Goal: Task Accomplishment & Management: Use online tool/utility

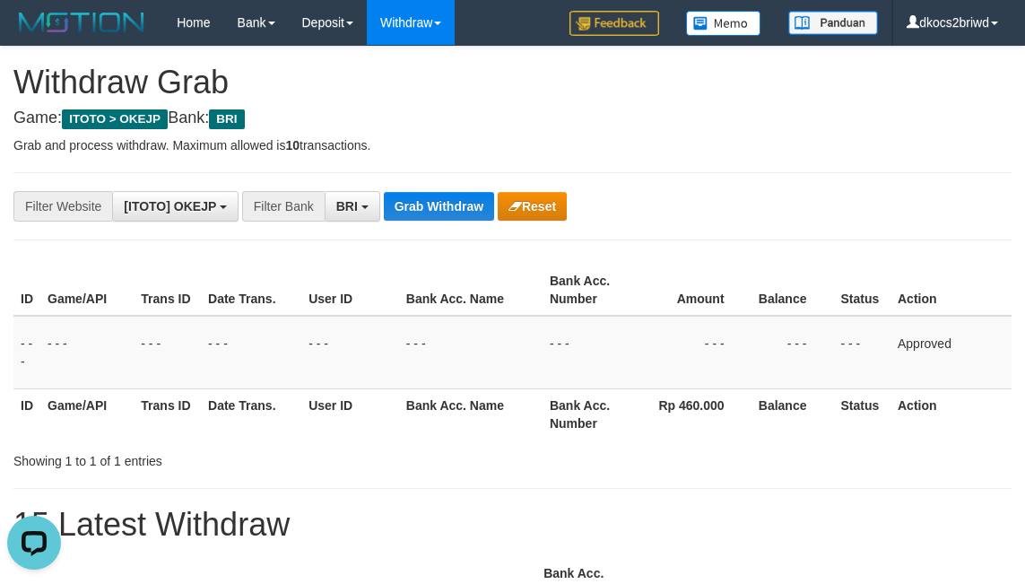
click at [414, 188] on div "**********" at bounding box center [512, 206] width 998 height 68
click at [417, 191] on div "**********" at bounding box center [427, 206] width 855 height 30
click at [422, 213] on button "Grab Withdraw" at bounding box center [439, 206] width 110 height 29
click at [384, 192] on button "Grab Withdraw" at bounding box center [439, 206] width 110 height 29
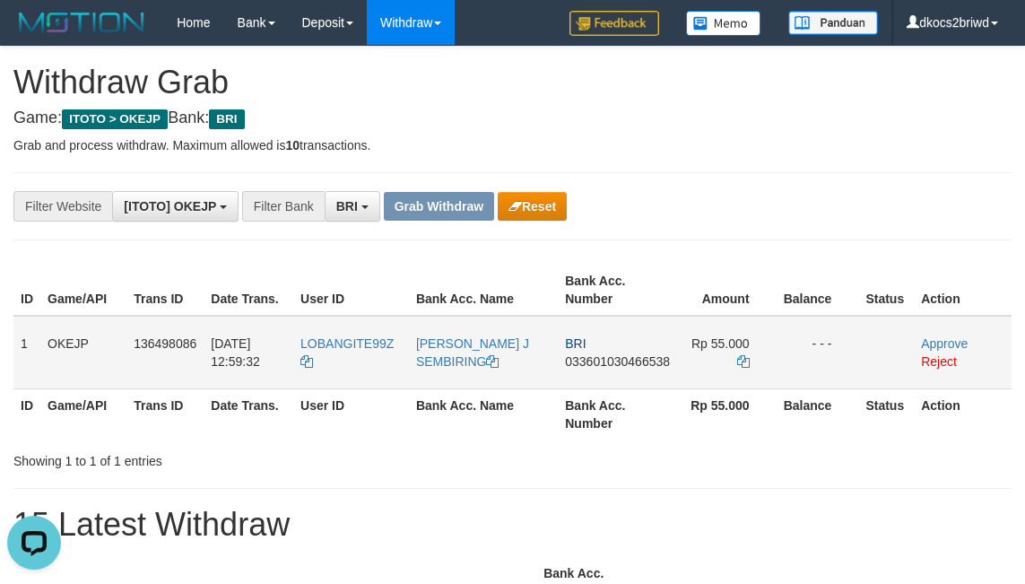
click at [355, 361] on td "LOBANGITE99Z" at bounding box center [351, 353] width 116 height 74
copy tr "LOBANGITE99Z"
click at [355, 361] on td "LOBANGITE99Z" at bounding box center [351, 353] width 116 height 74
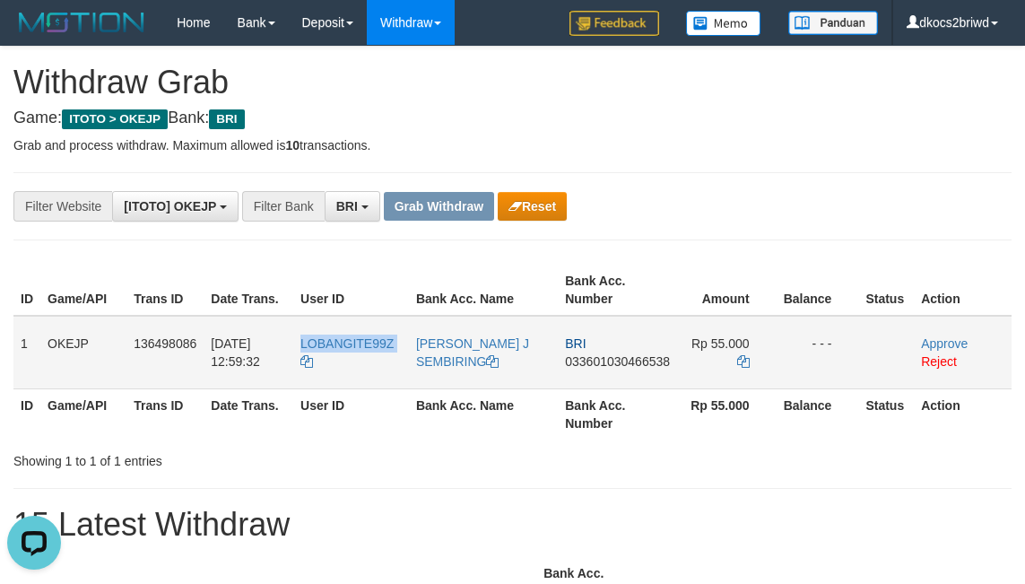
click at [469, 371] on td "[PERSON_NAME] J SEMBIRING" at bounding box center [483, 353] width 149 height 74
copy link "SEMBIRING"
click at [469, 371] on td "[PERSON_NAME] J SEMBIRING" at bounding box center [483, 353] width 149 height 74
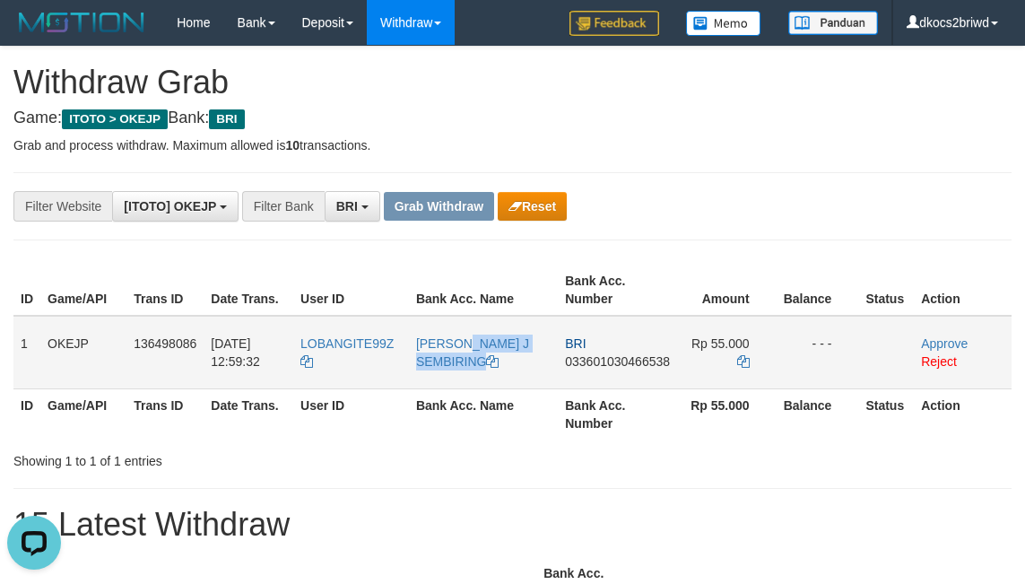
copy link "[PERSON_NAME] J SEMBIRING"
click at [584, 374] on td "BRI 033601030466538" at bounding box center [617, 353] width 119 height 74
click at [585, 374] on td "BRI 033601030466538" at bounding box center [617, 353] width 119 height 74
copy span "033601030466538"
click at [612, 375] on td "BRI 033601030466538" at bounding box center [617, 353] width 119 height 74
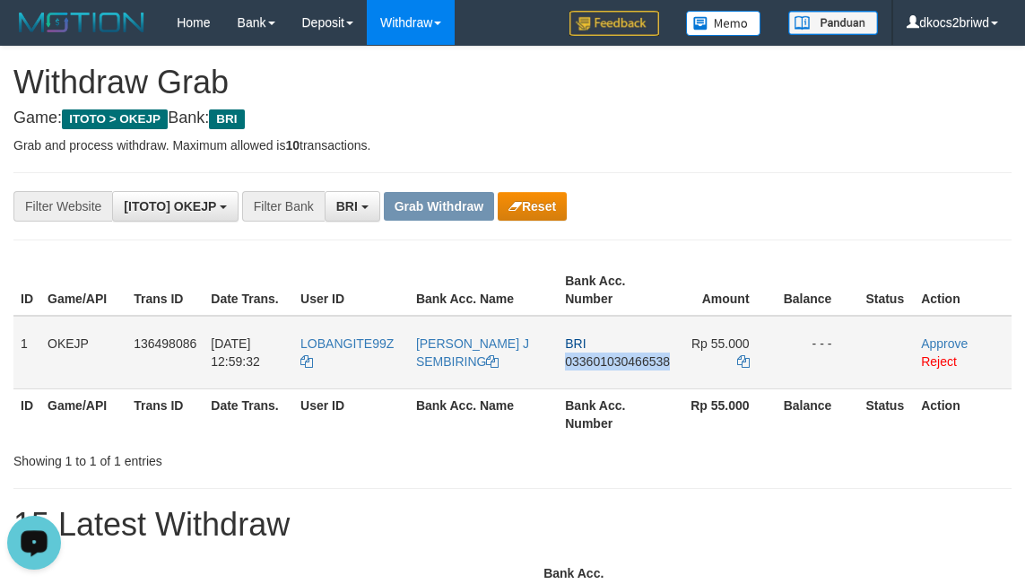
click at [612, 375] on td "BRI 033601030466538" at bounding box center [617, 353] width 119 height 74
click at [640, 375] on td "BRI 033601030466538" at bounding box center [617, 353] width 119 height 74
click at [737, 359] on icon at bounding box center [743, 361] width 13 height 13
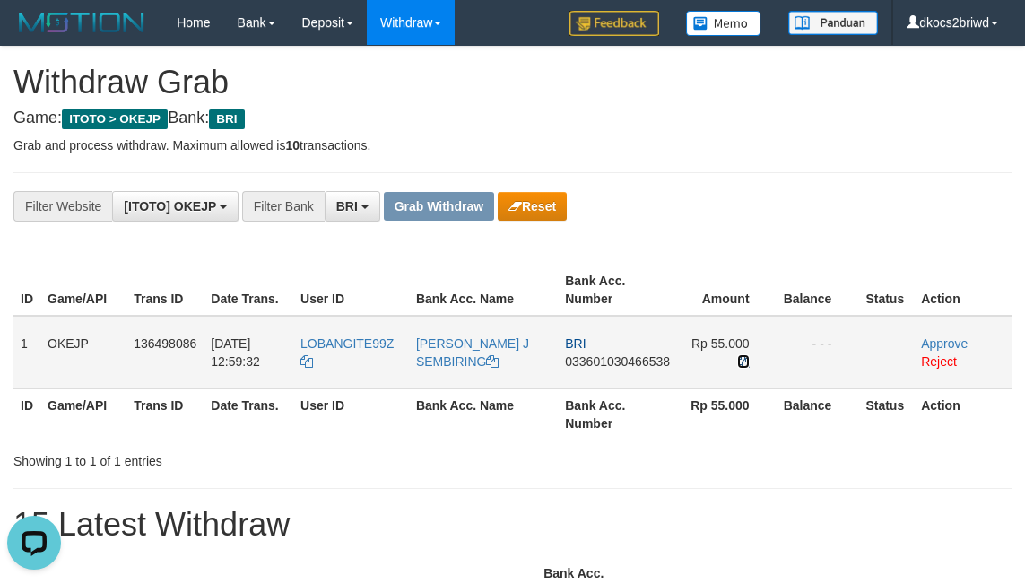
click at [738, 358] on icon at bounding box center [743, 361] width 13 height 13
click at [929, 339] on link "Approve" at bounding box center [944, 343] width 47 height 14
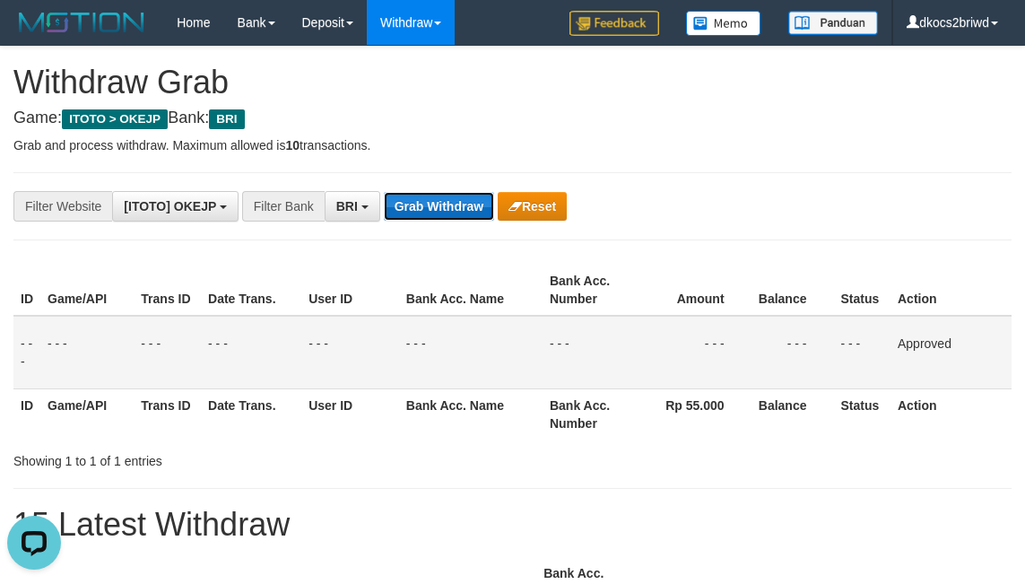
click at [429, 205] on button "Grab Withdraw" at bounding box center [439, 206] width 110 height 29
click at [384, 192] on button "Grab Withdraw" at bounding box center [439, 206] width 110 height 29
drag, startPoint x: 794, startPoint y: 366, endPoint x: 391, endPoint y: 498, distance: 423.8
click at [772, 366] on td "- - -" at bounding box center [793, 353] width 83 height 74
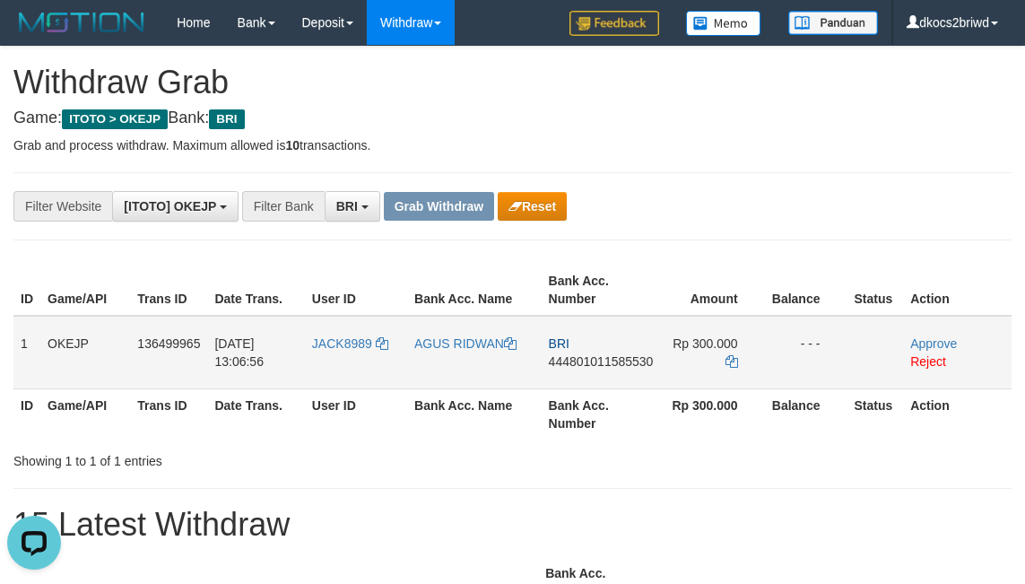
click at [350, 358] on td "JACK8989" at bounding box center [356, 353] width 102 height 74
copy span "JACK8989"
click at [342, 359] on td "JACK8989" at bounding box center [356, 353] width 102 height 74
click at [501, 353] on td "AGUS RIDWAN" at bounding box center [474, 353] width 135 height 74
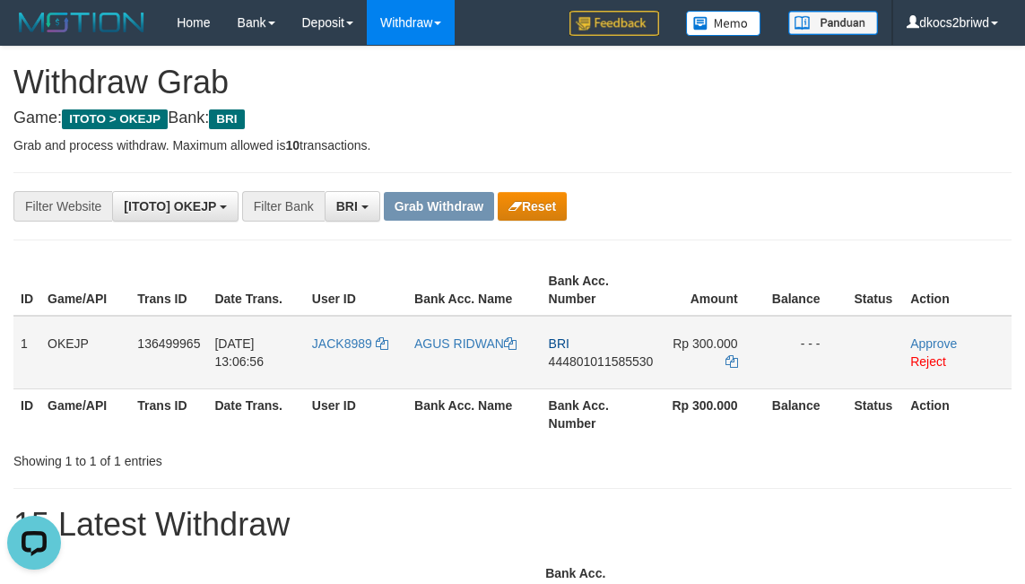
click at [501, 353] on td "AGUS RIDWAN" at bounding box center [474, 353] width 135 height 74
copy link "AGUS RIDWAN"
click at [590, 375] on td "BRI 444801011585530" at bounding box center [601, 353] width 119 height 74
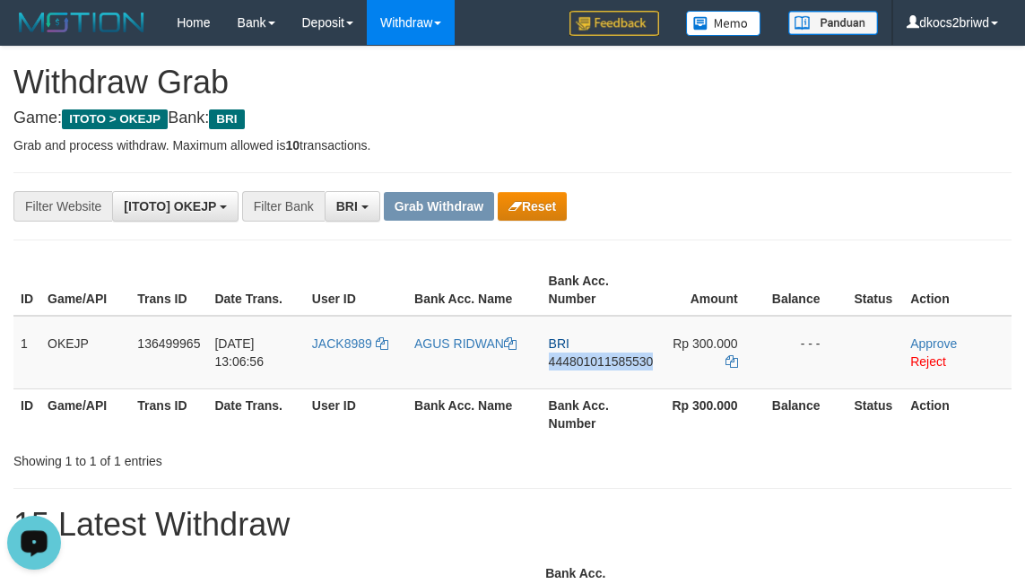
copy span "444801011585530"
click at [611, 370] on td "BRI 444801011585530" at bounding box center [601, 353] width 119 height 74
copy span "444801011585530"
click at [727, 361] on icon at bounding box center [732, 361] width 13 height 13
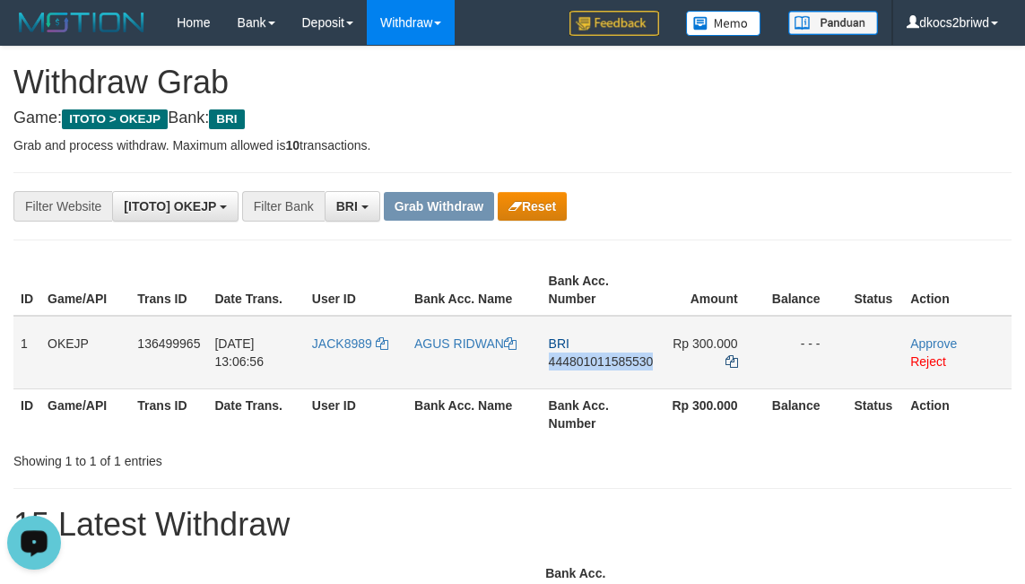
copy span "444801011585530"
click at [727, 361] on icon at bounding box center [732, 361] width 13 height 13
click at [920, 337] on link "Approve" at bounding box center [933, 343] width 47 height 14
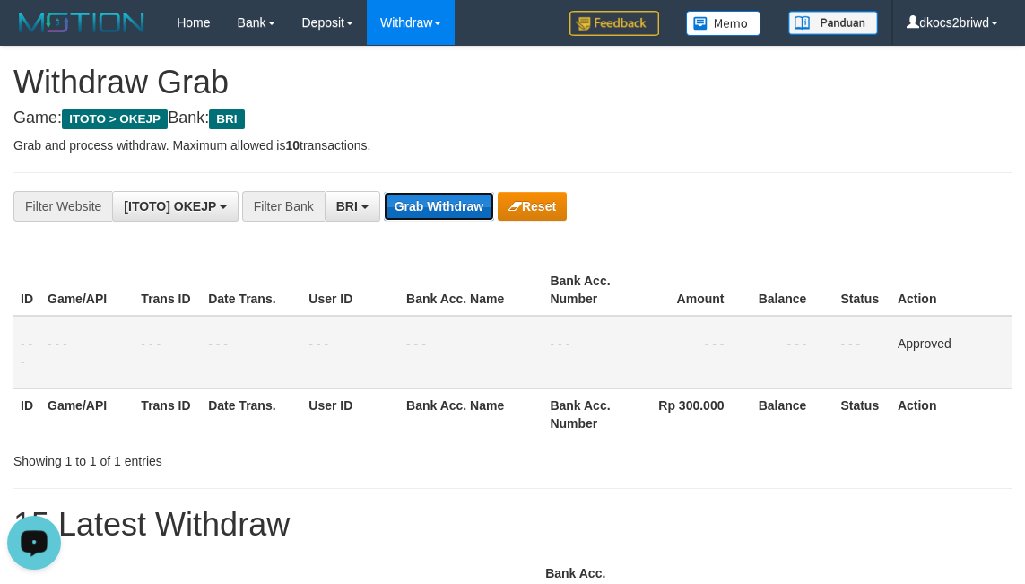
click at [429, 205] on button "Grab Withdraw" at bounding box center [439, 206] width 110 height 29
click at [384, 192] on button "Grab Withdraw" at bounding box center [439, 206] width 110 height 29
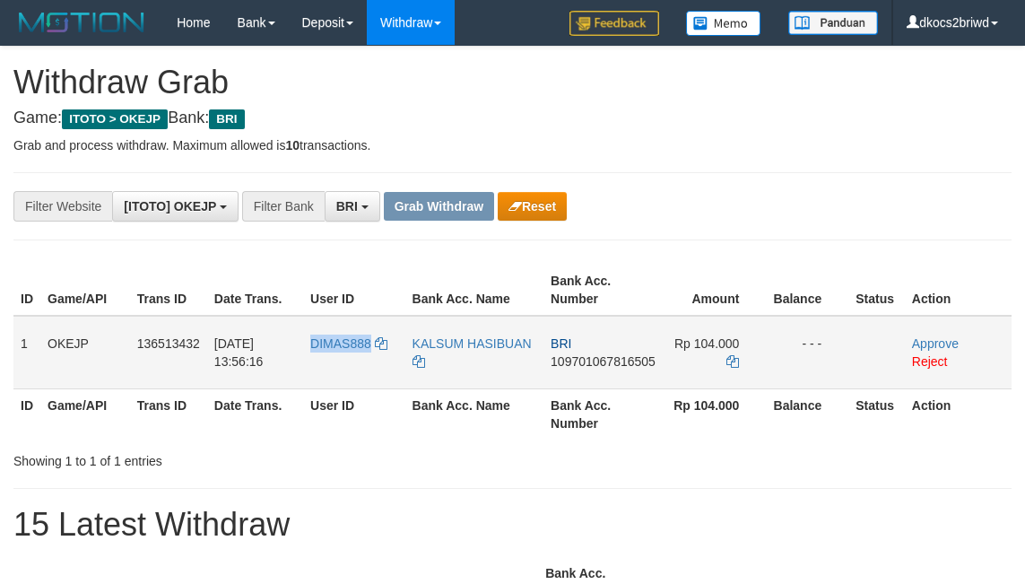
copy span "DIMAS888"
drag, startPoint x: 0, startPoint y: 0, endPoint x: 326, endPoint y: 355, distance: 482.5
click at [326, 355] on td "DIMAS888" at bounding box center [354, 353] width 102 height 74
click at [355, 355] on td "DIMAS888" at bounding box center [354, 353] width 102 height 74
click at [351, 355] on td "DIMAS888" at bounding box center [354, 353] width 102 height 74
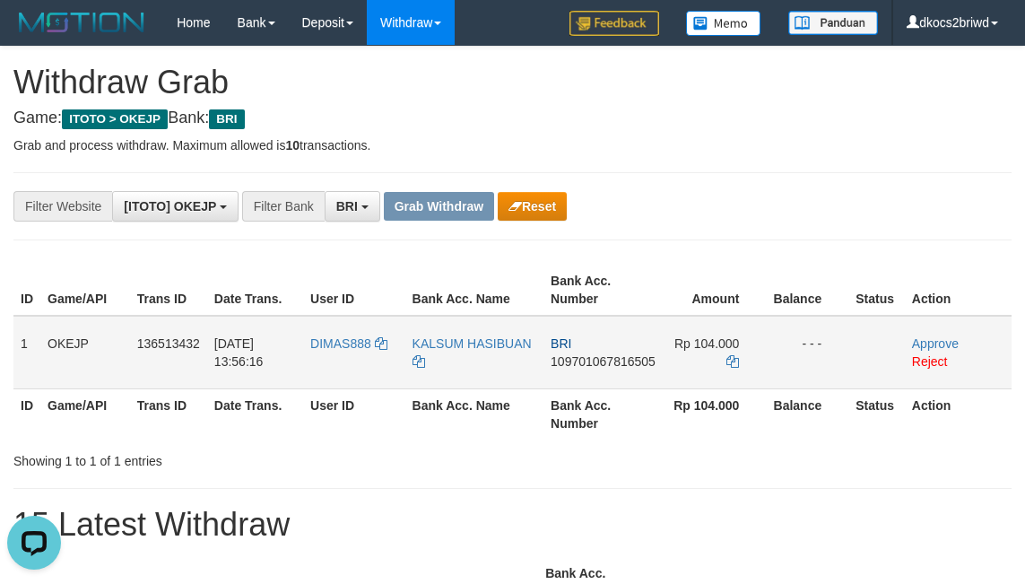
click at [466, 355] on td "KALSUM HASIBUAN" at bounding box center [474, 353] width 138 height 74
copy tr "KALSUM HASIBUAN"
click at [466, 355] on td "KALSUM HASIBUAN" at bounding box center [474, 353] width 138 height 74
click at [576, 378] on td "BRI 109701067816505" at bounding box center [603, 353] width 119 height 74
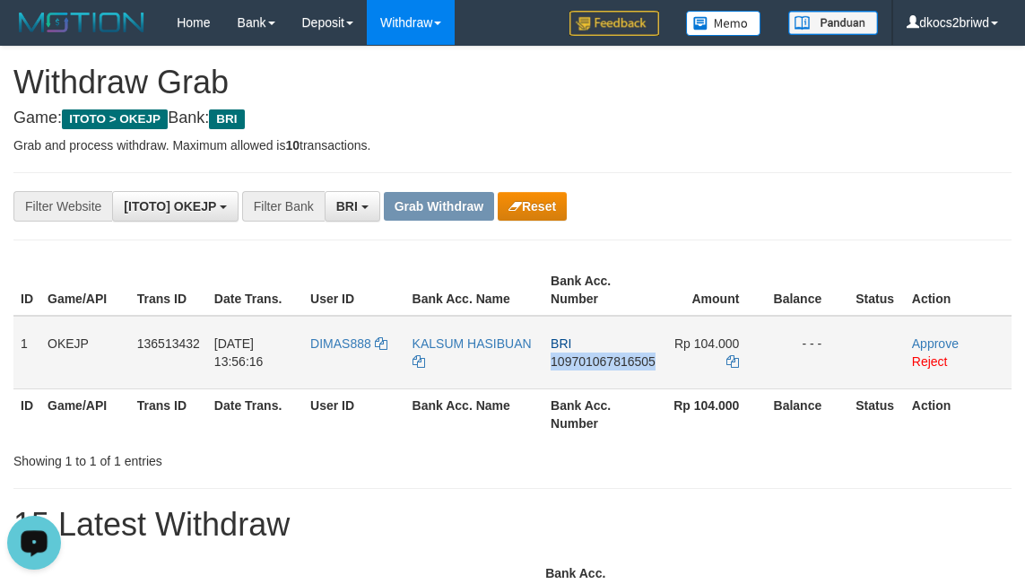
click at [576, 378] on td "BRI 109701067816505" at bounding box center [603, 353] width 119 height 74
copy span "109701067816505"
click at [585, 379] on td "BRI 109701067816505" at bounding box center [603, 353] width 119 height 74
click at [584, 369] on td "BRI 109701067816505" at bounding box center [603, 353] width 119 height 74
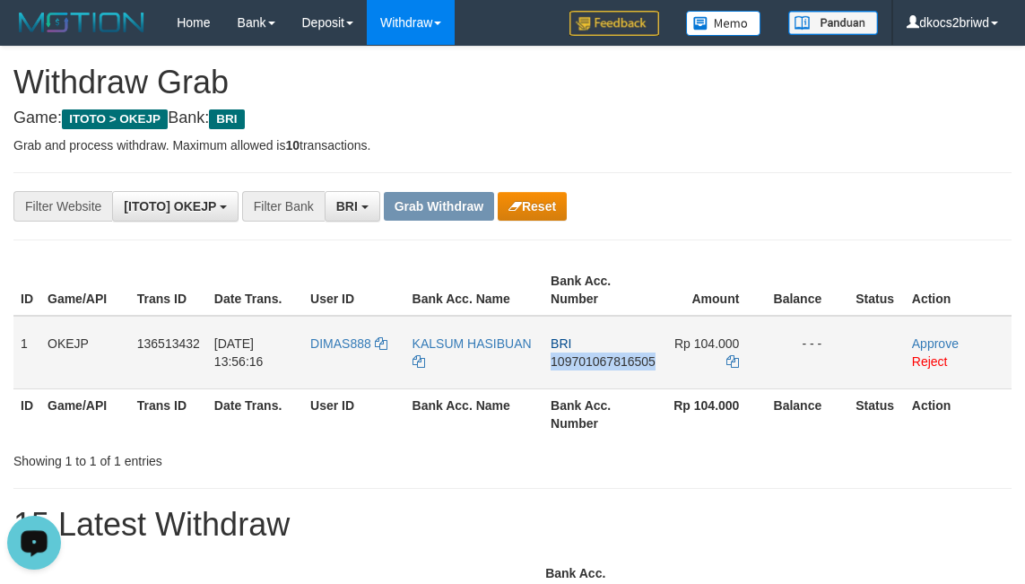
click at [584, 369] on td "BRI 109701067816505" at bounding box center [603, 353] width 119 height 74
click at [733, 356] on icon at bounding box center [733, 361] width 13 height 13
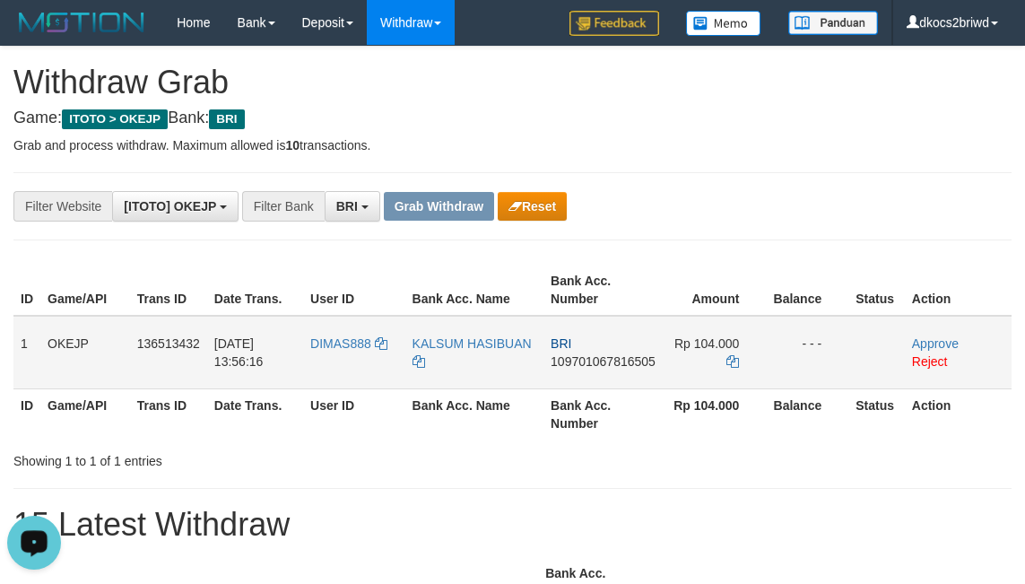
click at [932, 334] on td "Approve Reject" at bounding box center [958, 353] width 107 height 74
click at [927, 340] on link "Approve" at bounding box center [935, 343] width 47 height 14
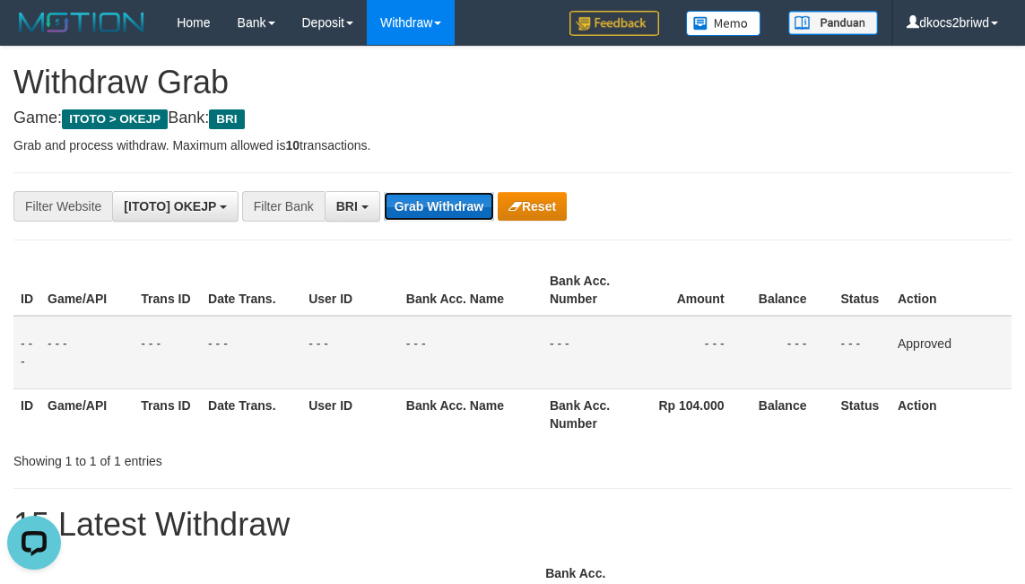
click at [384, 192] on button "Grab Withdraw" at bounding box center [439, 206] width 110 height 29
click at [452, 195] on button "Grab Withdraw" at bounding box center [439, 206] width 110 height 29
drag, startPoint x: 585, startPoint y: 292, endPoint x: 436, endPoint y: 456, distance: 221.6
click at [588, 297] on th "Bank Acc. Number" at bounding box center [593, 290] width 100 height 51
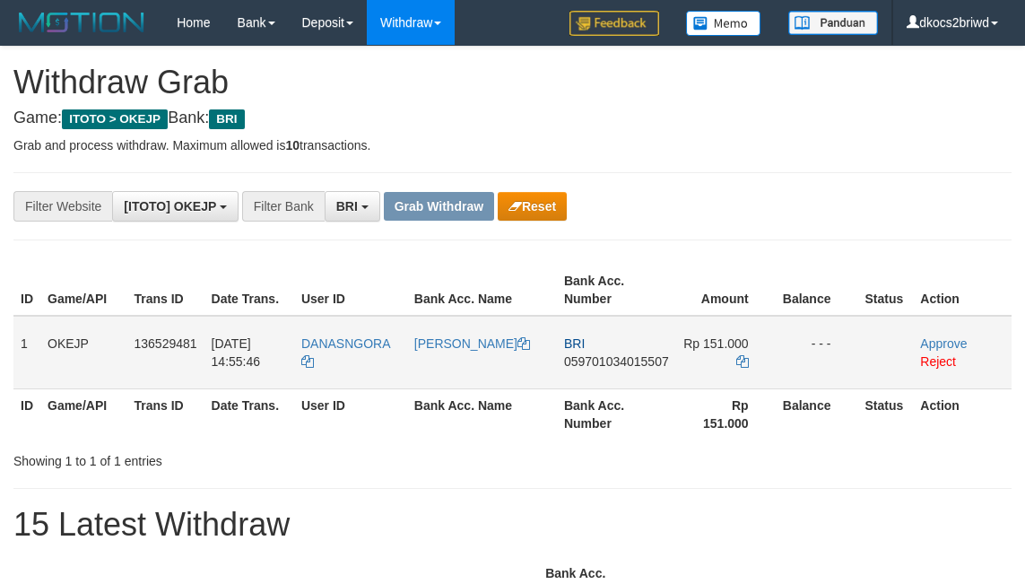
click at [339, 372] on td "DANASNGORA" at bounding box center [350, 353] width 113 height 74
click at [340, 371] on td "DANASNGORA" at bounding box center [350, 353] width 113 height 74
copy tr "DANASNGORA"
click at [482, 367] on td "[PERSON_NAME]" at bounding box center [482, 353] width 150 height 74
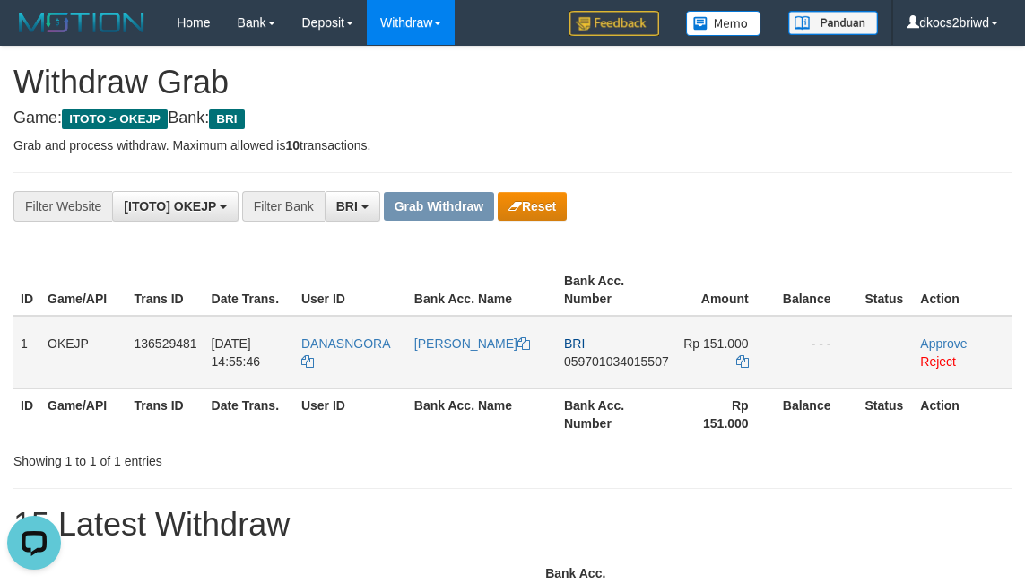
click at [482, 367] on td "[PERSON_NAME]" at bounding box center [482, 353] width 150 height 74
copy tr "[PERSON_NAME]"
click at [574, 370] on td "BRI 059701034015507" at bounding box center [616, 353] width 119 height 74
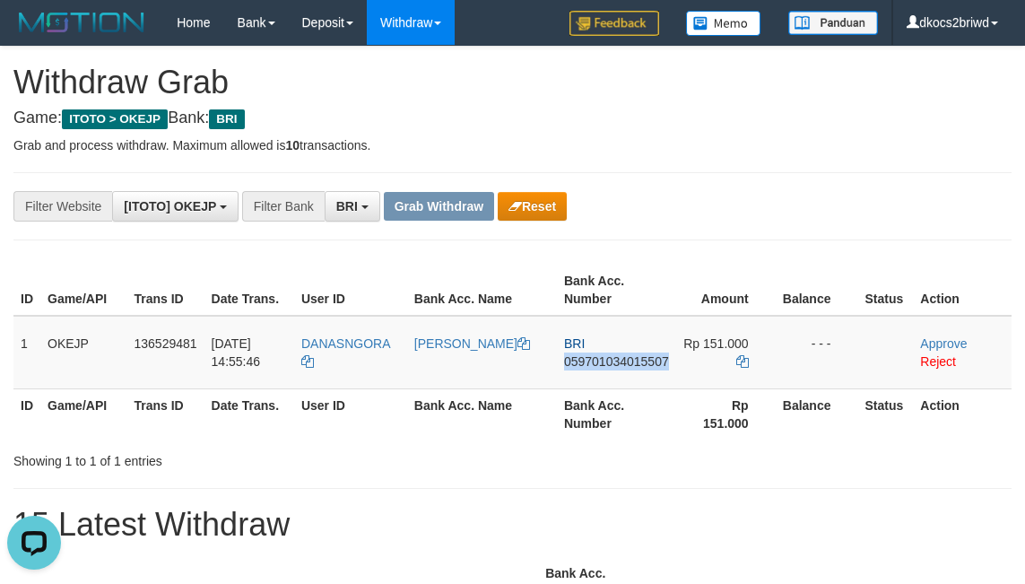
copy span "059701034015507"
click at [603, 377] on td "BRI 059701034015507" at bounding box center [616, 353] width 119 height 74
click at [635, 374] on td "BRI 059701034015507" at bounding box center [616, 353] width 119 height 74
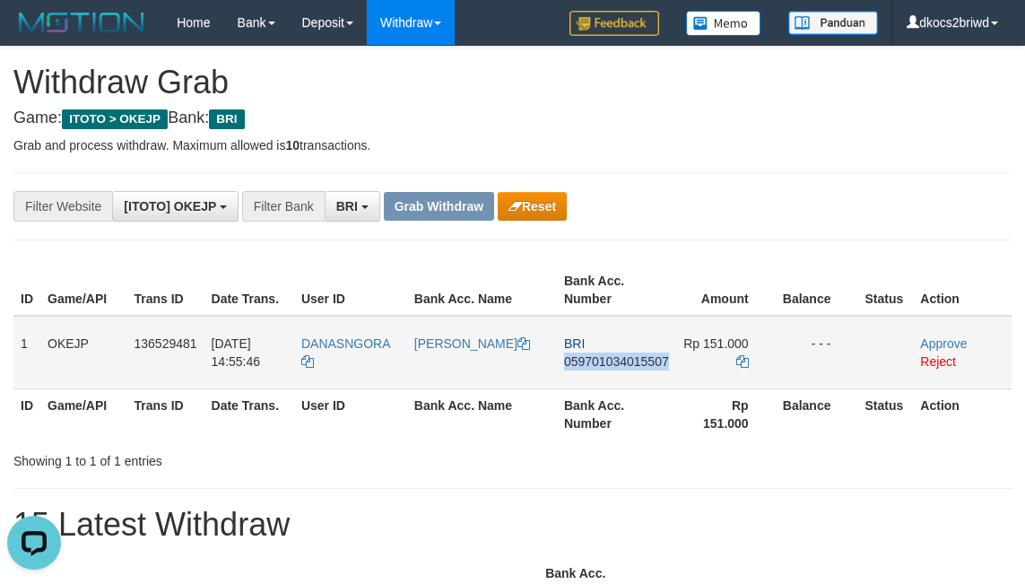
click at [573, 377] on td "BRI 059701034015507" at bounding box center [616, 353] width 119 height 74
click at [736, 361] on icon at bounding box center [742, 361] width 13 height 13
click at [741, 356] on icon at bounding box center [742, 361] width 13 height 13
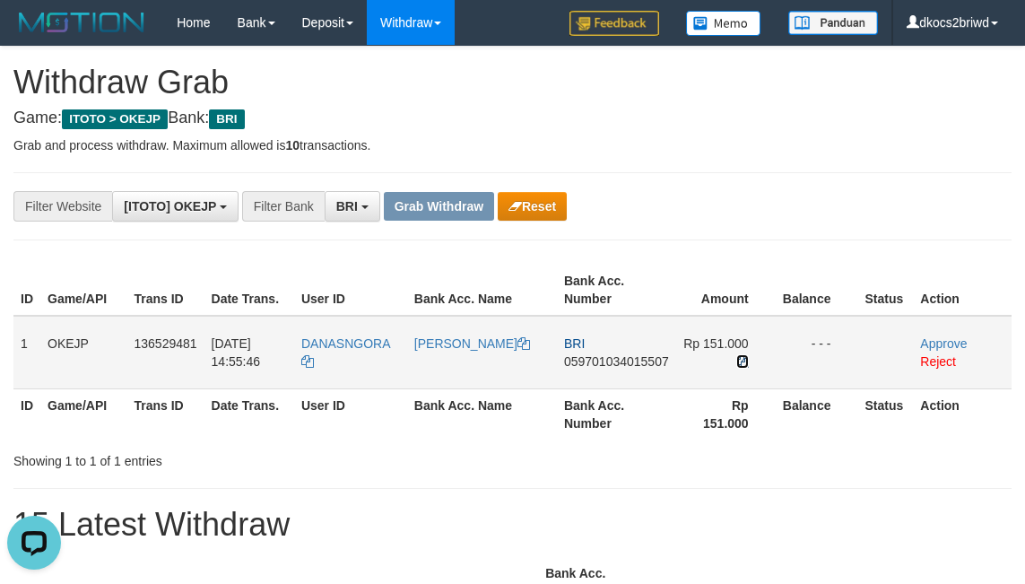
click at [741, 356] on icon at bounding box center [742, 361] width 13 height 13
click at [935, 340] on link "Approve" at bounding box center [943, 343] width 47 height 14
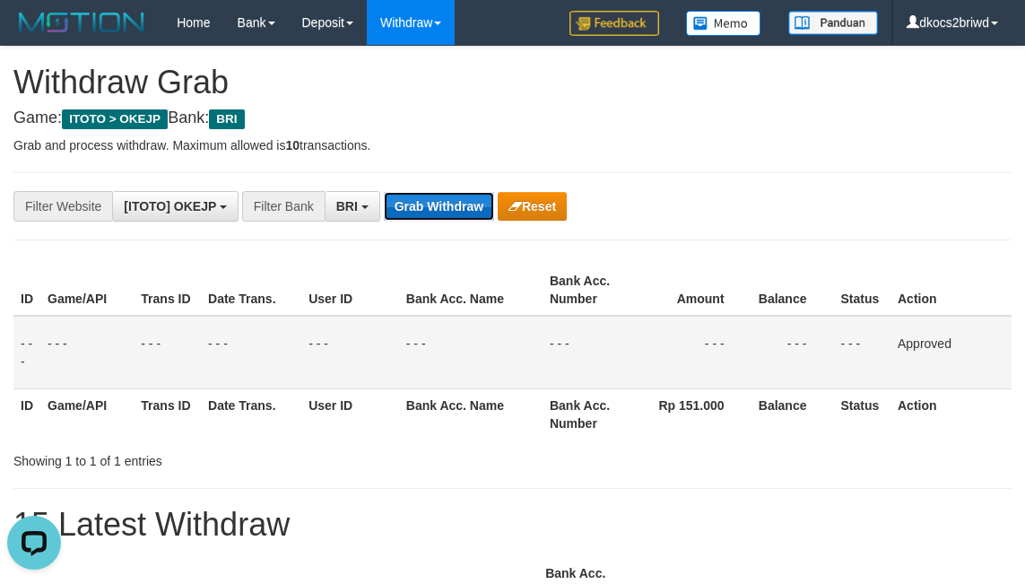
click at [404, 195] on button "Grab Withdraw" at bounding box center [439, 206] width 110 height 29
click at [384, 192] on button "Grab Withdraw" at bounding box center [439, 206] width 110 height 29
click at [490, 312] on th "Bank Acc. Name" at bounding box center [471, 290] width 144 height 51
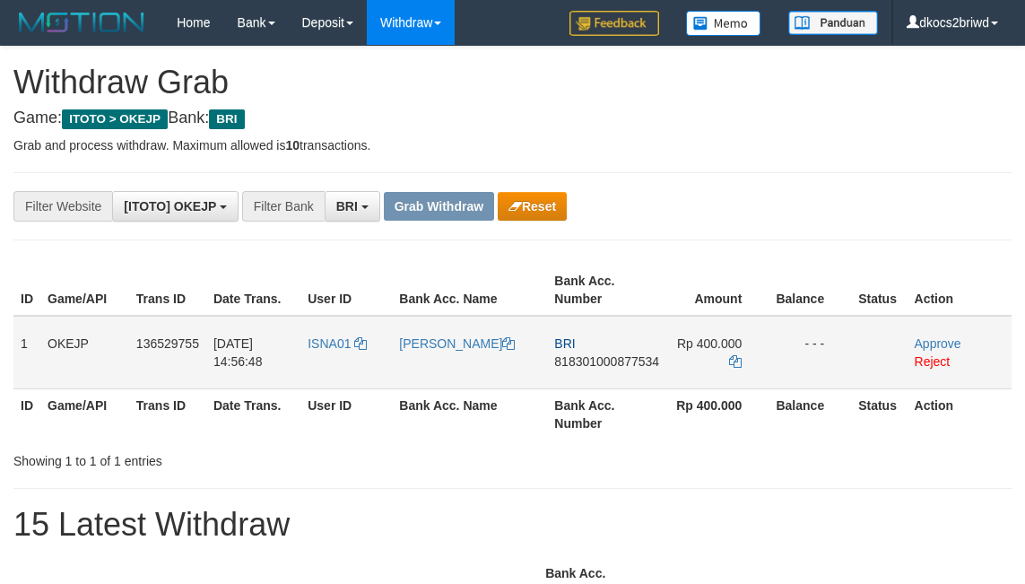
click at [347, 375] on td "ISNA01" at bounding box center [345, 353] width 91 height 74
click at [329, 371] on td "ISNA01" at bounding box center [345, 353] width 91 height 74
click at [332, 374] on td "ISNA01" at bounding box center [345, 353] width 91 height 74
click at [326, 369] on td "ISNA01" at bounding box center [345, 353] width 91 height 74
click at [423, 351] on link "[PERSON_NAME]" at bounding box center [457, 343] width 116 height 14
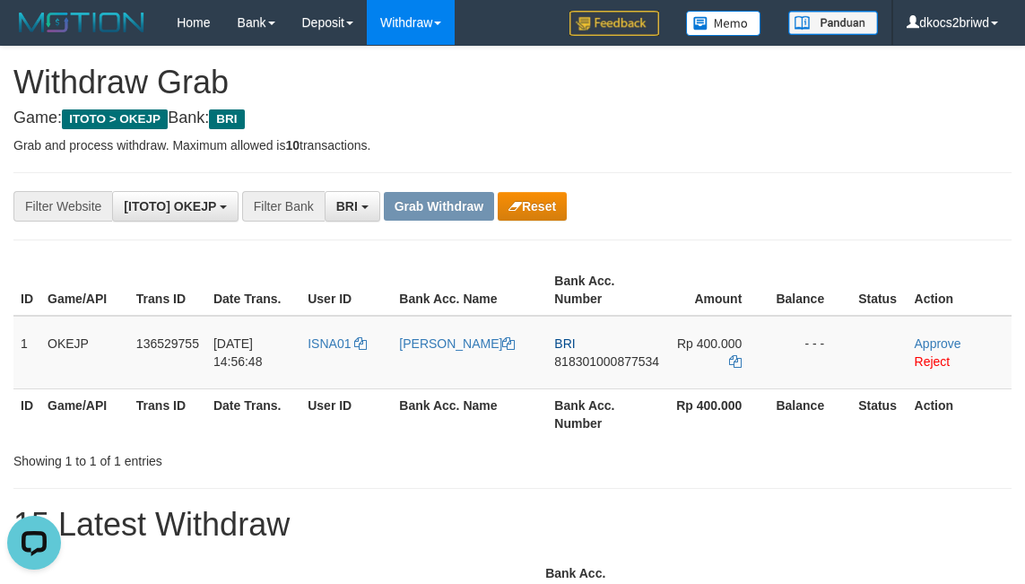
click at [422, 374] on td "[PERSON_NAME]" at bounding box center [469, 353] width 155 height 74
click at [603, 375] on td "BRI 818301000877534" at bounding box center [606, 353] width 119 height 74
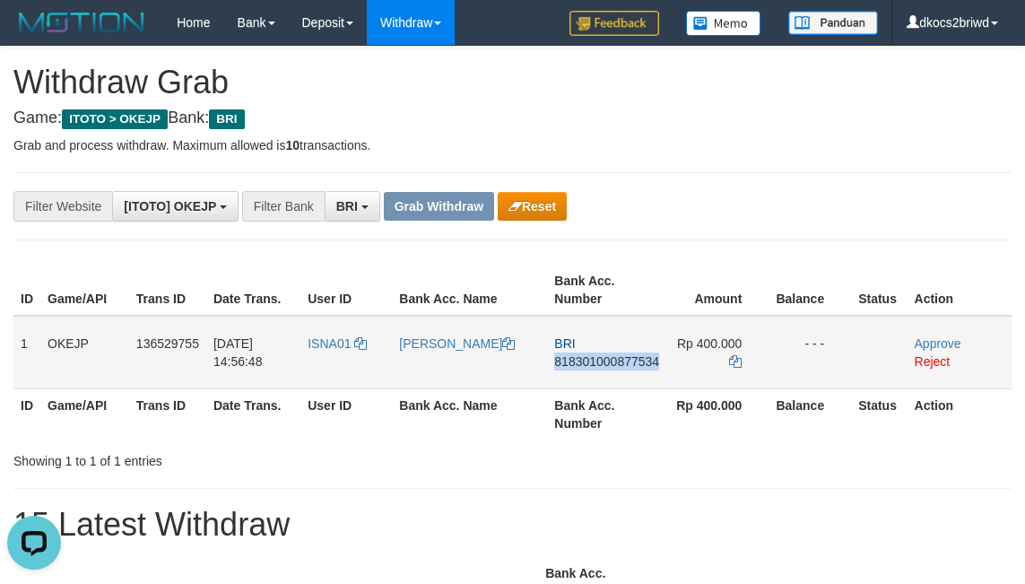
click at [603, 375] on td "BRI 818301000877534" at bounding box center [606, 353] width 119 height 74
copy span "818301000877534"
click at [570, 371] on td "BRI 818301000877534" at bounding box center [606, 353] width 119 height 74
click at [571, 372] on td "BRI 818301000877534" at bounding box center [606, 353] width 119 height 74
click at [603, 374] on td "BRI 818301000877534" at bounding box center [606, 353] width 119 height 74
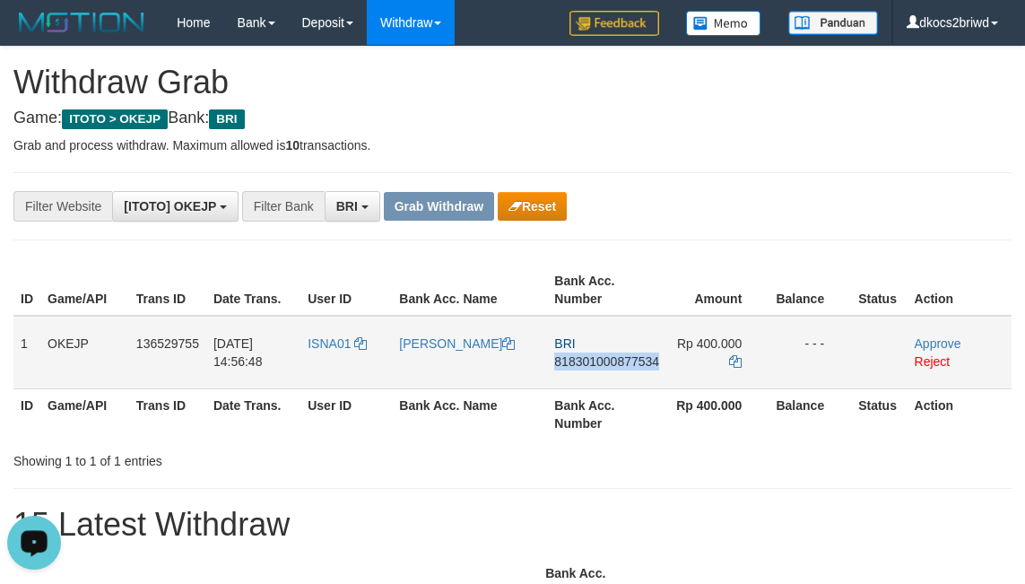
click at [603, 374] on td "BRI 818301000877534" at bounding box center [606, 353] width 119 height 74
click at [733, 361] on icon at bounding box center [735, 361] width 13 height 13
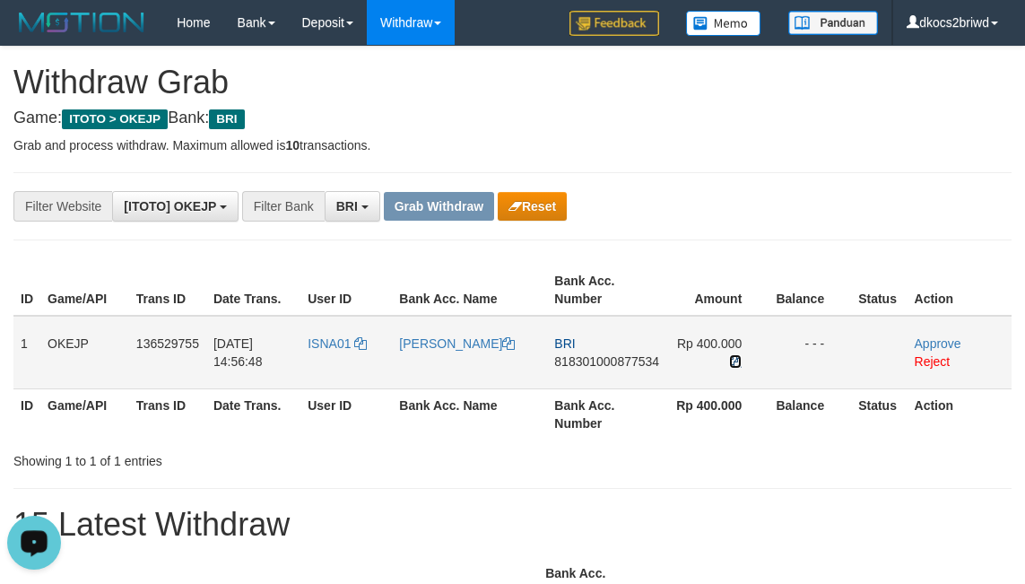
click at [733, 361] on icon at bounding box center [735, 361] width 13 height 13
click at [932, 340] on link "Approve" at bounding box center [938, 343] width 47 height 14
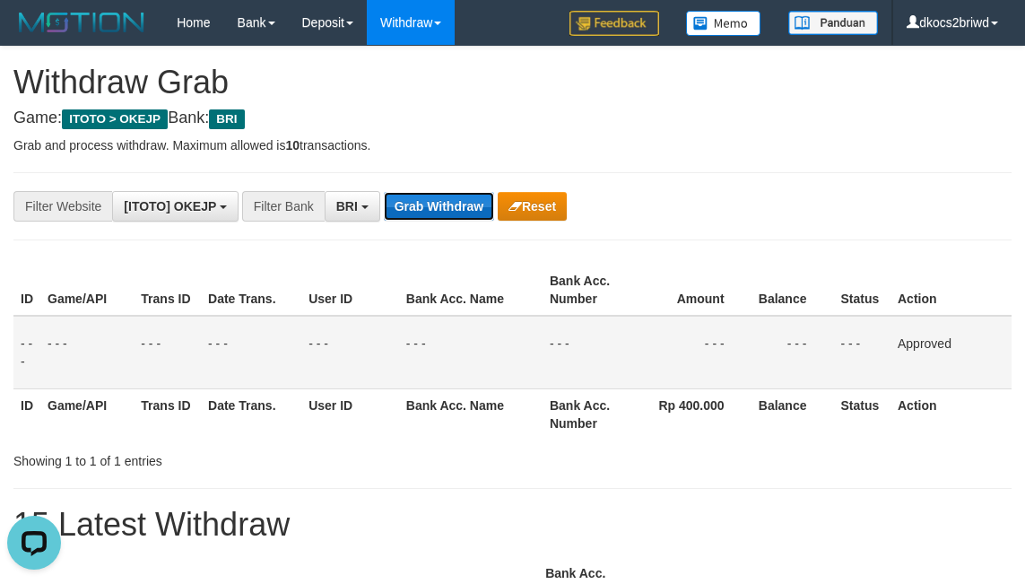
click at [469, 211] on button "Grab Withdraw" at bounding box center [439, 206] width 110 height 29
click at [384, 192] on button "Grab Withdraw" at bounding box center [439, 206] width 110 height 29
click at [409, 431] on th "Bank Acc. Name" at bounding box center [471, 413] width 144 height 51
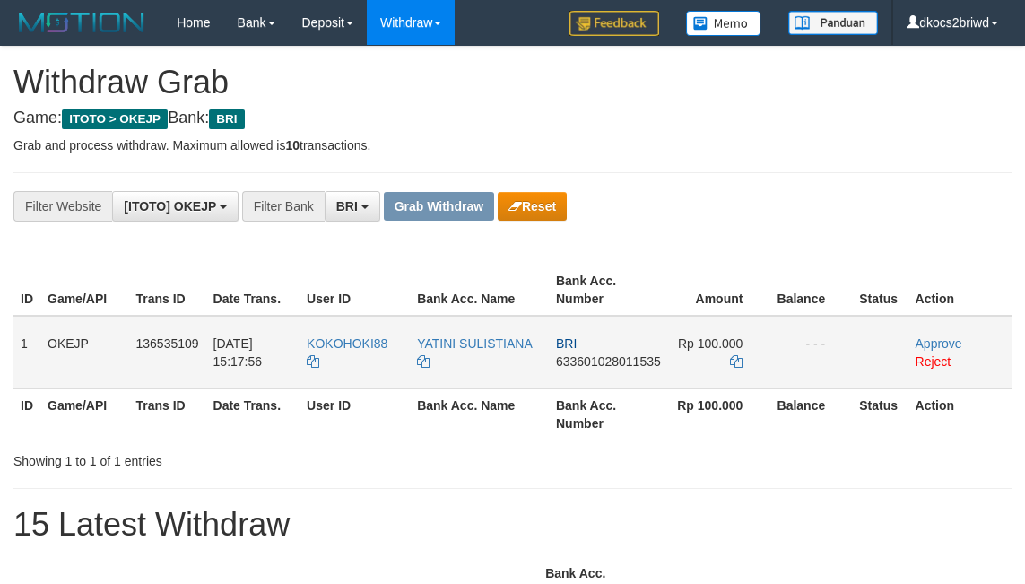
click at [359, 370] on td "KOKOHOKI88" at bounding box center [355, 353] width 110 height 74
copy tr "KOKOHOKI88"
click at [364, 369] on td "KOKOHOKI88" at bounding box center [355, 353] width 110 height 74
click at [484, 366] on td "YATINI SULISTIANA" at bounding box center [479, 353] width 139 height 74
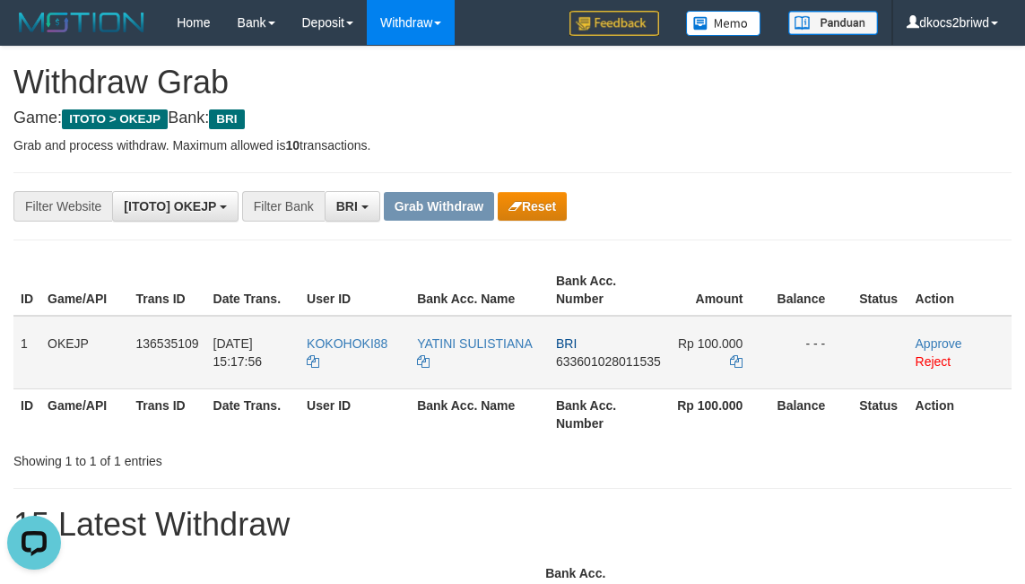
click at [484, 366] on td "YATINI SULISTIANA" at bounding box center [479, 353] width 139 height 74
copy tr "YATINI SULISTIANA"
click at [484, 366] on td "YATINI SULISTIANA" at bounding box center [479, 353] width 139 height 74
click at [579, 370] on td "BRI 633601028011535" at bounding box center [608, 353] width 119 height 74
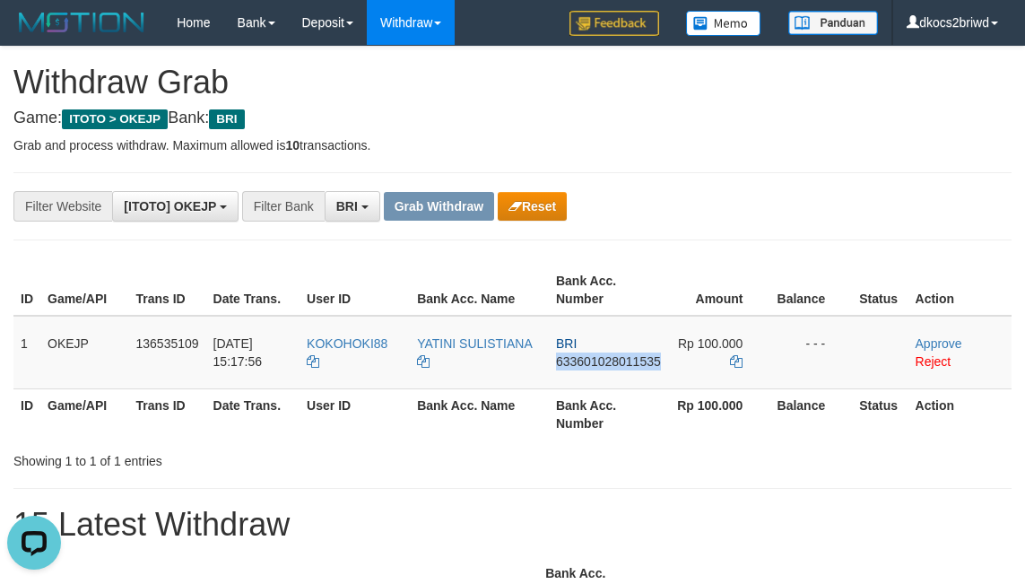
copy span "633601028011535"
click at [614, 378] on td "BRI 633601028011535" at bounding box center [608, 353] width 119 height 74
click at [606, 378] on td "BRI 633601028011535" at bounding box center [608, 353] width 119 height 74
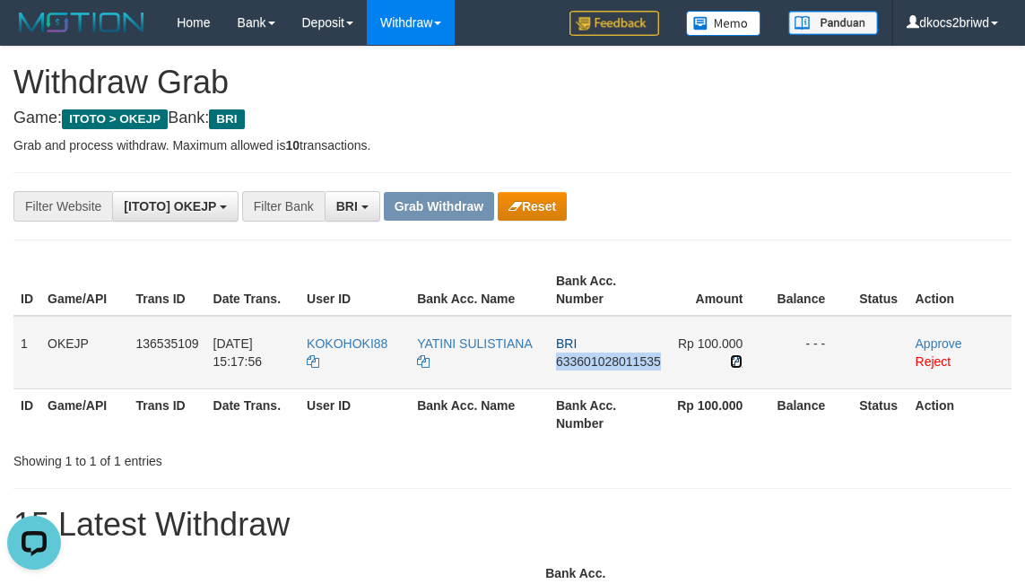
click at [740, 361] on icon at bounding box center [736, 361] width 13 height 13
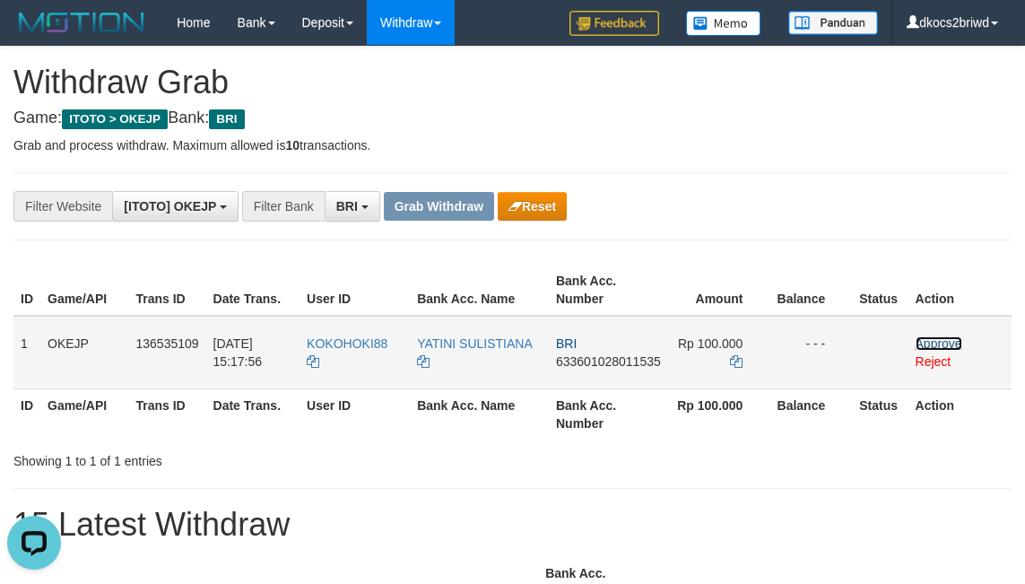
click at [927, 347] on link "Approve" at bounding box center [939, 343] width 47 height 14
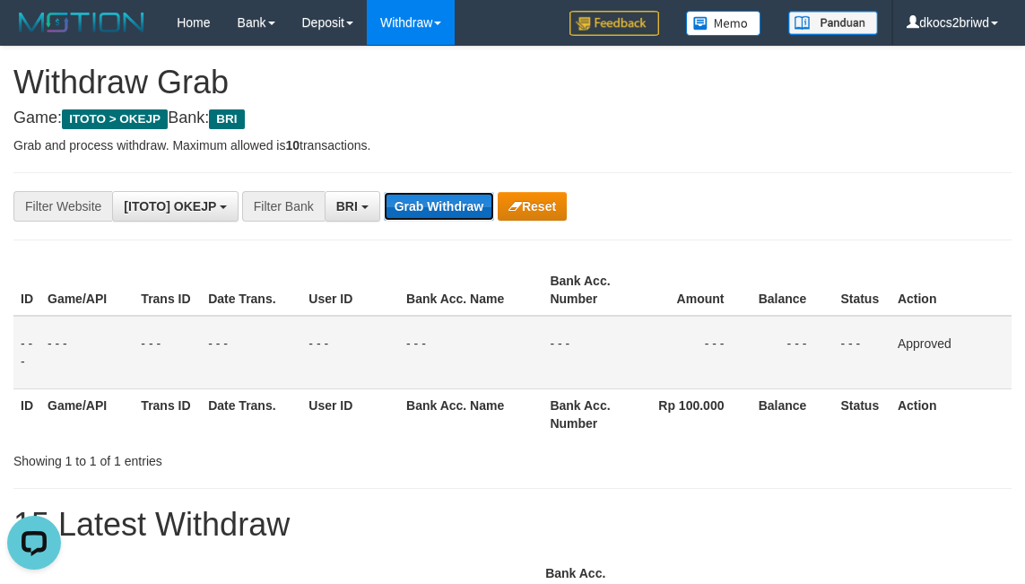
click at [441, 205] on button "Grab Withdraw" at bounding box center [439, 206] width 110 height 29
click at [384, 192] on button "Grab Withdraw" at bounding box center [439, 206] width 110 height 29
click at [550, 272] on th "Bank Acc. Number" at bounding box center [592, 290] width 99 height 51
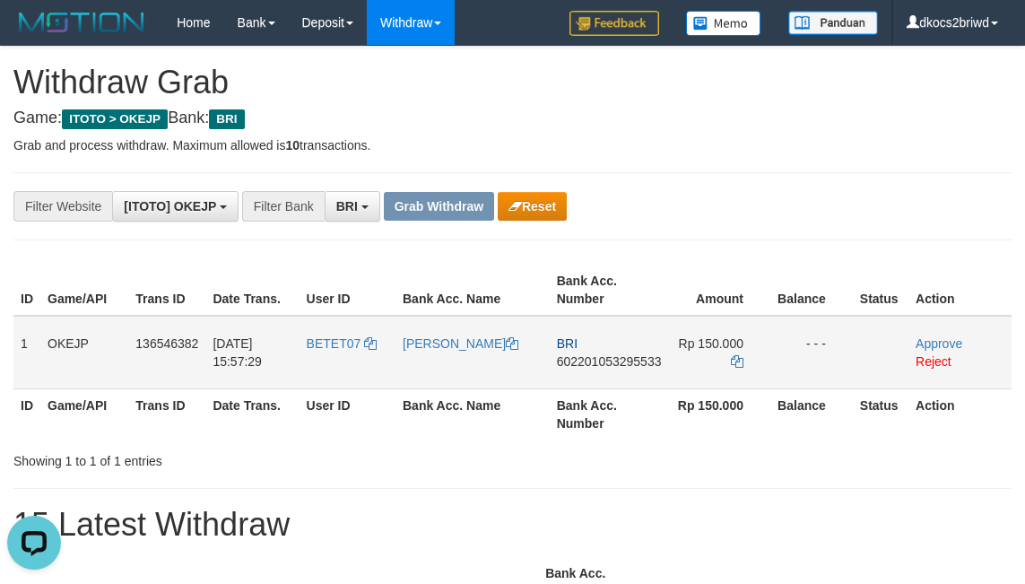
click at [342, 351] on td "BETET07" at bounding box center [348, 353] width 96 height 74
copy link "BETET07"
drag, startPoint x: 342, startPoint y: 351, endPoint x: 102, endPoint y: 396, distance: 243.8
click at [340, 351] on td "BETET07" at bounding box center [348, 353] width 96 height 74
copy span "BETET07"
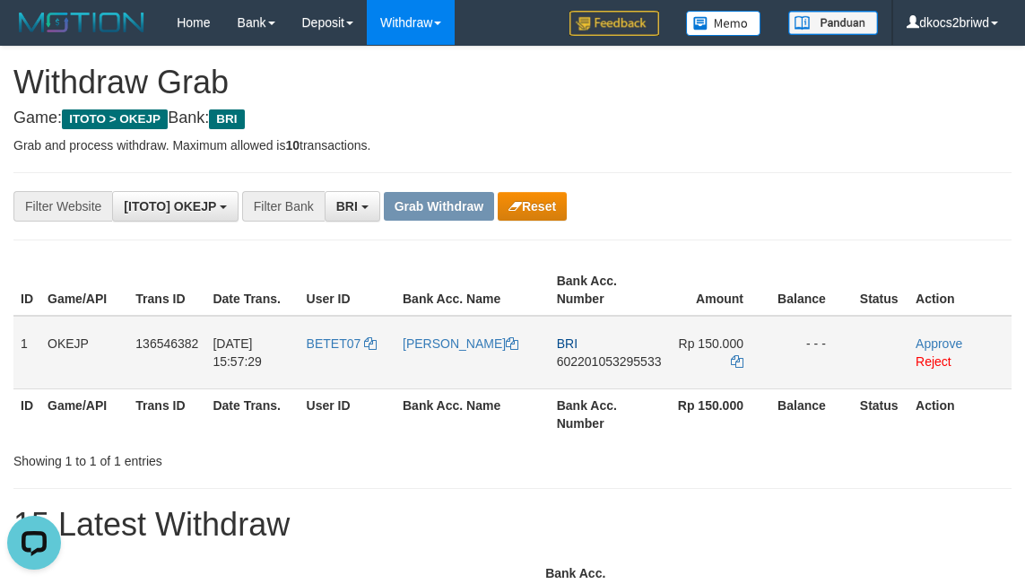
click at [433, 363] on td "[PERSON_NAME]" at bounding box center [473, 353] width 154 height 74
copy link "[PERSON_NAME]"
click at [433, 363] on td "[PERSON_NAME]" at bounding box center [473, 353] width 154 height 74
click at [589, 356] on span "602201053295533" at bounding box center [609, 361] width 105 height 14
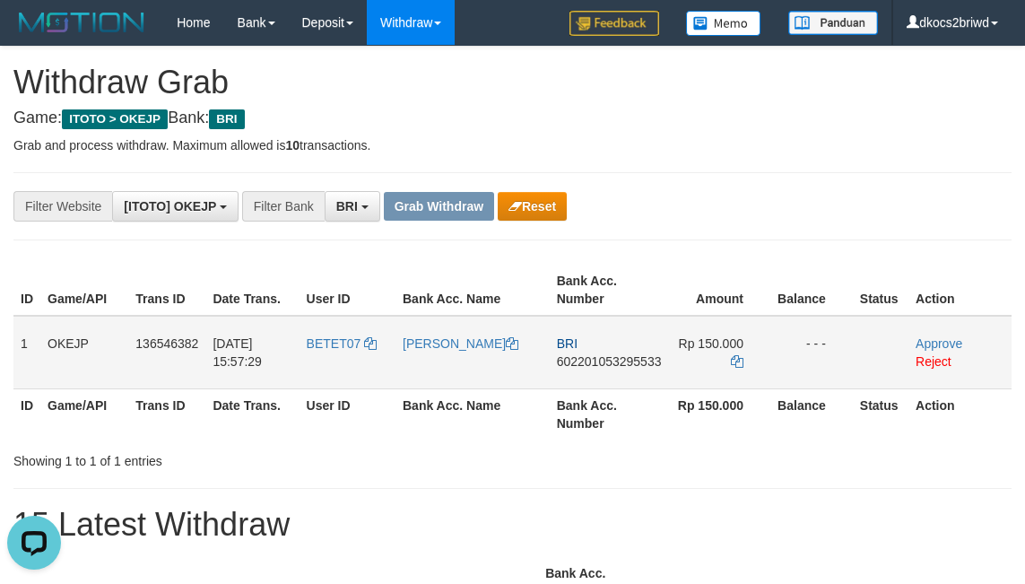
click at [579, 372] on td "BRI 602201053295533" at bounding box center [609, 353] width 119 height 74
copy span "602201053295533"
click at [614, 370] on td "BRI 602201053295533" at bounding box center [609, 353] width 119 height 74
click at [611, 369] on td "BRI 602201053295533" at bounding box center [609, 353] width 119 height 74
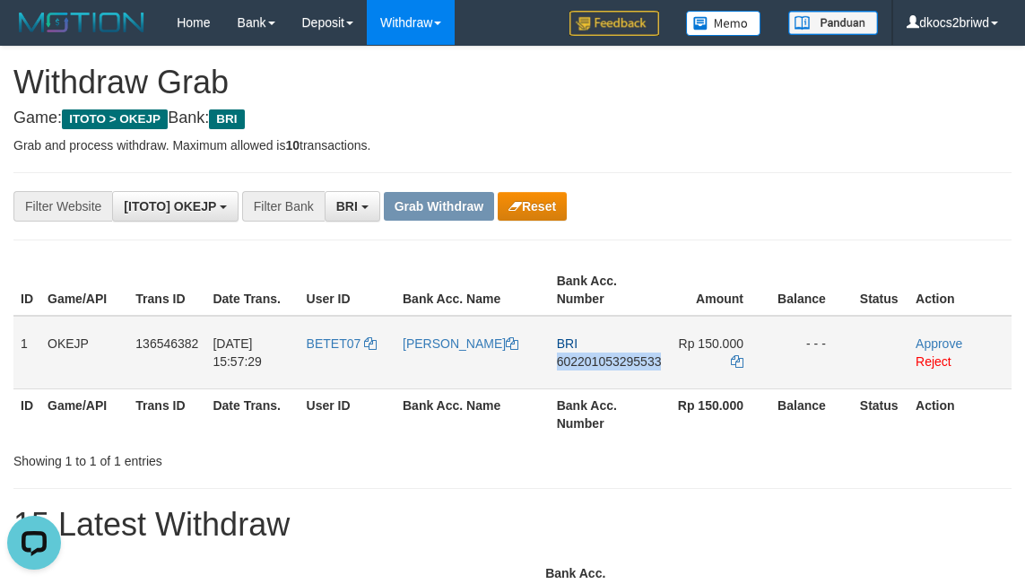
click at [569, 379] on td "BRI 602201053295533" at bounding box center [609, 353] width 119 height 74
click at [568, 378] on td "BRI 602201053295533" at bounding box center [609, 353] width 119 height 74
click at [579, 391] on th "Bank Acc. Number" at bounding box center [609, 413] width 119 height 51
copy th "Bank"
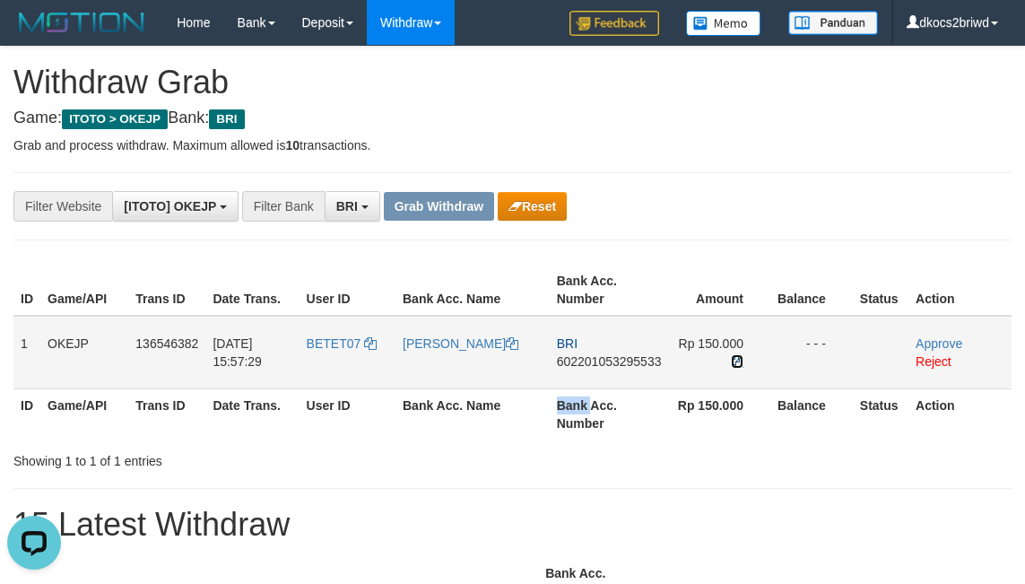
click at [731, 358] on icon at bounding box center [737, 361] width 13 height 13
copy th "Bank"
click at [731, 358] on icon at bounding box center [737, 361] width 13 height 13
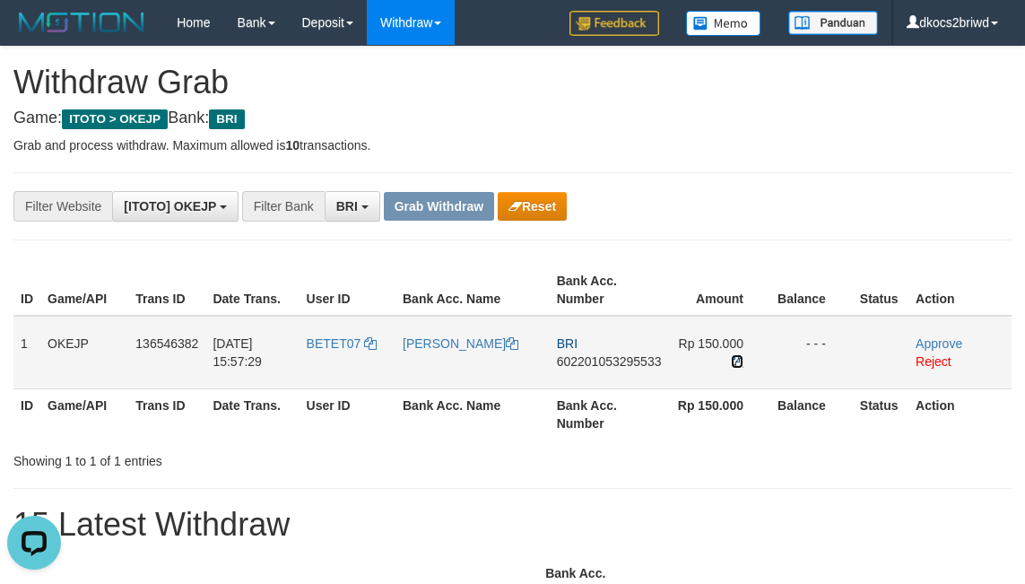
click at [731, 358] on icon at bounding box center [737, 361] width 13 height 13
click at [731, 355] on icon at bounding box center [737, 361] width 13 height 13
click at [939, 344] on link "Approve" at bounding box center [939, 343] width 47 height 14
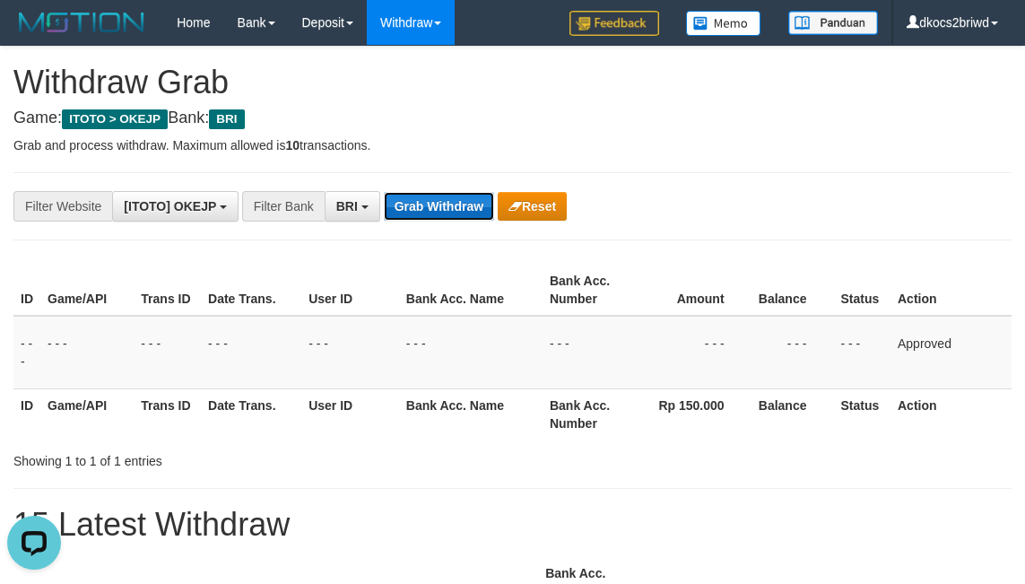
click at [456, 203] on button "Grab Withdraw" at bounding box center [439, 206] width 110 height 29
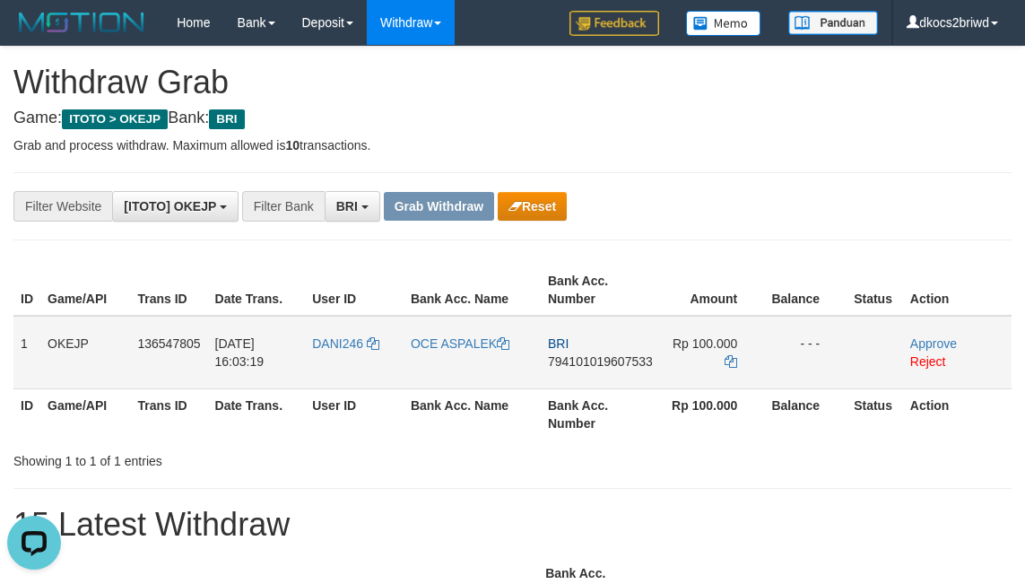
click at [616, 372] on td "BRI 794101019607533" at bounding box center [600, 353] width 119 height 74
drag, startPoint x: 616, startPoint y: 372, endPoint x: 91, endPoint y: 399, distance: 525.4
click at [616, 371] on td "BRI 794101019607533" at bounding box center [600, 353] width 119 height 74
copy span "794101019607533"
click at [927, 342] on link "Approve" at bounding box center [933, 343] width 47 height 14
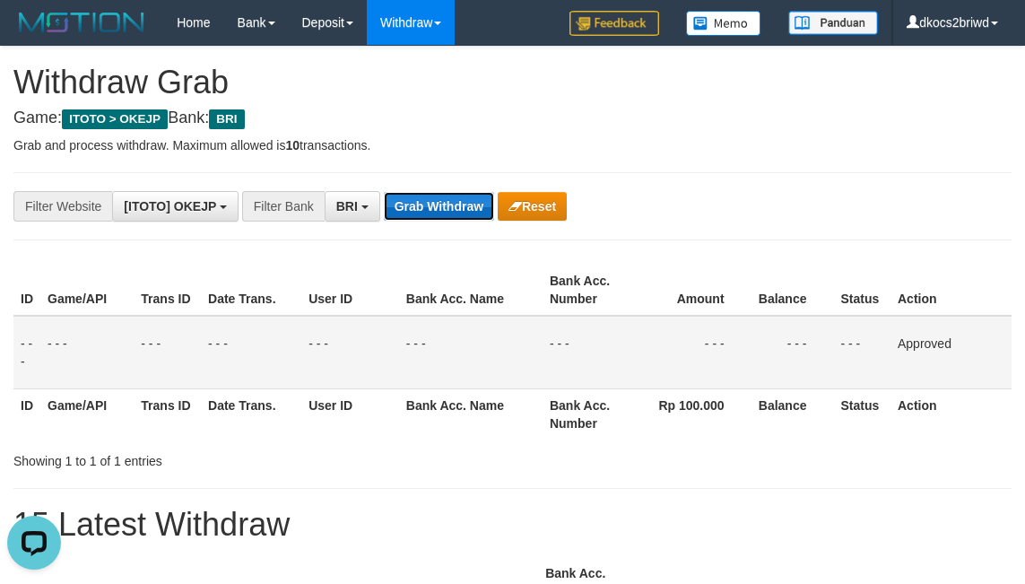
click at [431, 197] on button "Grab Withdraw" at bounding box center [439, 206] width 110 height 29
click at [433, 197] on button "Grab Withdraw" at bounding box center [439, 206] width 110 height 29
click at [384, 192] on button "Grab Withdraw" at bounding box center [439, 206] width 110 height 29
click at [518, 345] on td "- - -" at bounding box center [471, 353] width 144 height 74
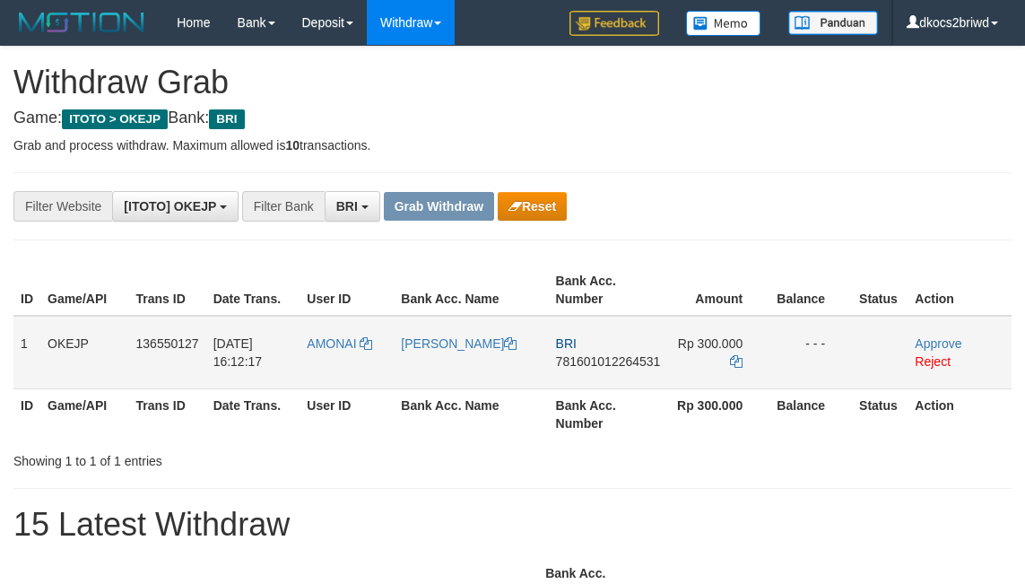
click at [356, 367] on td "AMONAI" at bounding box center [347, 353] width 94 height 74
drag, startPoint x: 356, startPoint y: 367, endPoint x: 345, endPoint y: 359, distance: 13.5
click at [351, 367] on td "AMONAI" at bounding box center [347, 353] width 94 height 74
click at [348, 361] on td "AMONAI" at bounding box center [347, 353] width 94 height 74
click at [345, 359] on td "AMONAI" at bounding box center [347, 353] width 94 height 74
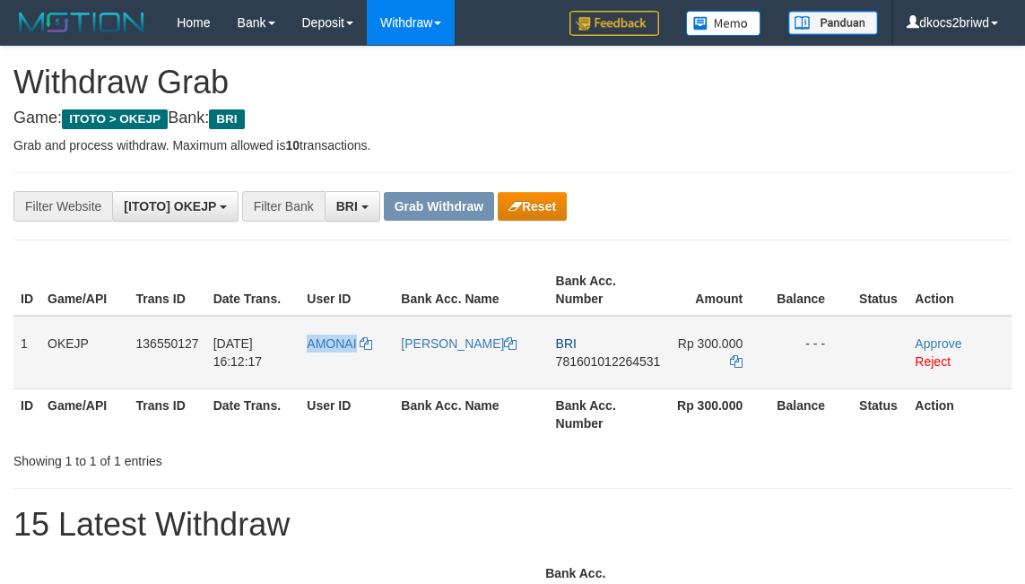
copy span "AMONAI"
click at [487, 372] on td "[PERSON_NAME]" at bounding box center [471, 353] width 154 height 74
copy link "[PERSON_NAME]"
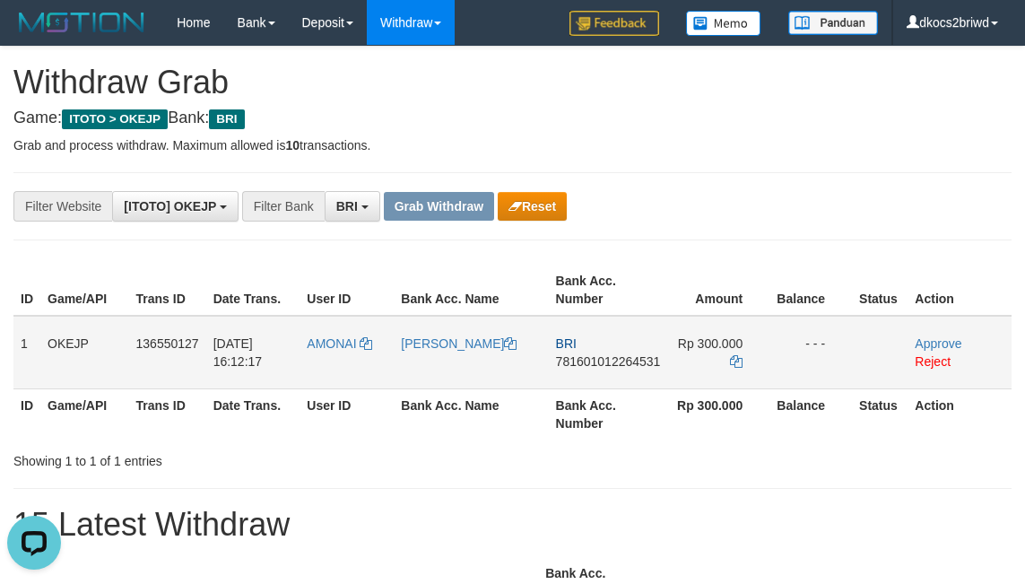
click at [593, 382] on td "BRI 781601012264531" at bounding box center [608, 353] width 119 height 74
copy span "781601012264531"
click at [584, 369] on td "BRI 781601012264531" at bounding box center [608, 353] width 119 height 74
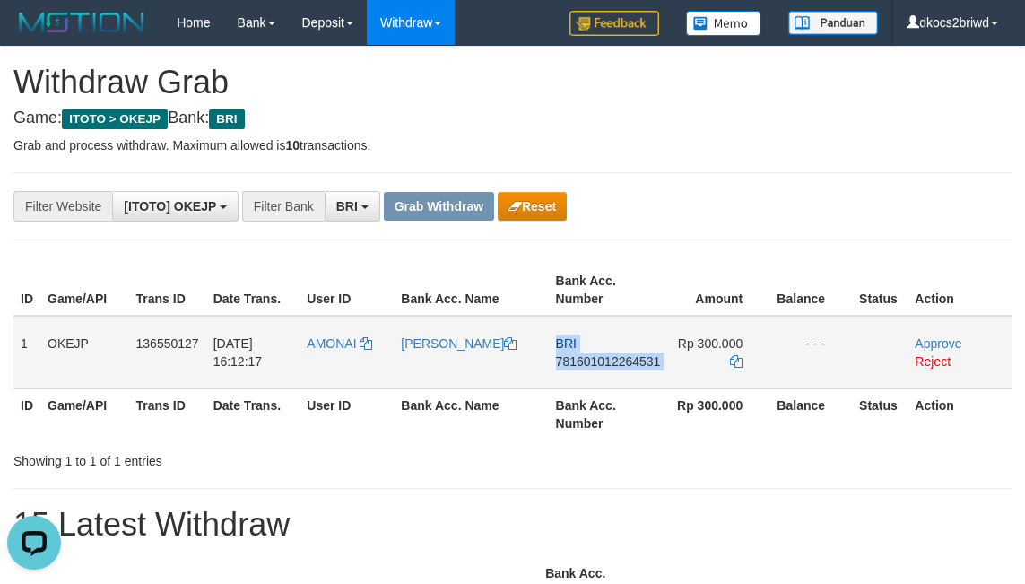
click at [584, 369] on td "BRI 781601012264531" at bounding box center [608, 353] width 119 height 74
click at [630, 393] on th "Bank Acc. Number" at bounding box center [608, 413] width 119 height 51
click at [609, 380] on td "BRI 781601012264531" at bounding box center [608, 353] width 119 height 74
copy span "781601012264531"
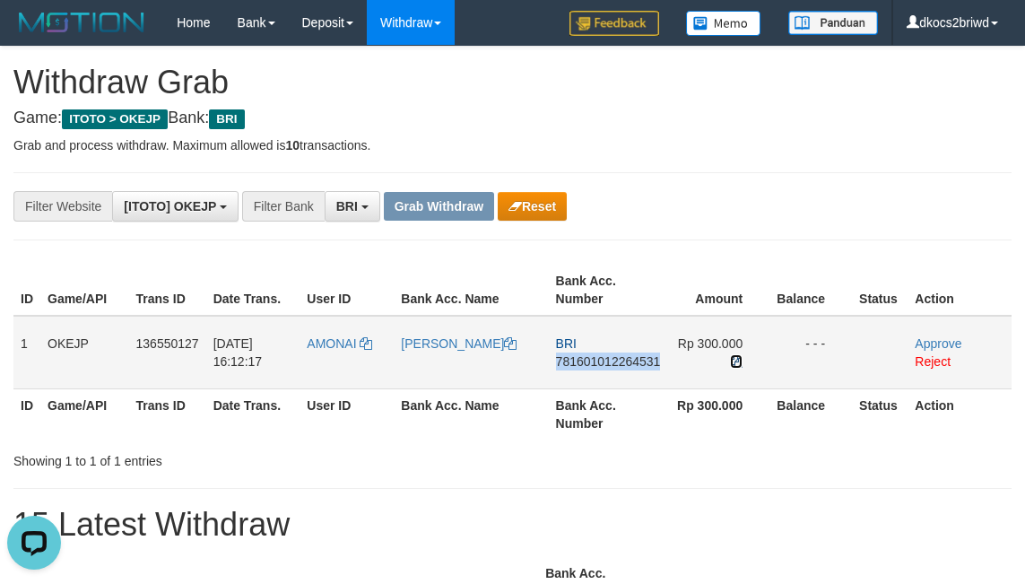
click at [735, 361] on icon at bounding box center [736, 361] width 13 height 13
copy span "781601012264531"
click at [735, 361] on icon at bounding box center [736, 361] width 13 height 13
click at [937, 339] on link "Approve" at bounding box center [938, 343] width 47 height 14
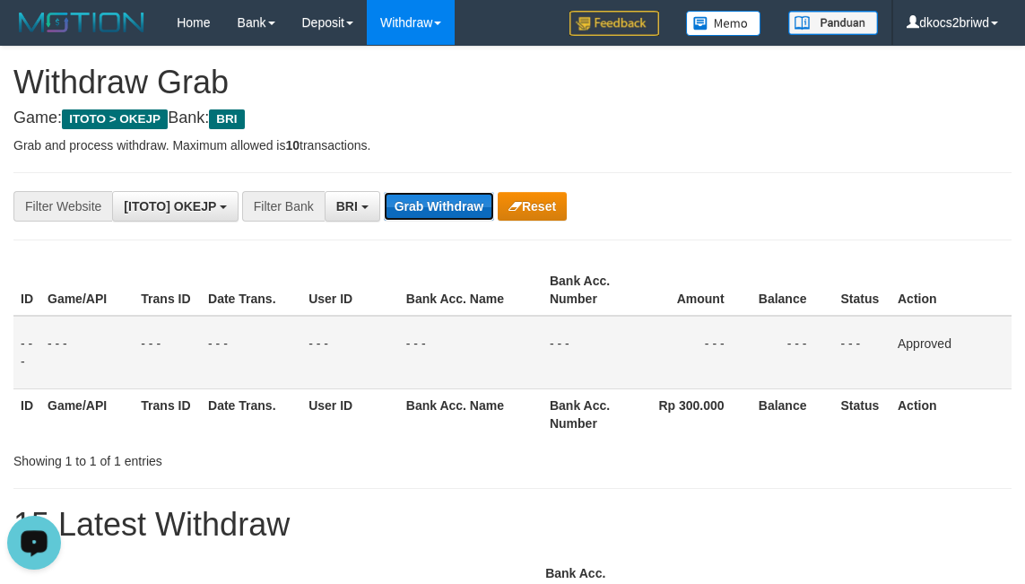
click at [439, 200] on button "Grab Withdraw" at bounding box center [439, 206] width 110 height 29
click at [384, 192] on button "Grab Withdraw" at bounding box center [439, 206] width 110 height 29
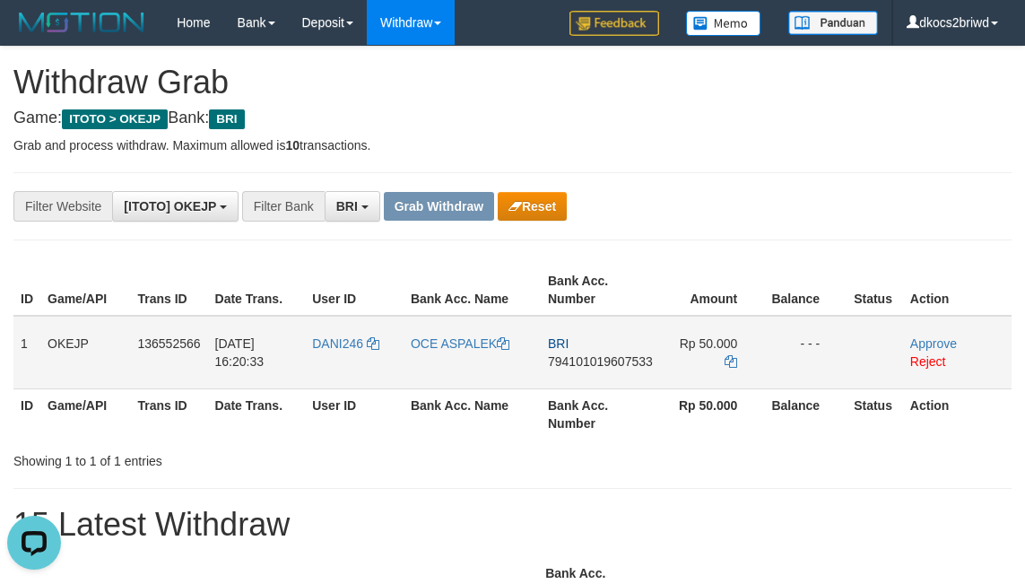
click at [337, 371] on td "DANI246" at bounding box center [354, 353] width 99 height 74
copy span "DANI246"
drag, startPoint x: 337, startPoint y: 371, endPoint x: 323, endPoint y: 370, distance: 14.5
click at [323, 370] on td "DANI246" at bounding box center [354, 353] width 99 height 74
click at [466, 375] on td "OCE ASPALEK" at bounding box center [472, 353] width 137 height 74
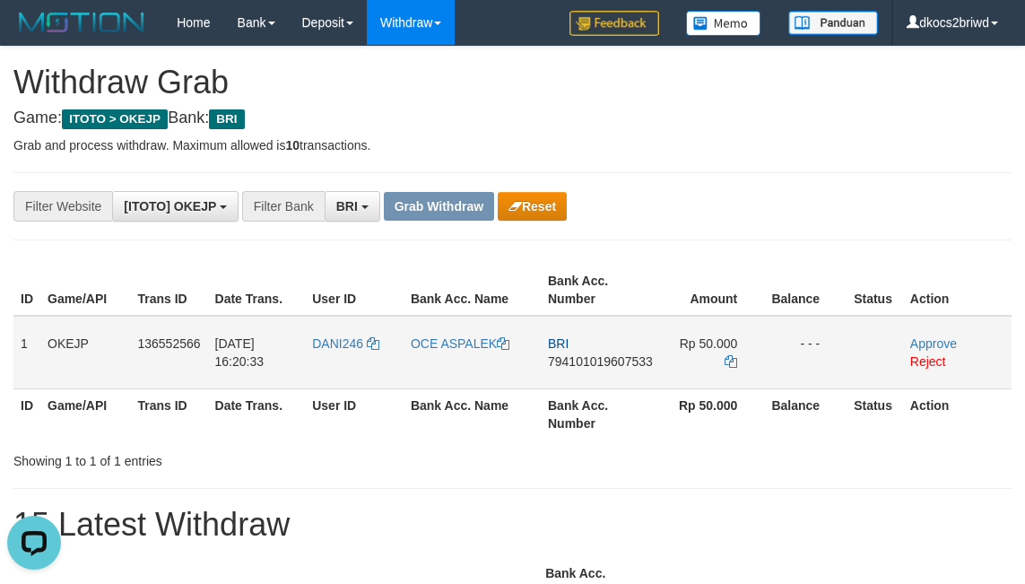
click at [466, 375] on td "OCE ASPALEK" at bounding box center [472, 353] width 137 height 74
copy link "OCE ASPALEK"
click at [576, 396] on th "Bank Acc. Number" at bounding box center [600, 413] width 119 height 51
click at [573, 387] on td "BRI 794101019607533" at bounding box center [600, 353] width 119 height 74
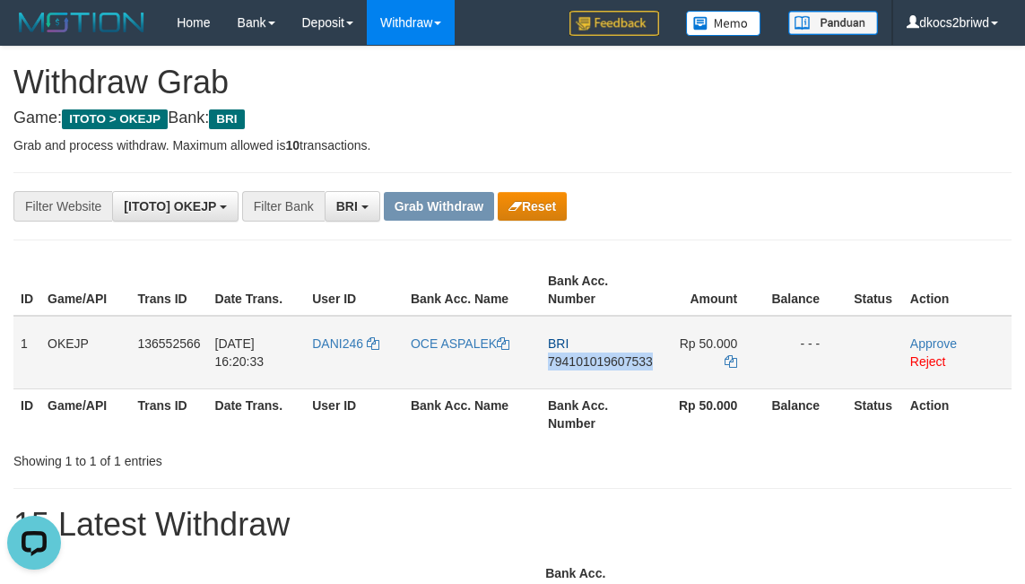
click at [573, 387] on td "BRI 794101019607533" at bounding box center [600, 353] width 119 height 74
copy span "794101019607533"
click at [625, 375] on td "BRI 794101019607533" at bounding box center [600, 353] width 119 height 74
click at [566, 379] on td "BRI 794101019607533" at bounding box center [600, 353] width 119 height 74
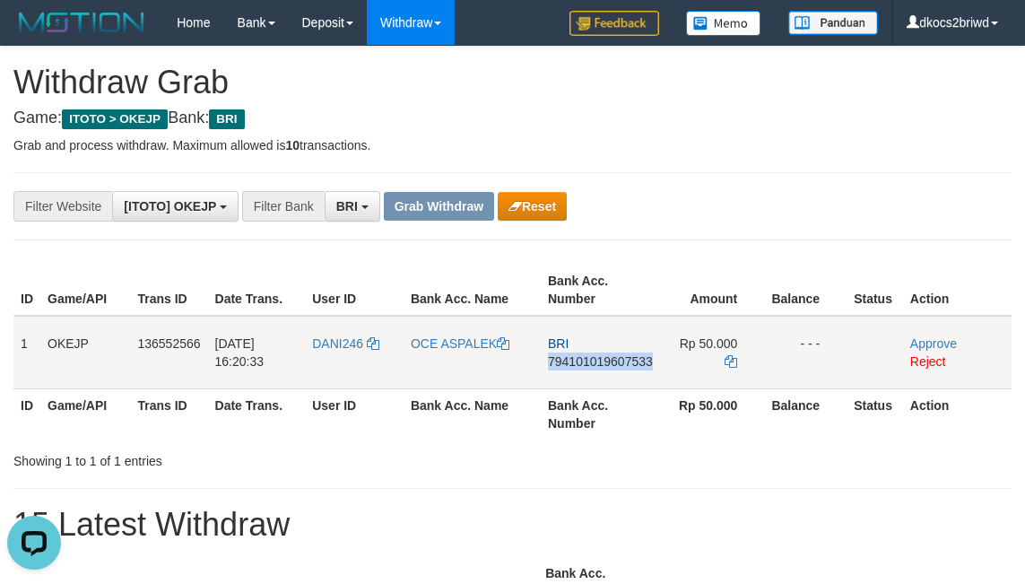
click at [566, 379] on td "BRI 794101019607533" at bounding box center [600, 353] width 119 height 74
click at [736, 356] on icon at bounding box center [731, 361] width 13 height 13
click at [932, 339] on link "Approve" at bounding box center [933, 343] width 47 height 14
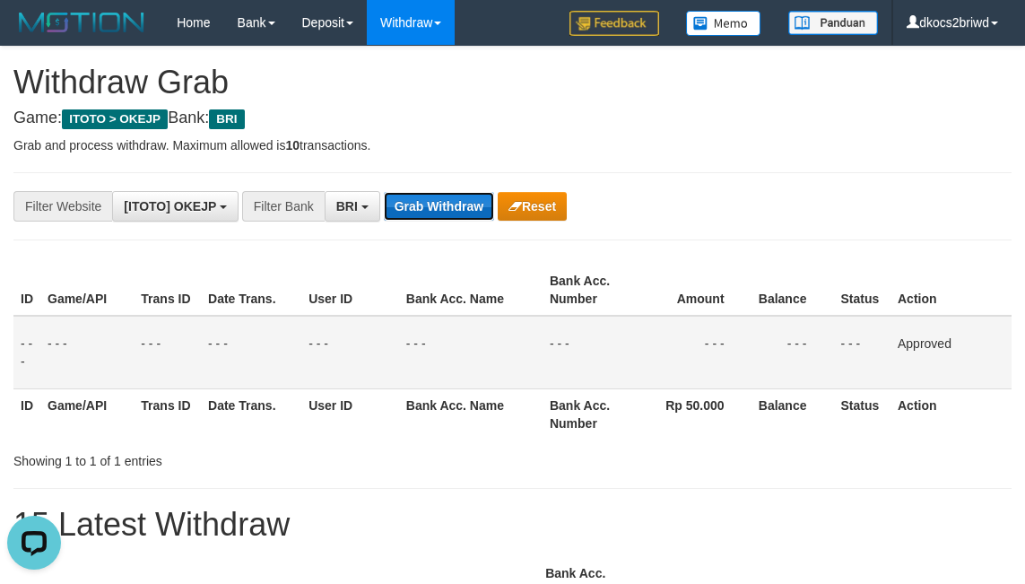
click at [431, 211] on button "Grab Withdraw" at bounding box center [439, 206] width 110 height 29
click at [384, 192] on button "Grab Withdraw" at bounding box center [439, 206] width 110 height 29
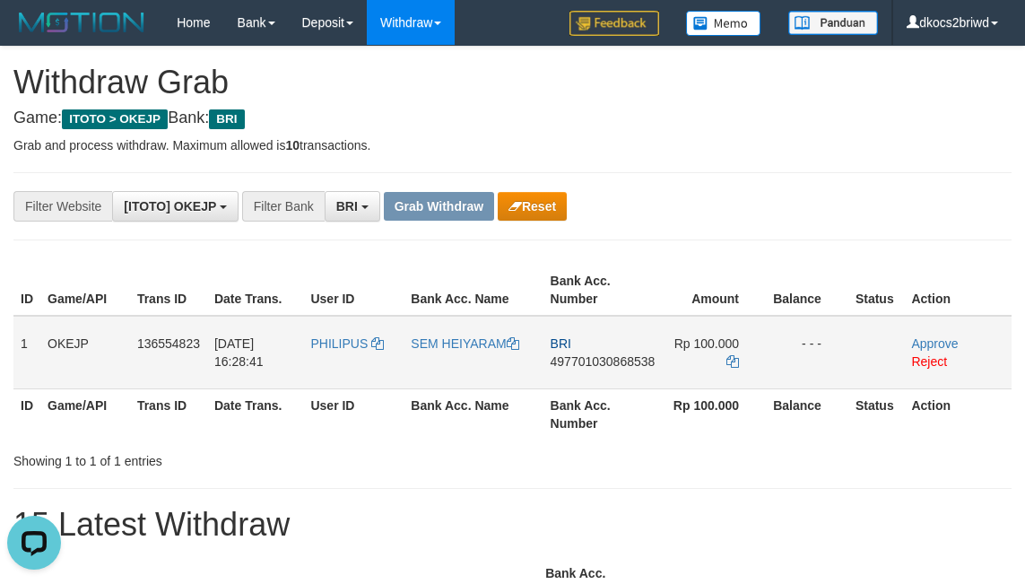
click at [356, 364] on td "PHILIPUS" at bounding box center [353, 353] width 100 height 74
copy link "PHILIPUS"
copy span "PHILIPUS"
click at [355, 363] on td "PHILIPUS" at bounding box center [353, 353] width 100 height 74
click at [442, 358] on td "SEM HEIYARAM" at bounding box center [473, 353] width 139 height 74
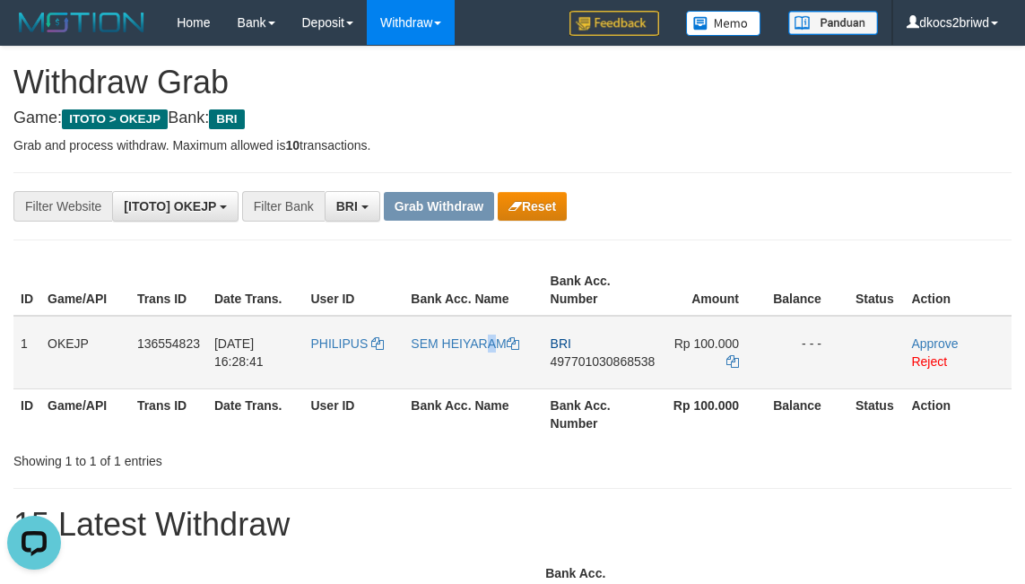
click at [442, 358] on td "SEM HEIYARAM" at bounding box center [473, 353] width 139 height 74
copy link "SEM HEIYARAM"
click at [601, 366] on span "497701030868538" at bounding box center [603, 361] width 105 height 14
click at [595, 377] on td "BRI 497701030868538" at bounding box center [603, 353] width 119 height 74
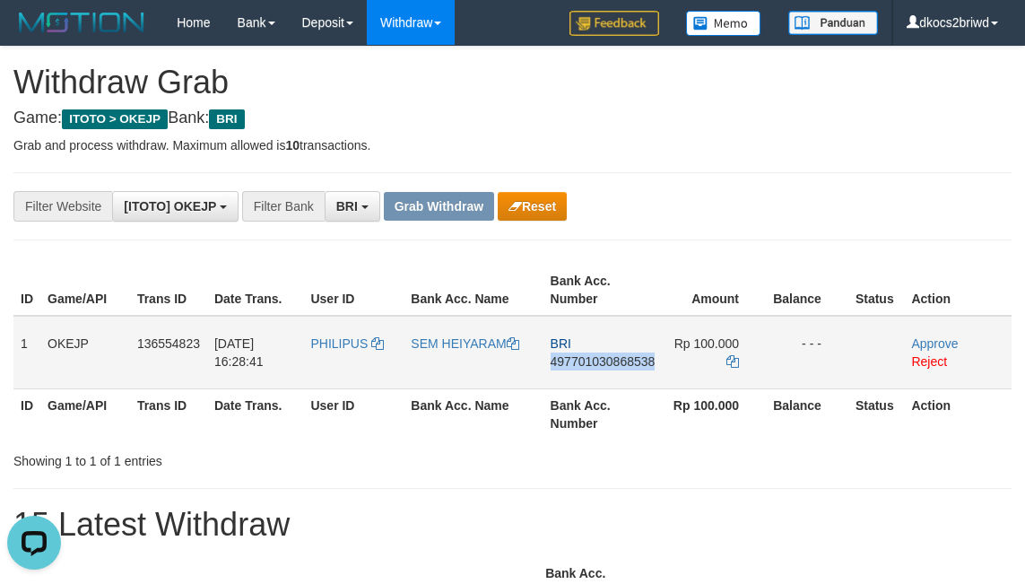
click at [595, 377] on td "BRI 497701030868538" at bounding box center [603, 353] width 119 height 74
copy span "497701030868538"
click at [542, 377] on td "SEM HEIYARAM" at bounding box center [473, 353] width 139 height 74
click at [617, 377] on td "BRI 497701030868538" at bounding box center [603, 353] width 119 height 74
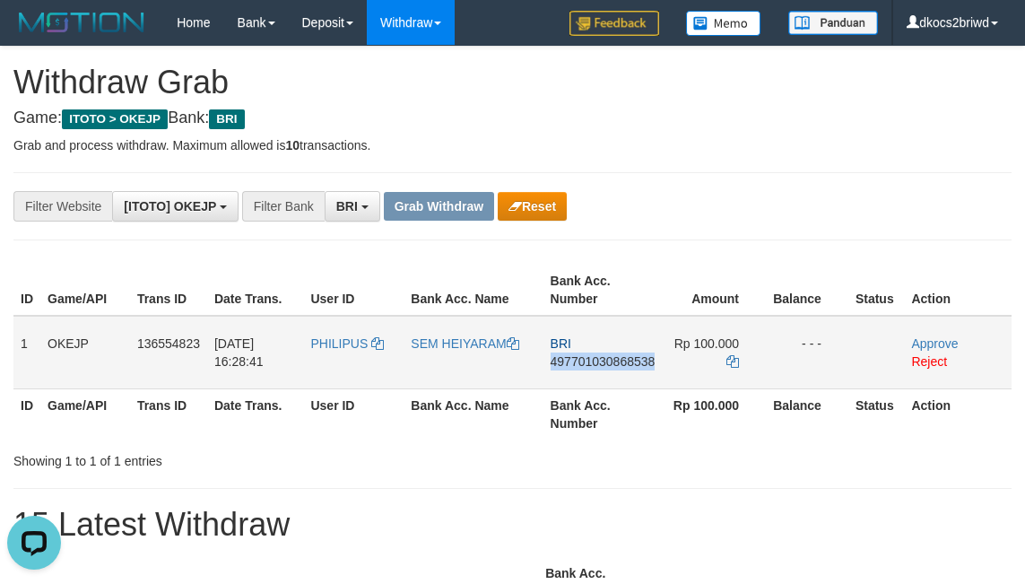
copy span "497701030868538"
click at [625, 388] on td "BRI 497701030868538" at bounding box center [603, 353] width 119 height 74
click at [736, 358] on icon at bounding box center [733, 361] width 13 height 13
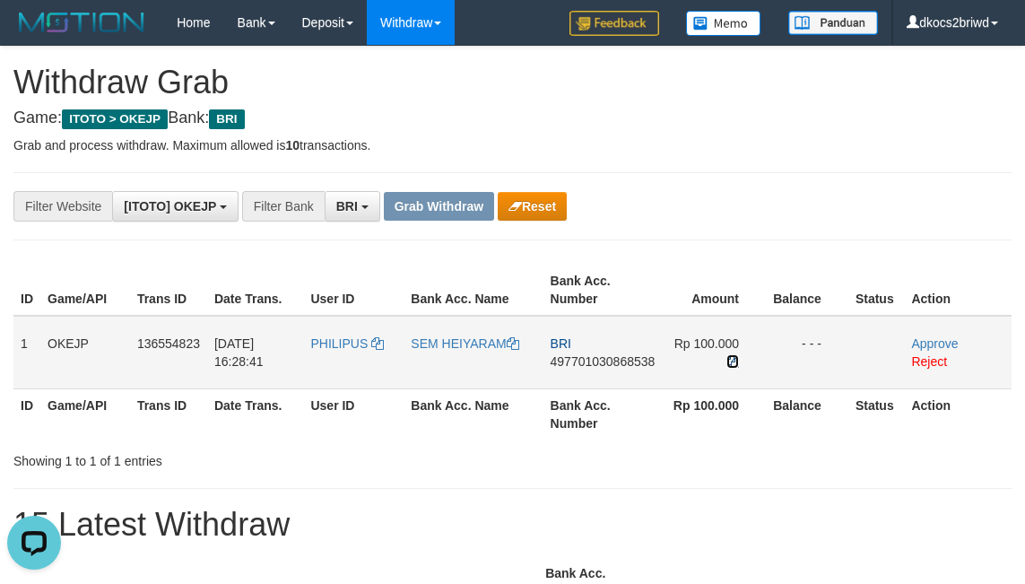
click at [736, 358] on icon at bounding box center [733, 361] width 13 height 13
click at [929, 339] on link "Approve" at bounding box center [934, 343] width 47 height 14
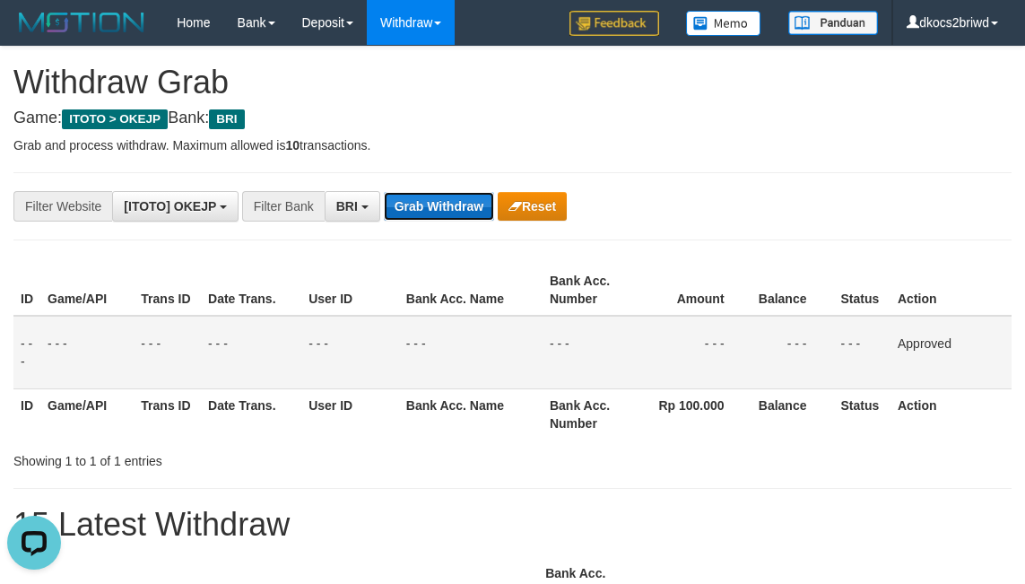
click at [442, 208] on button "Grab Withdraw" at bounding box center [439, 206] width 110 height 29
click at [384, 192] on button "Grab Withdraw" at bounding box center [439, 206] width 110 height 29
drag, startPoint x: 547, startPoint y: 332, endPoint x: 33, endPoint y: 353, distance: 514.4
click at [509, 332] on tr "- - - - - - - - - - - - - - - - - - - - - - - - - - - - - - Approved" at bounding box center [512, 353] width 998 height 74
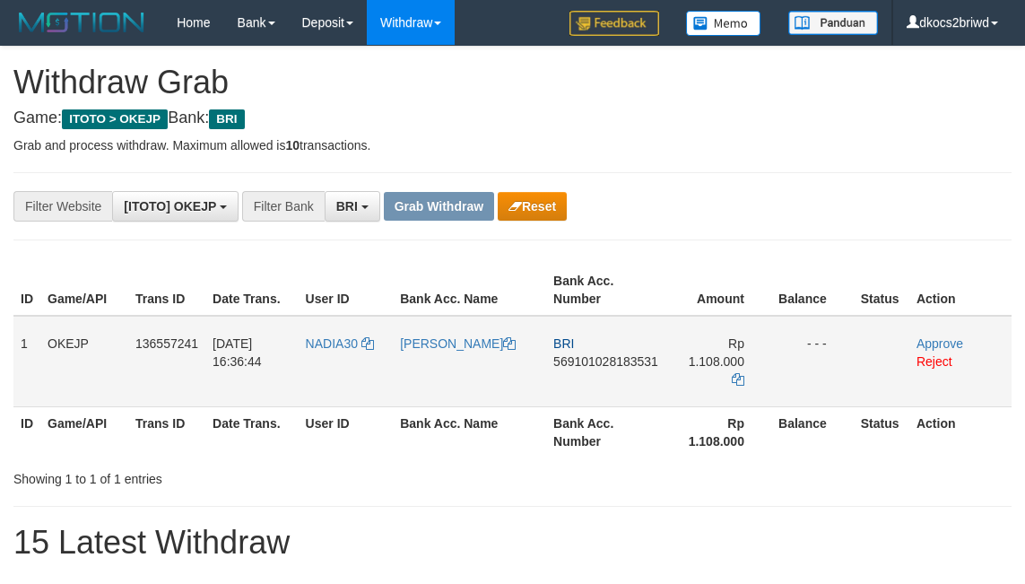
click at [337, 353] on td "NADIA30" at bounding box center [346, 361] width 95 height 91
click at [331, 355] on td "NADIA30" at bounding box center [346, 361] width 95 height 91
copy span "NADIA30"
click at [442, 364] on td "[PERSON_NAME]" at bounding box center [469, 361] width 153 height 91
click at [441, 364] on td "[PERSON_NAME]" at bounding box center [469, 361] width 153 height 91
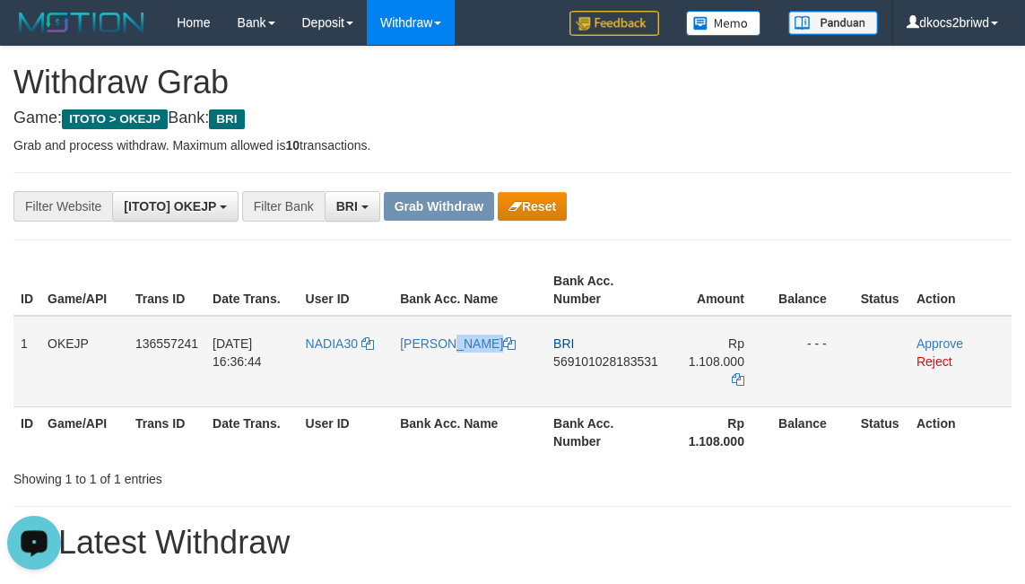
click at [441, 364] on td "[PERSON_NAME]" at bounding box center [469, 361] width 153 height 91
copy link "[PERSON_NAME]"
click at [595, 377] on td "BRI 569101028183531" at bounding box center [605, 361] width 119 height 91
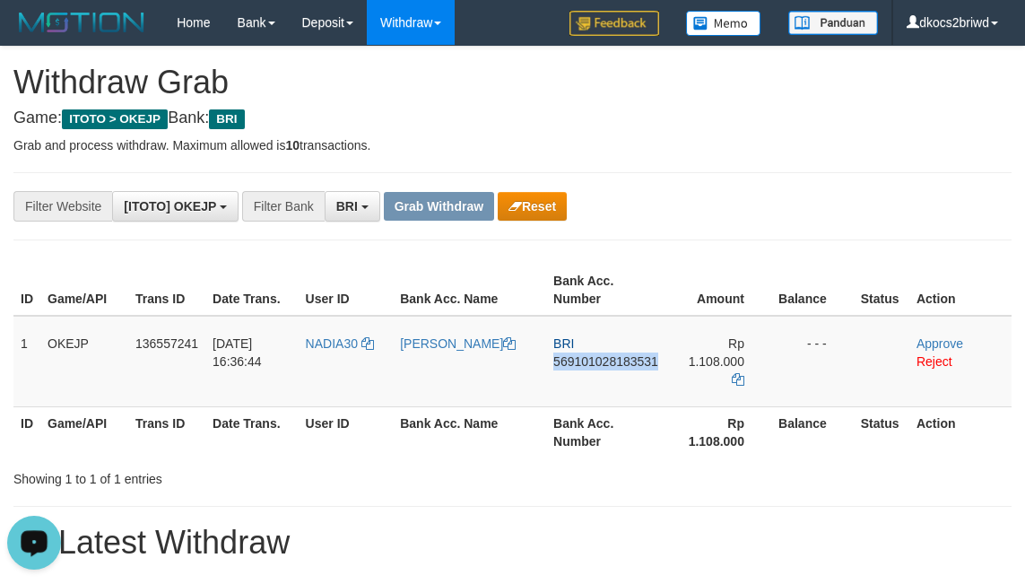
copy span "569101028183531"
click at [549, 382] on td "BRI 569101028183531" at bounding box center [605, 361] width 119 height 91
click at [570, 380] on td "BRI 569101028183531" at bounding box center [605, 361] width 119 height 91
click at [573, 380] on td "BRI 569101028183531" at bounding box center [605, 361] width 119 height 91
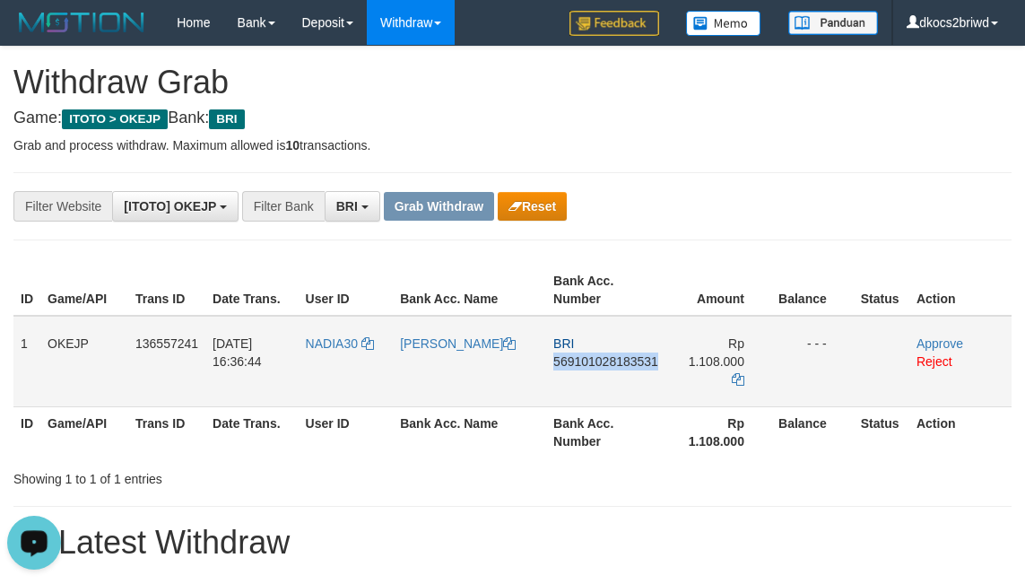
click at [598, 375] on td "BRI 569101028183531" at bounding box center [605, 361] width 119 height 91
click at [601, 379] on td "BRI 569101028183531" at bounding box center [605, 361] width 119 height 91
click at [741, 359] on td "Rp 1.108.000" at bounding box center [719, 361] width 106 height 91
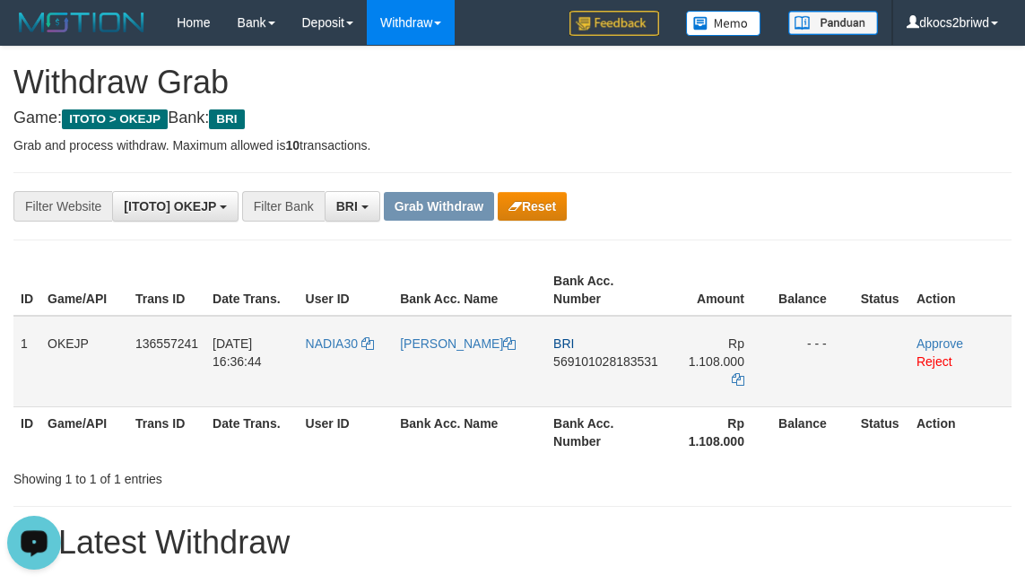
click at [741, 359] on td "Rp 1.108.000" at bounding box center [719, 361] width 106 height 91
click at [732, 373] on icon at bounding box center [738, 379] width 13 height 13
click at [738, 373] on icon at bounding box center [738, 379] width 13 height 13
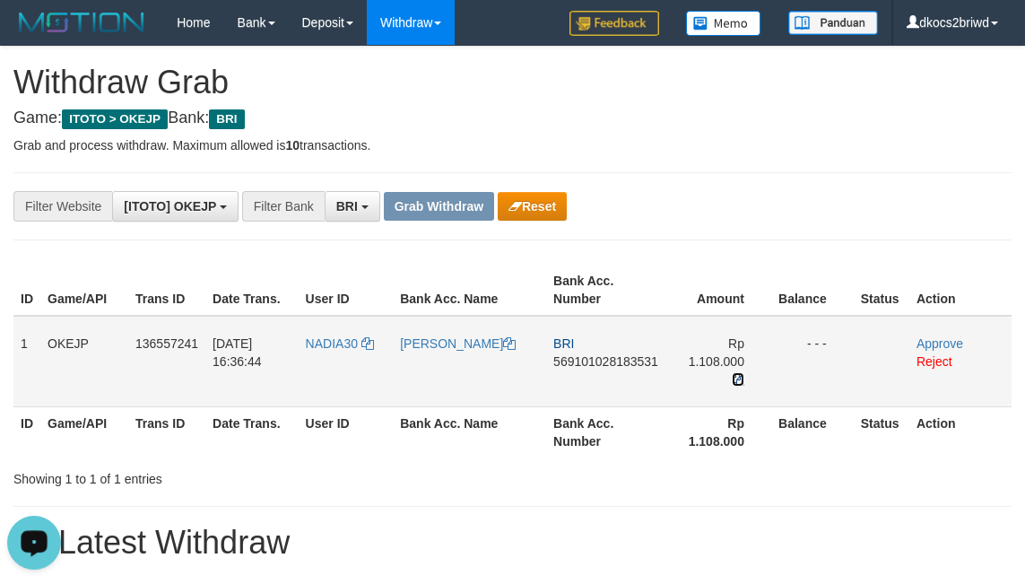
click at [738, 373] on icon at bounding box center [738, 379] width 13 height 13
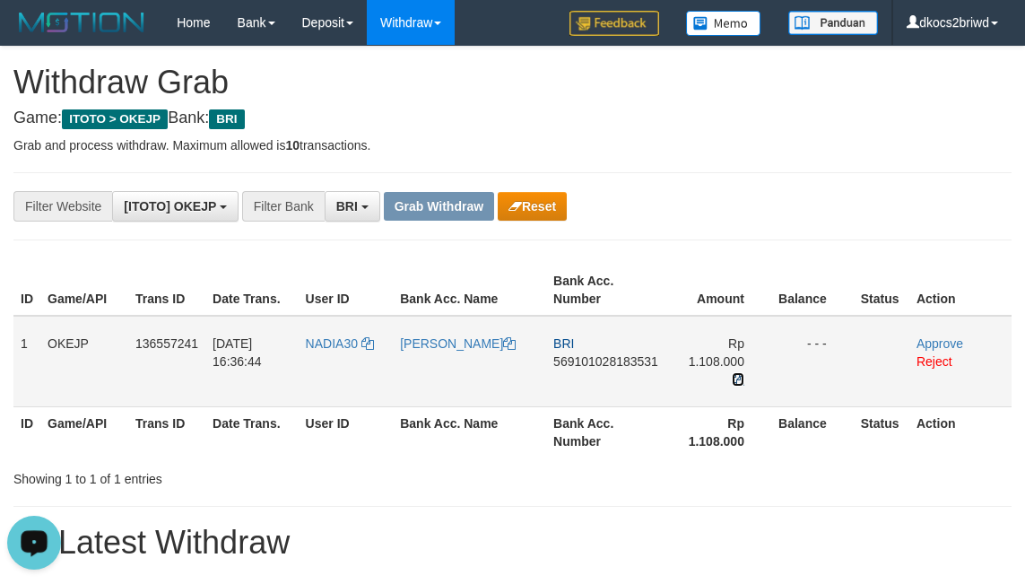
click at [738, 373] on icon at bounding box center [738, 379] width 13 height 13
click at [932, 343] on link "Approve" at bounding box center [940, 343] width 47 height 14
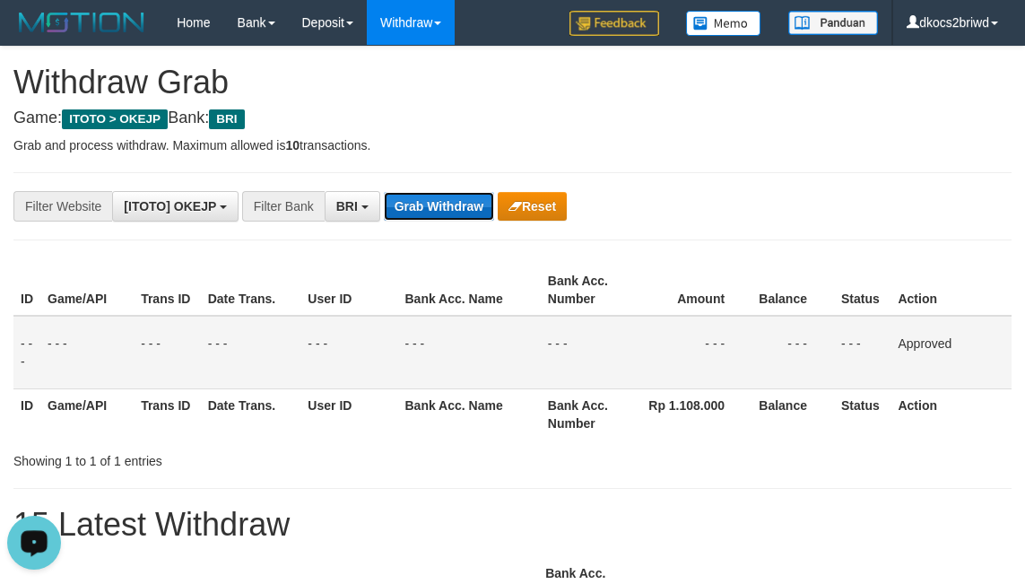
click at [441, 218] on button "Grab Withdraw" at bounding box center [439, 206] width 110 height 29
click at [384, 192] on button "Grab Withdraw" at bounding box center [439, 206] width 110 height 29
click at [463, 269] on th "Bank Acc. Name" at bounding box center [468, 290] width 143 height 51
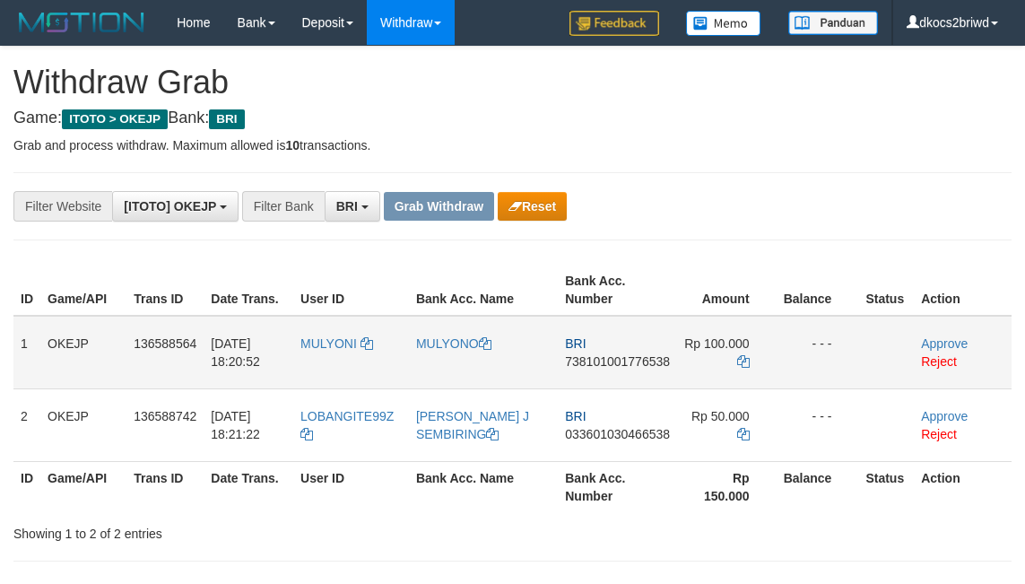
click at [334, 364] on td "MULYONI" at bounding box center [351, 353] width 116 height 74
copy span "MULYONI"
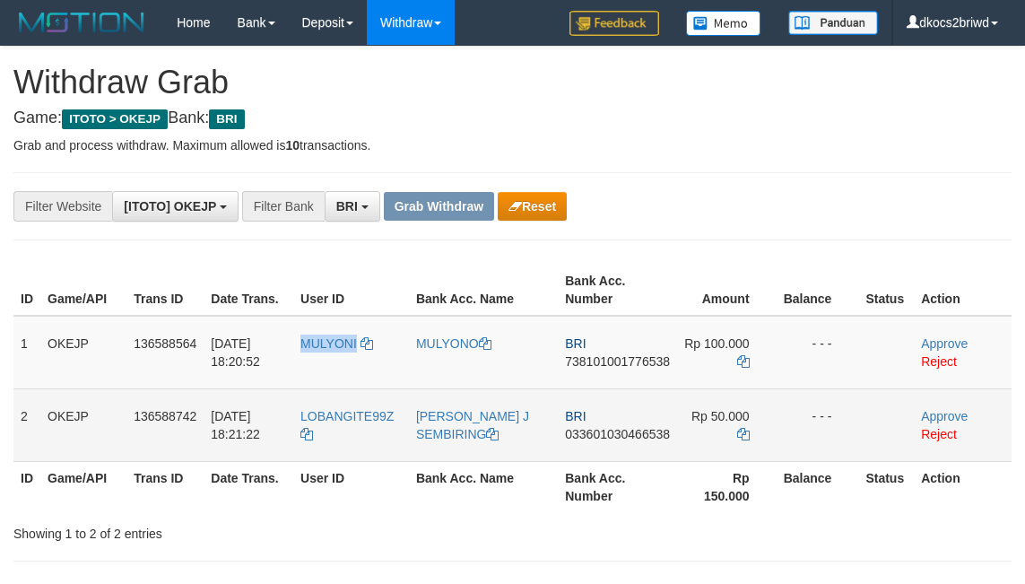
drag, startPoint x: 334, startPoint y: 364, endPoint x: 36, endPoint y: 433, distance: 305.7
click at [313, 361] on td "MULYONI" at bounding box center [351, 353] width 116 height 74
click at [340, 423] on td "LOBANGITE99Z" at bounding box center [351, 424] width 116 height 73
copy link "LOBANGITE99Z"
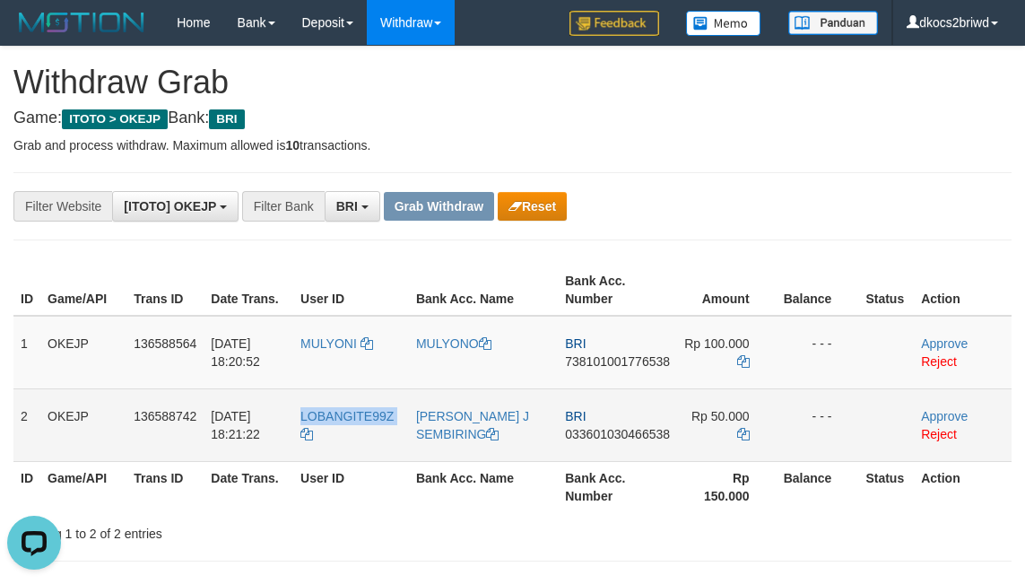
click at [340, 423] on td "LOBANGITE99Z" at bounding box center [351, 424] width 116 height 73
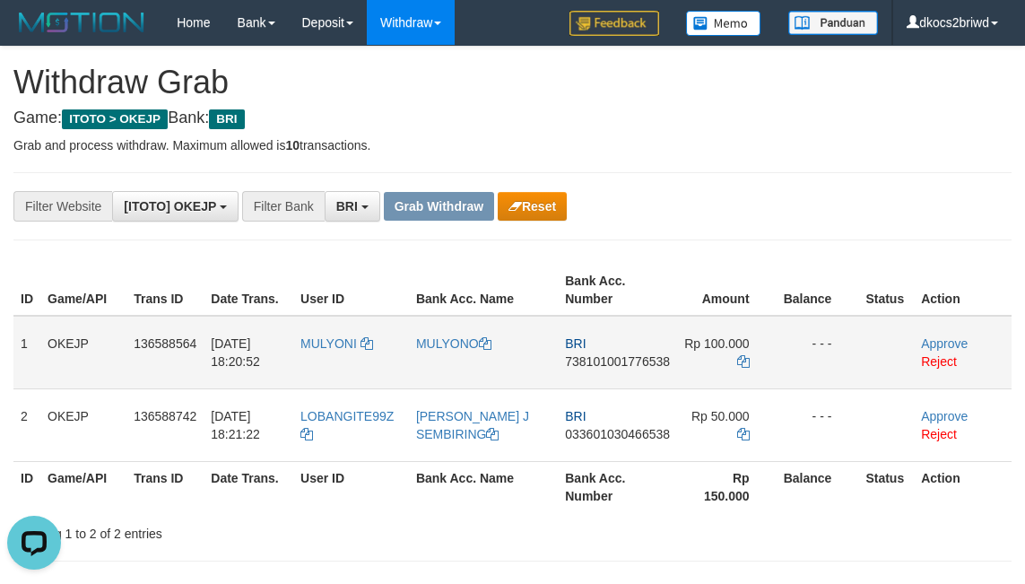
click at [461, 364] on td "MULYONO" at bounding box center [483, 353] width 149 height 74
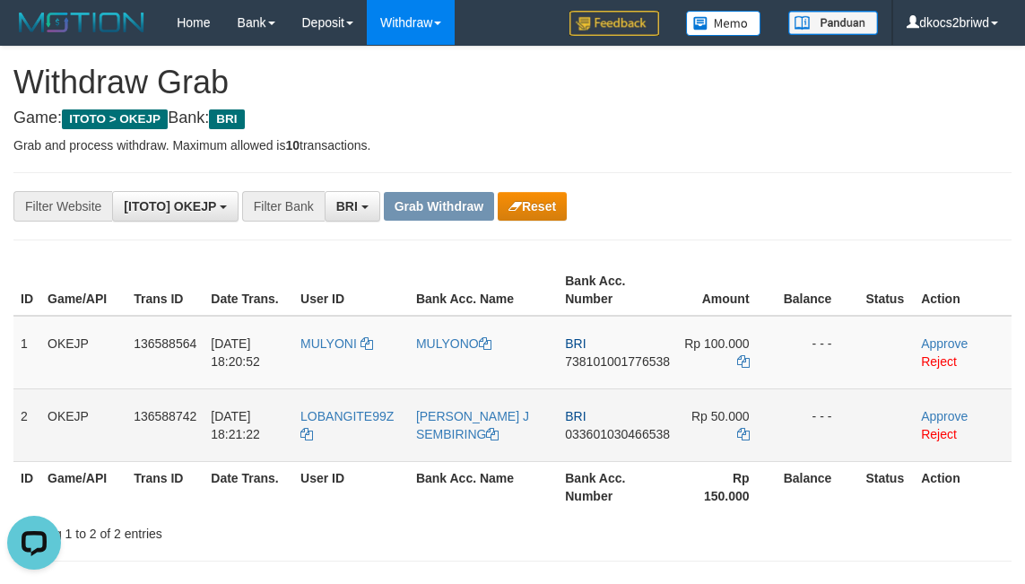
copy link "MULYONO"
click at [463, 452] on td "[PERSON_NAME] J SEMBIRING" at bounding box center [483, 424] width 149 height 73
copy link "SEMBIRING"
click at [463, 452] on td "[PERSON_NAME] J SEMBIRING" at bounding box center [483, 424] width 149 height 73
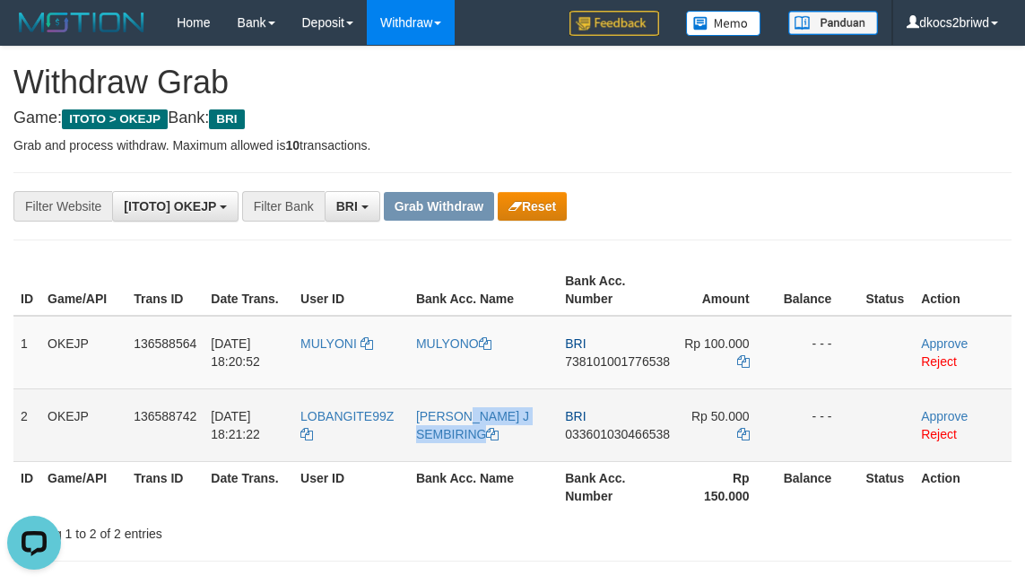
copy link "[PERSON_NAME] J SEMBIRING"
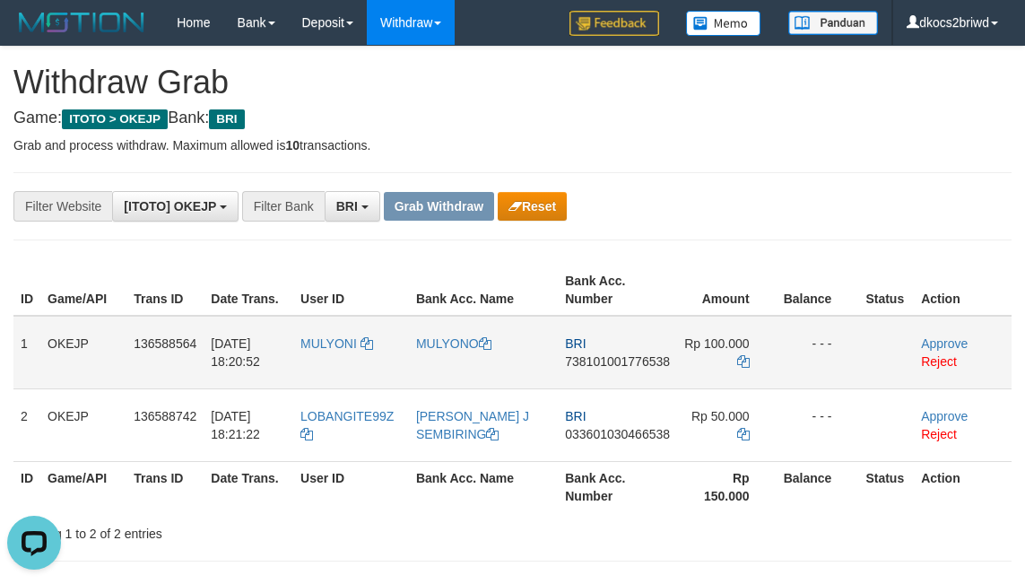
click at [608, 366] on span "738101001776538" at bounding box center [617, 361] width 105 height 14
click at [597, 382] on td "BRI 738101001776538" at bounding box center [617, 353] width 119 height 74
copy span "738101001776538"
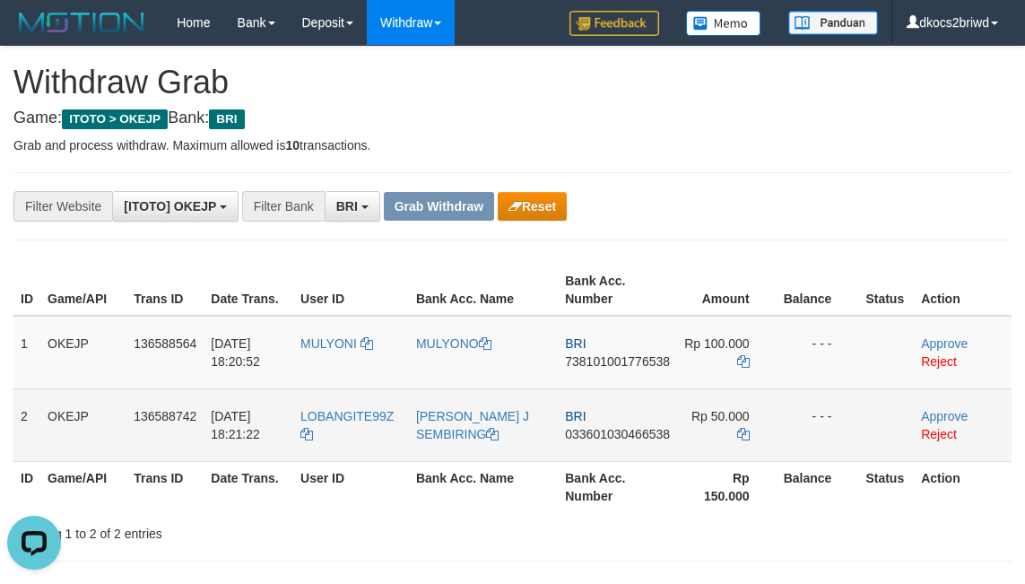
click at [581, 394] on td "BRI 033601030466538" at bounding box center [617, 424] width 119 height 73
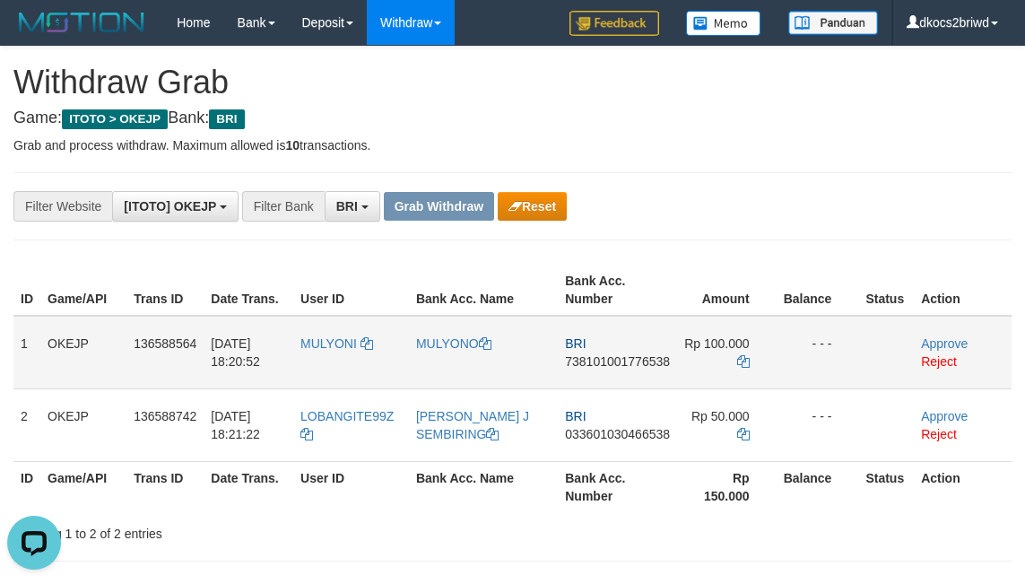
click at [585, 369] on td "BRI 738101001776538" at bounding box center [617, 353] width 119 height 74
copy span "738101001776538"
click at [740, 363] on icon at bounding box center [743, 361] width 13 height 13
copy span "738101001776538"
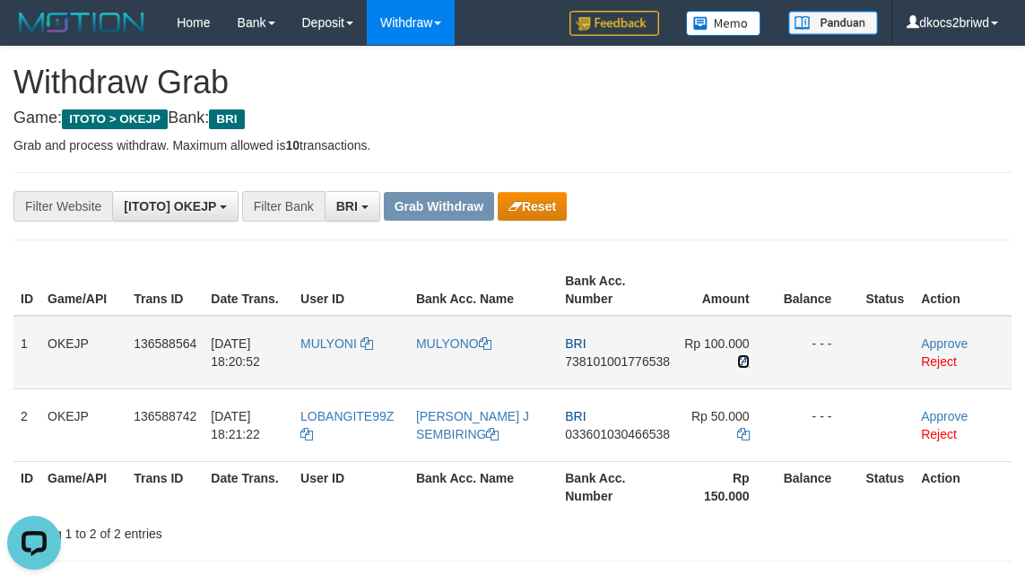
click at [741, 361] on icon at bounding box center [743, 361] width 13 height 13
click at [744, 361] on icon at bounding box center [743, 361] width 13 height 13
click at [743, 356] on icon at bounding box center [743, 361] width 13 height 13
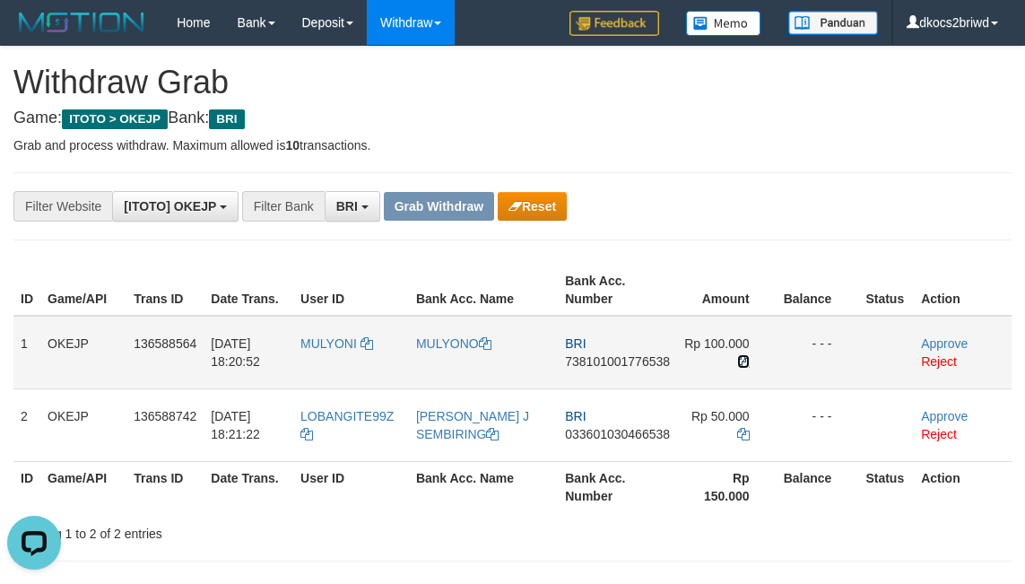
click at [743, 356] on icon at bounding box center [743, 361] width 13 height 13
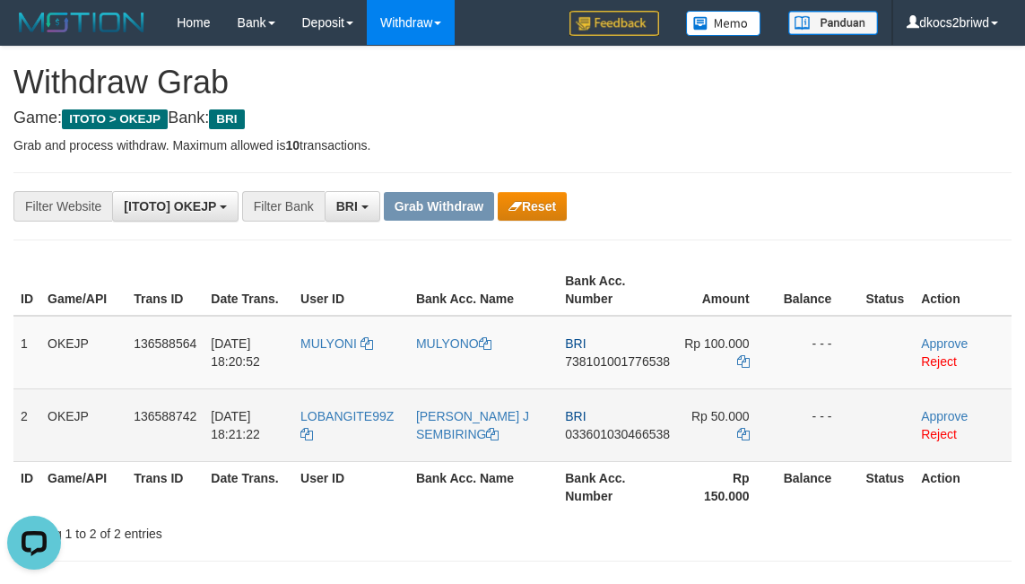
click at [614, 442] on td "BRI 033601030466538" at bounding box center [617, 424] width 119 height 73
copy span "033601030466538"
click at [620, 450] on td "BRI 033601030466538" at bounding box center [617, 424] width 119 height 73
click at [619, 450] on td "BRI 033601030466538" at bounding box center [617, 424] width 119 height 73
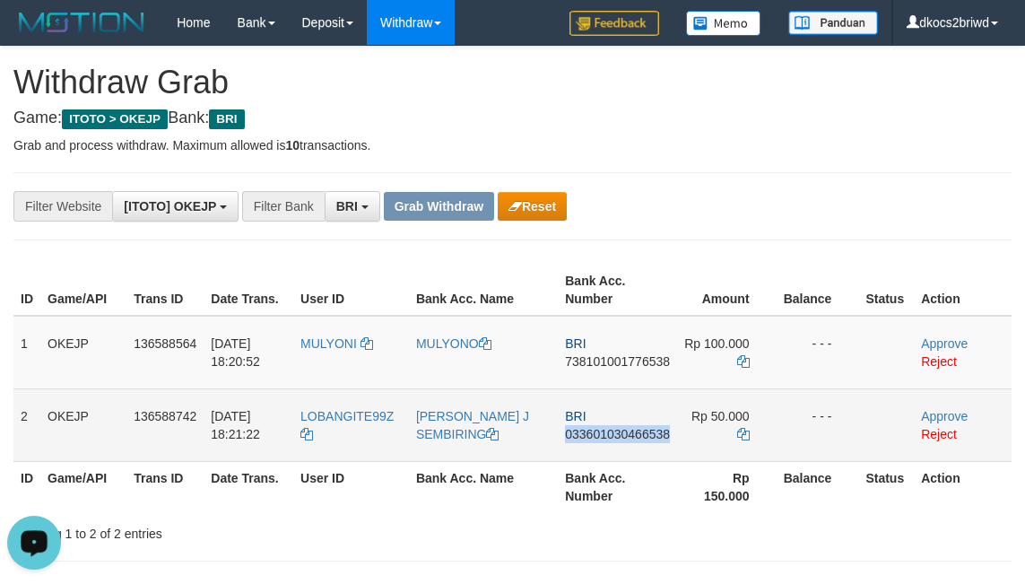
click at [576, 452] on td "BRI 033601030466538" at bounding box center [617, 424] width 119 height 73
click at [571, 447] on td "BRI 033601030466538" at bounding box center [617, 424] width 119 height 73
click at [740, 434] on icon at bounding box center [743, 434] width 13 height 13
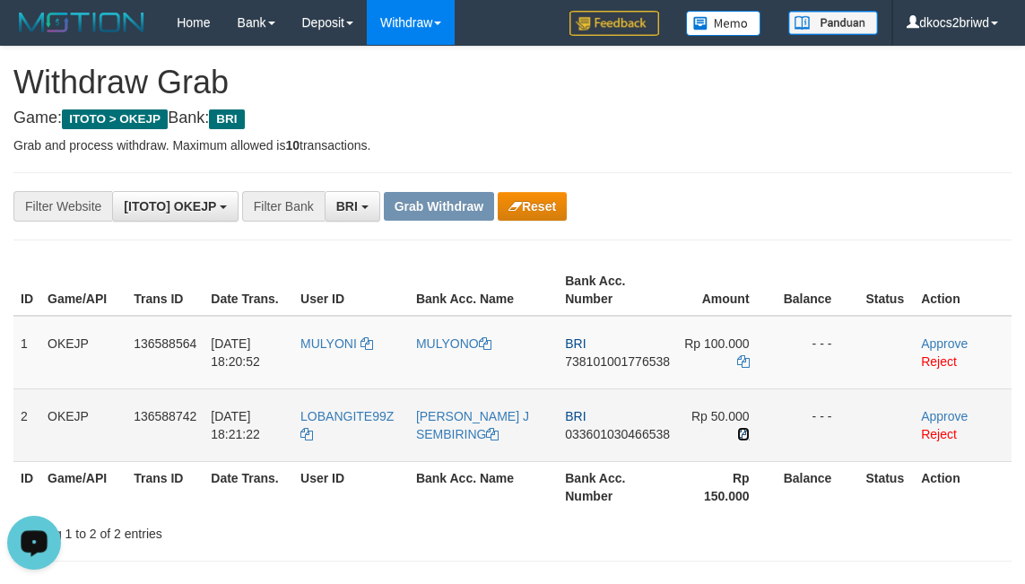
click at [740, 433] on icon at bounding box center [743, 434] width 13 height 13
click at [738, 431] on icon at bounding box center [743, 434] width 13 height 13
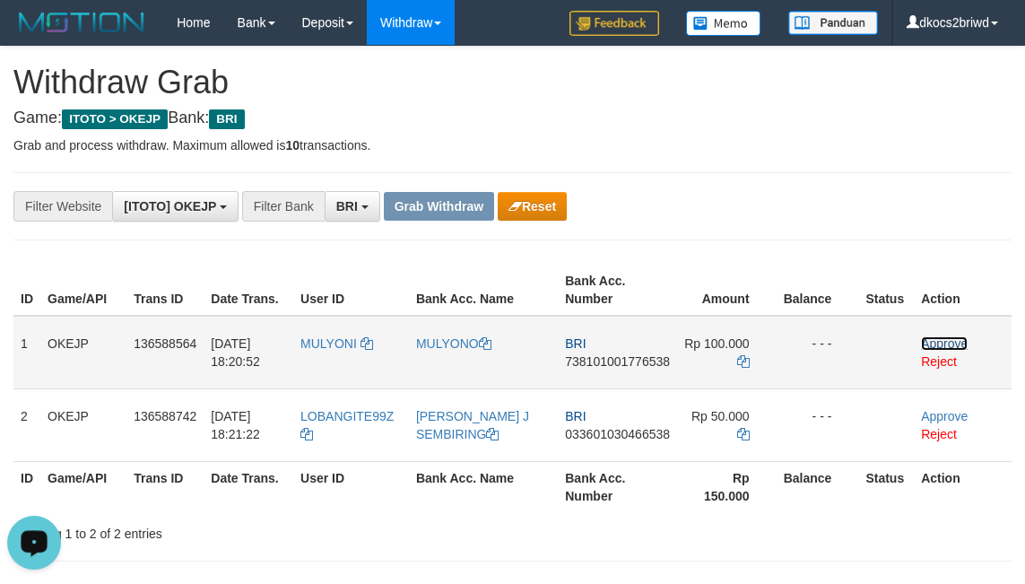
click at [934, 340] on link "Approve" at bounding box center [944, 343] width 47 height 14
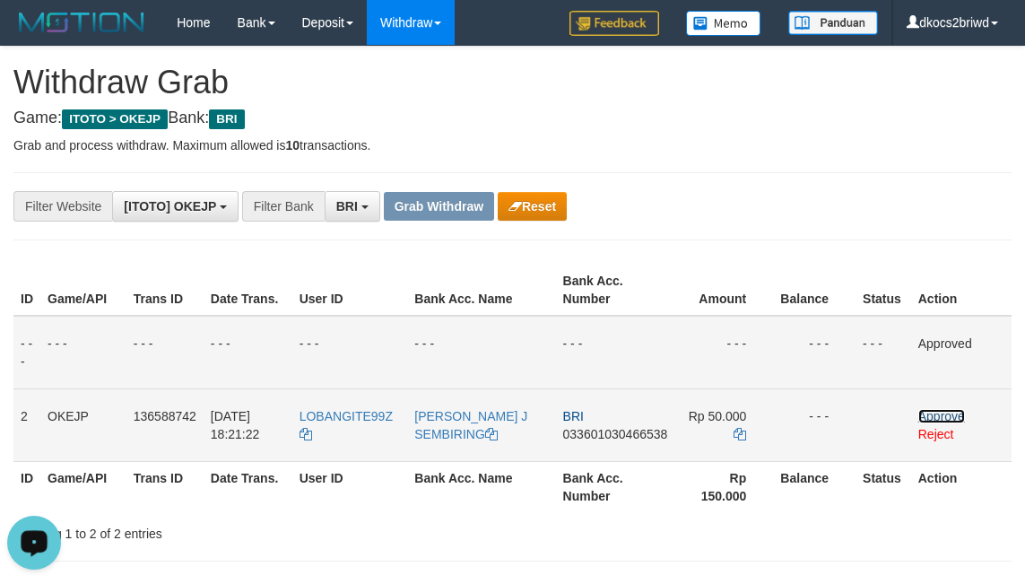
click at [929, 410] on link "Approve" at bounding box center [941, 416] width 47 height 14
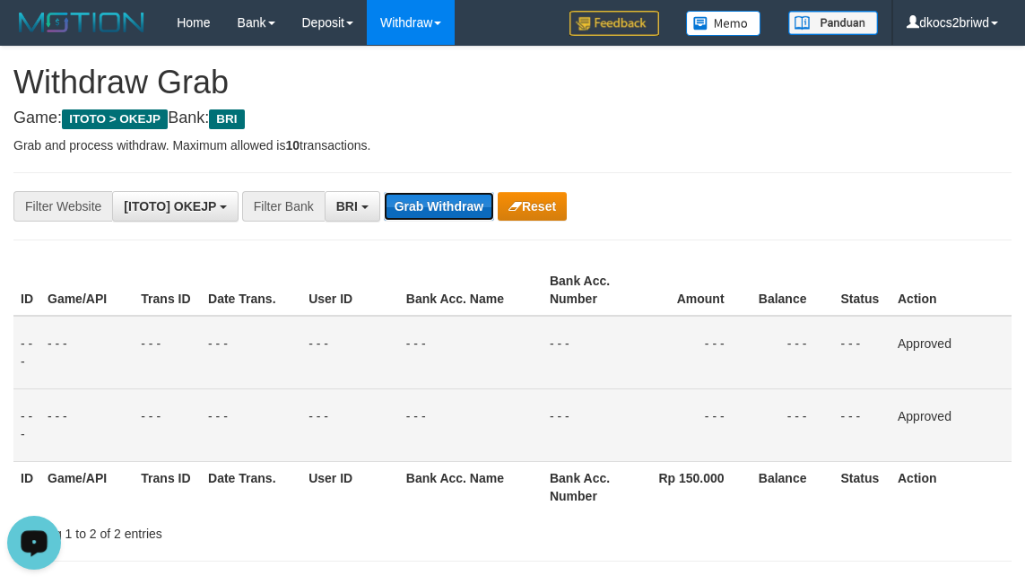
click at [448, 207] on button "Grab Withdraw" at bounding box center [439, 206] width 110 height 29
click at [384, 192] on button "Grab Withdraw" at bounding box center [439, 206] width 110 height 29
click at [447, 205] on button "Grab Withdraw" at bounding box center [439, 206] width 110 height 29
click at [384, 192] on button "Grab Withdraw" at bounding box center [439, 206] width 110 height 29
drag, startPoint x: 702, startPoint y: 149, endPoint x: 210, endPoint y: 226, distance: 498.4
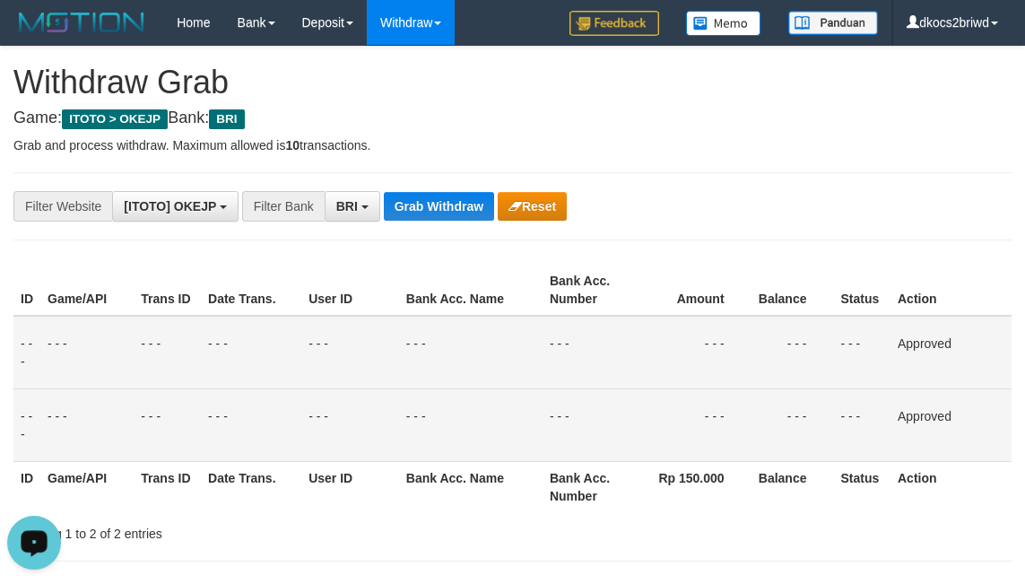
click at [702, 152] on p "Grab and process withdraw. Maximum allowed is 10 transactions." at bounding box center [512, 145] width 998 height 18
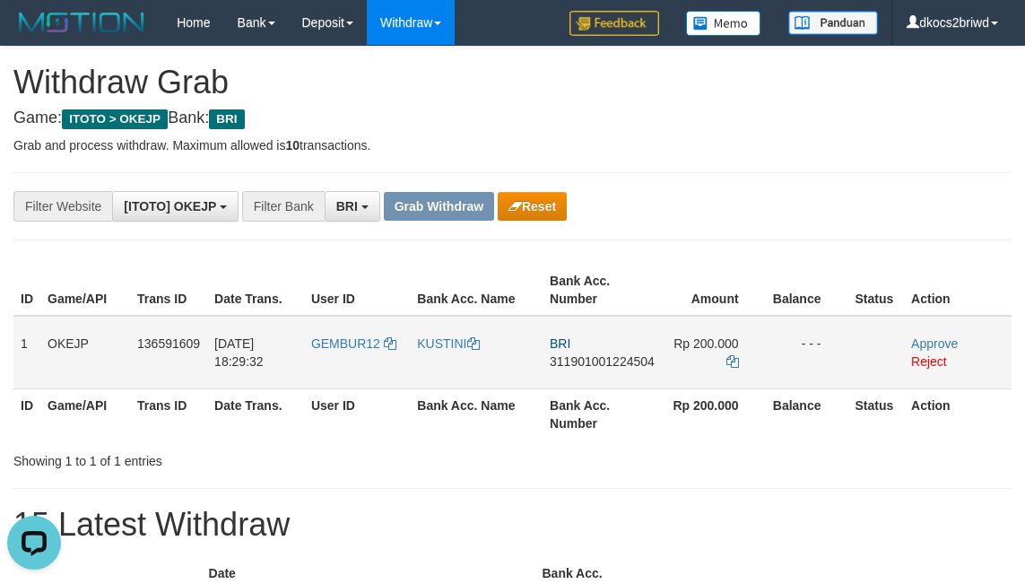
click at [353, 367] on td "GEMBUR12" at bounding box center [357, 353] width 106 height 74
drag, startPoint x: 353, startPoint y: 367, endPoint x: 329, endPoint y: 367, distance: 23.3
click at [347, 367] on td "GEMBUR12" at bounding box center [357, 353] width 106 height 74
click at [329, 367] on td "GEMBUR12" at bounding box center [357, 353] width 106 height 74
click at [328, 367] on td "GEMBUR12" at bounding box center [357, 353] width 106 height 74
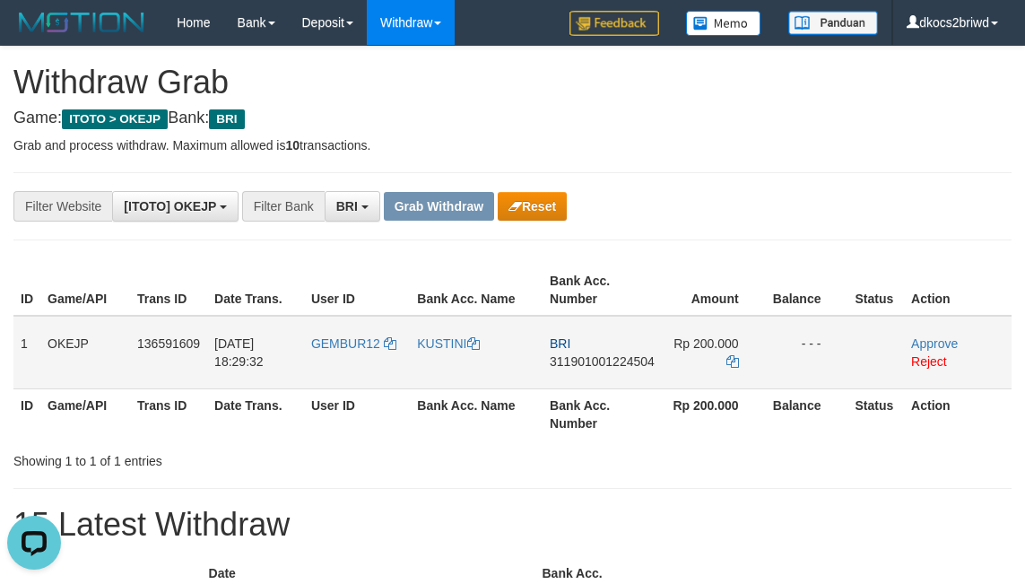
click at [461, 367] on td "KUSTINI" at bounding box center [476, 353] width 133 height 74
drag, startPoint x: 461, startPoint y: 367, endPoint x: 117, endPoint y: 431, distance: 350.3
click at [461, 367] on td "KUSTINI" at bounding box center [476, 353] width 133 height 74
copy link "KUSTINI"
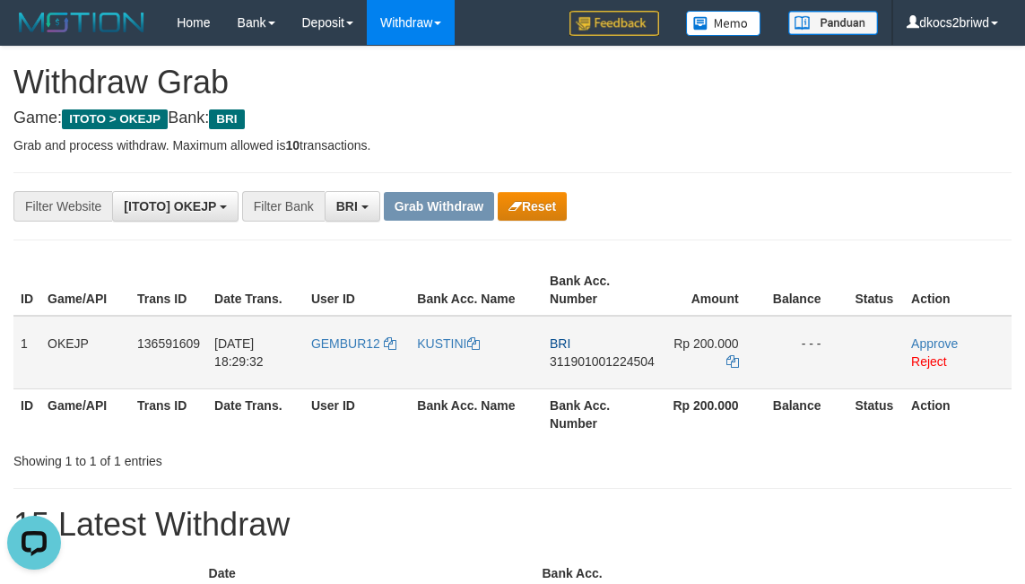
click at [604, 369] on td "BRI 311901001224504" at bounding box center [602, 353] width 119 height 74
copy span "311901001224504"
click at [738, 363] on icon at bounding box center [733, 361] width 13 height 13
copy span "311901001224504"
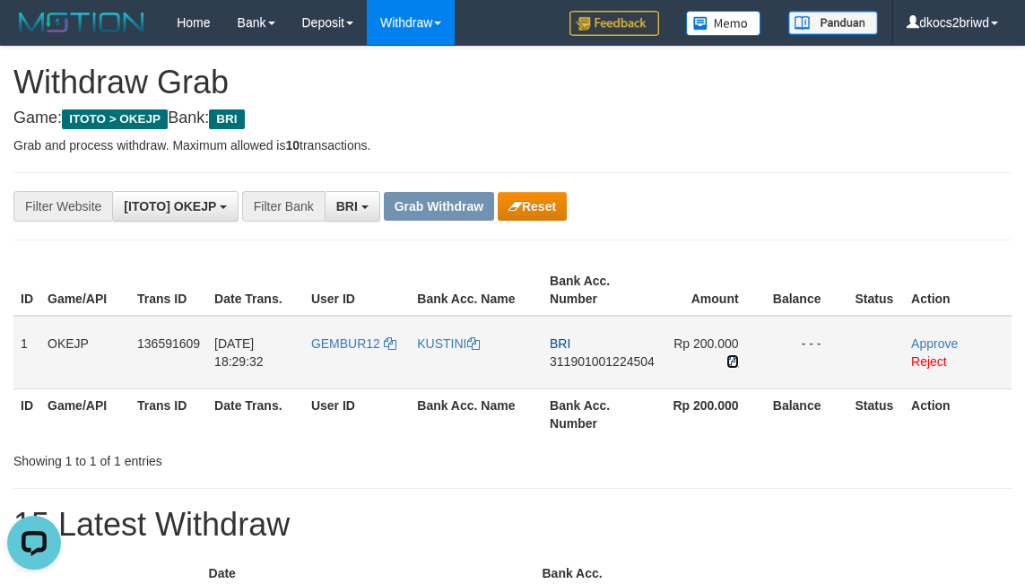
click at [739, 361] on icon at bounding box center [733, 361] width 13 height 13
drag, startPoint x: 740, startPoint y: 361, endPoint x: 733, endPoint y: 353, distance: 10.8
click at [739, 359] on icon at bounding box center [733, 361] width 13 height 13
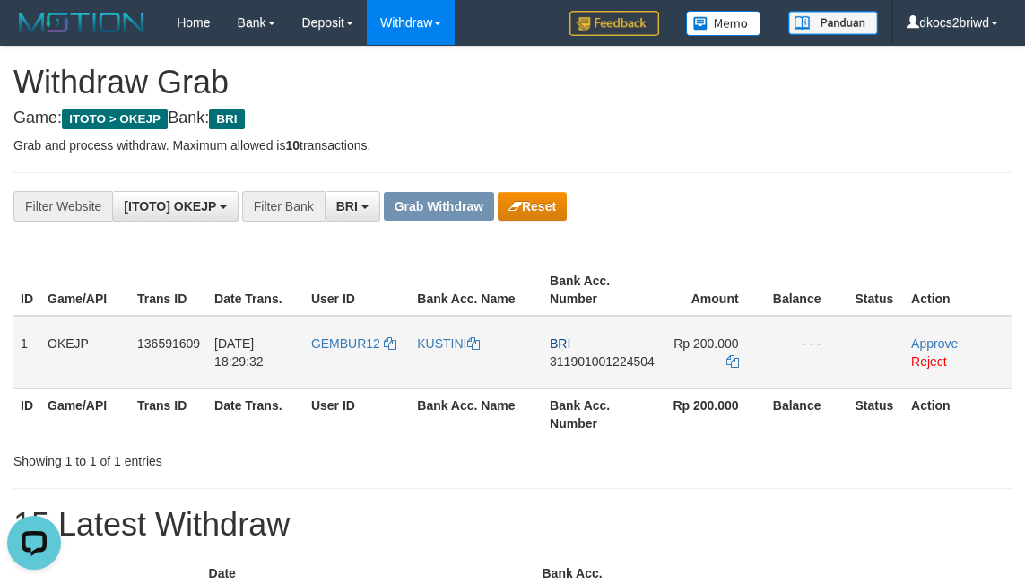
click at [733, 353] on td "Rp 200.000" at bounding box center [714, 353] width 104 height 74
click at [725, 361] on td "Rp 200.000" at bounding box center [714, 353] width 104 height 74
click at [727, 355] on icon at bounding box center [733, 361] width 13 height 13
click at [733, 355] on icon at bounding box center [733, 361] width 13 height 13
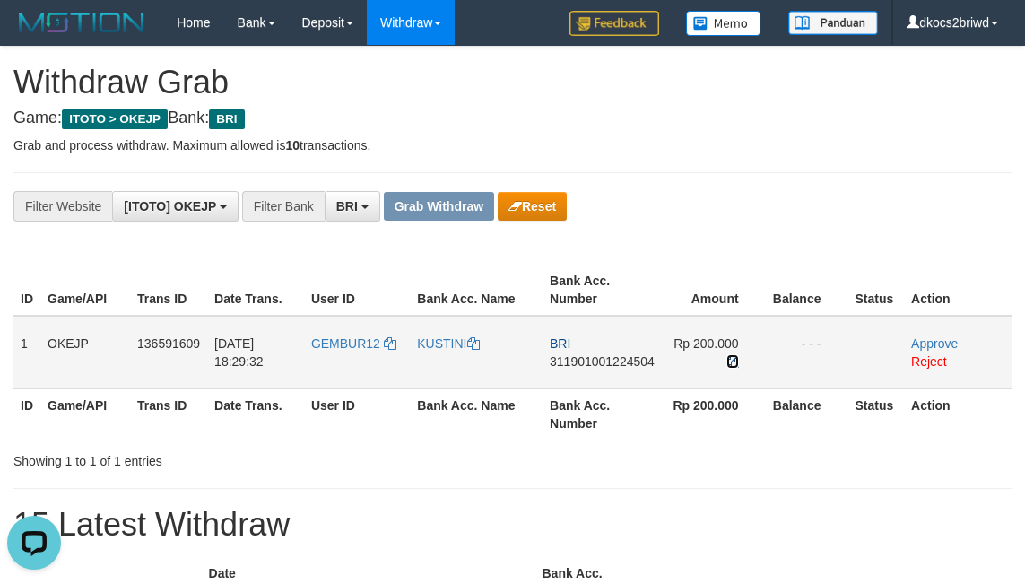
click at [725, 355] on td "Rp 200.000" at bounding box center [714, 353] width 104 height 74
click at [921, 342] on link "Approve" at bounding box center [934, 343] width 47 height 14
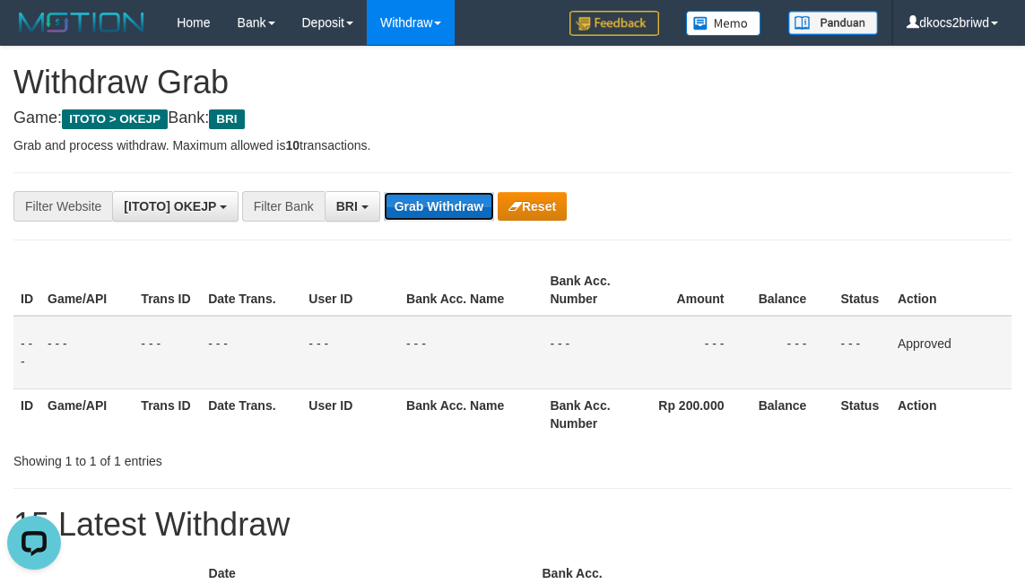
click at [405, 213] on button "Grab Withdraw" at bounding box center [439, 206] width 110 height 29
click at [384, 192] on button "Grab Withdraw" at bounding box center [439, 206] width 110 height 29
click at [480, 267] on th "Bank Acc. Name" at bounding box center [471, 290] width 144 height 51
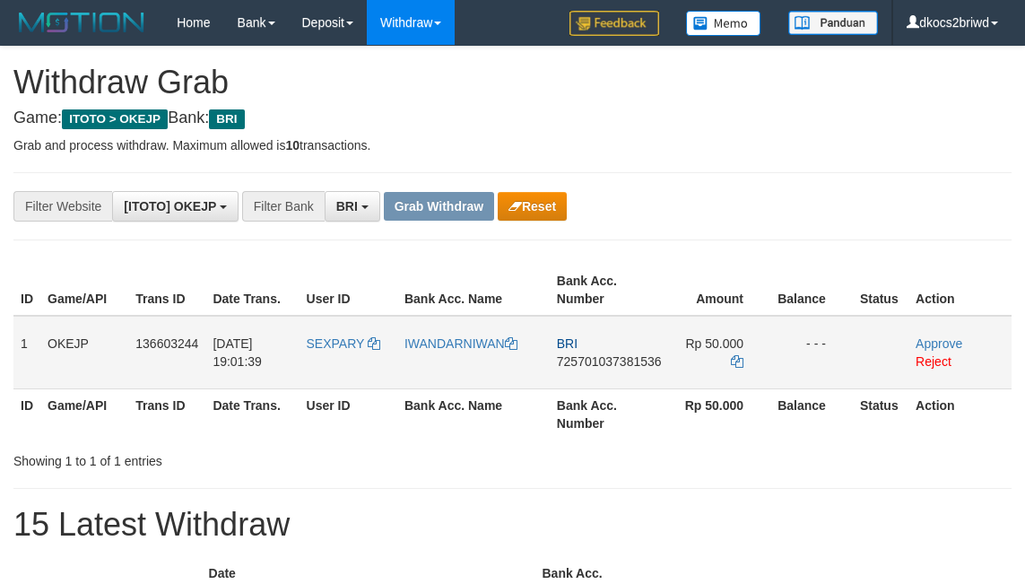
click at [344, 371] on td "SEXPARY" at bounding box center [349, 353] width 98 height 74
click at [337, 371] on td "SEXPARY" at bounding box center [349, 353] width 98 height 74
copy span "SEXPARY"
click at [468, 378] on td "IWANDARNIWAN" at bounding box center [473, 353] width 152 height 74
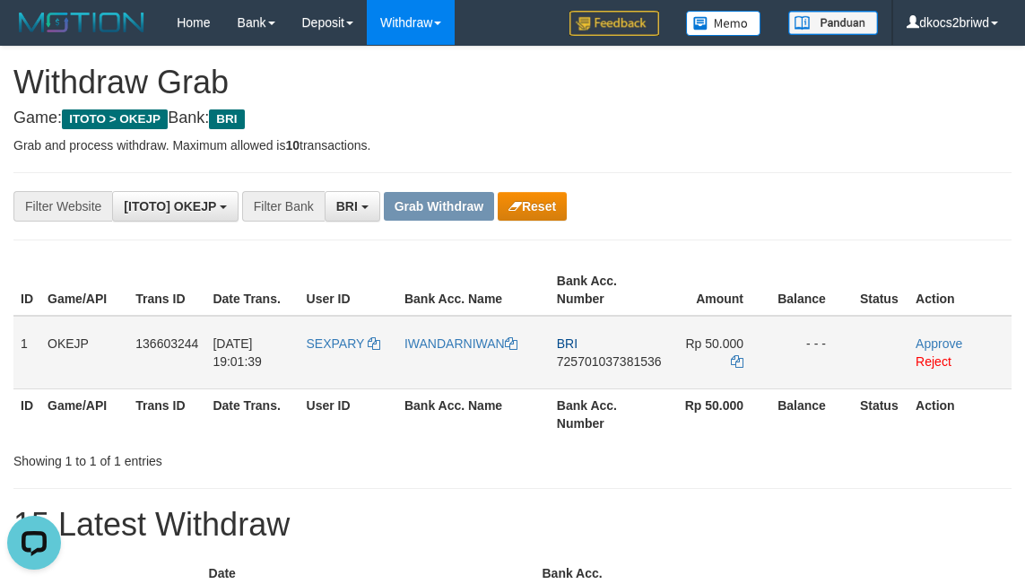
copy link "IWANDARNIWAN"
click at [619, 383] on td "BRI 725701037381536" at bounding box center [609, 353] width 119 height 74
copy span "725701037381536"
click at [576, 371] on td "BRI 725701037381536" at bounding box center [609, 353] width 119 height 74
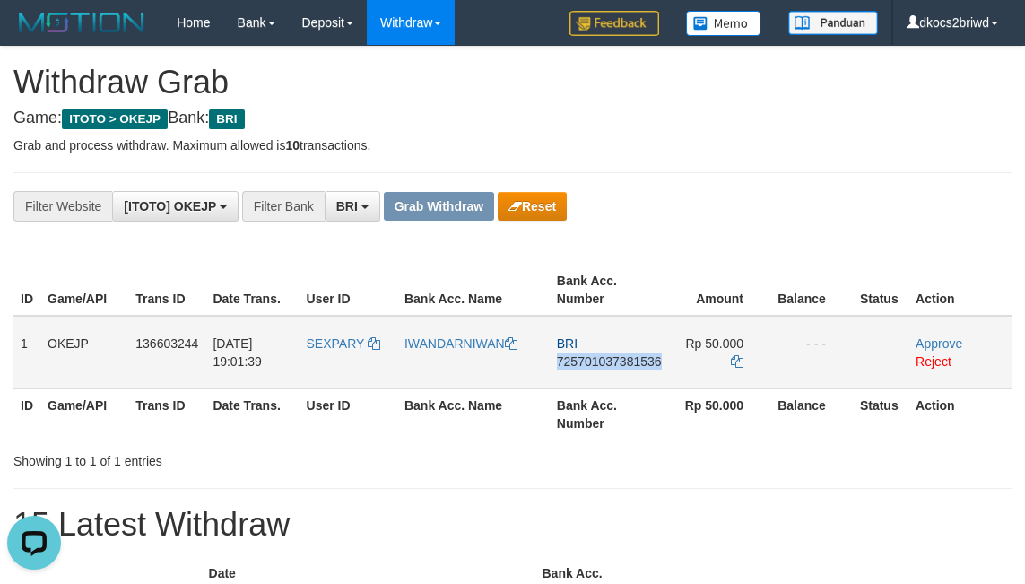
click at [576, 371] on td "BRI 725701037381536" at bounding box center [609, 353] width 119 height 74
click at [733, 358] on icon at bounding box center [737, 361] width 13 height 13
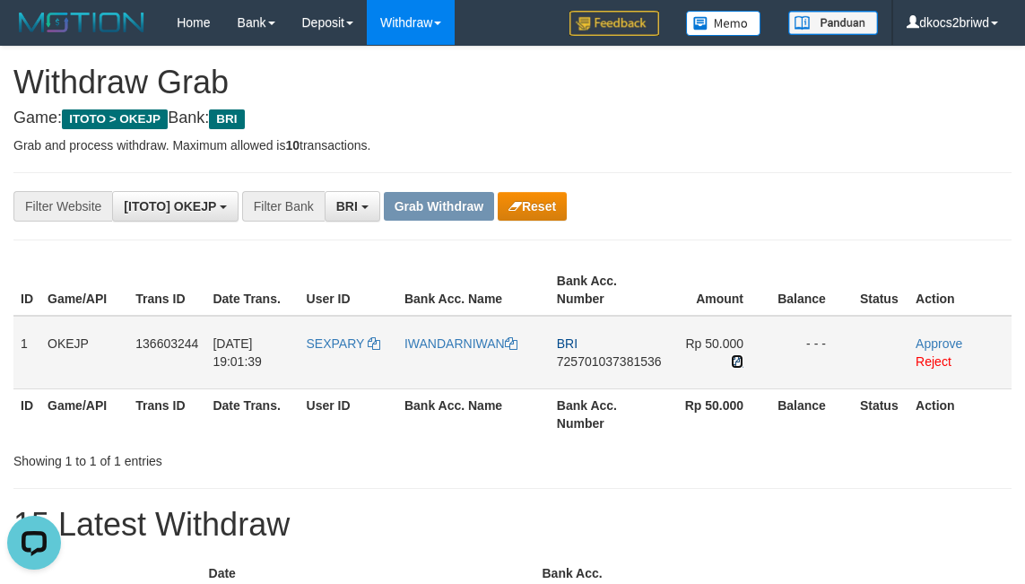
click at [733, 358] on icon at bounding box center [737, 361] width 13 height 13
click at [931, 337] on link "Approve" at bounding box center [939, 343] width 47 height 14
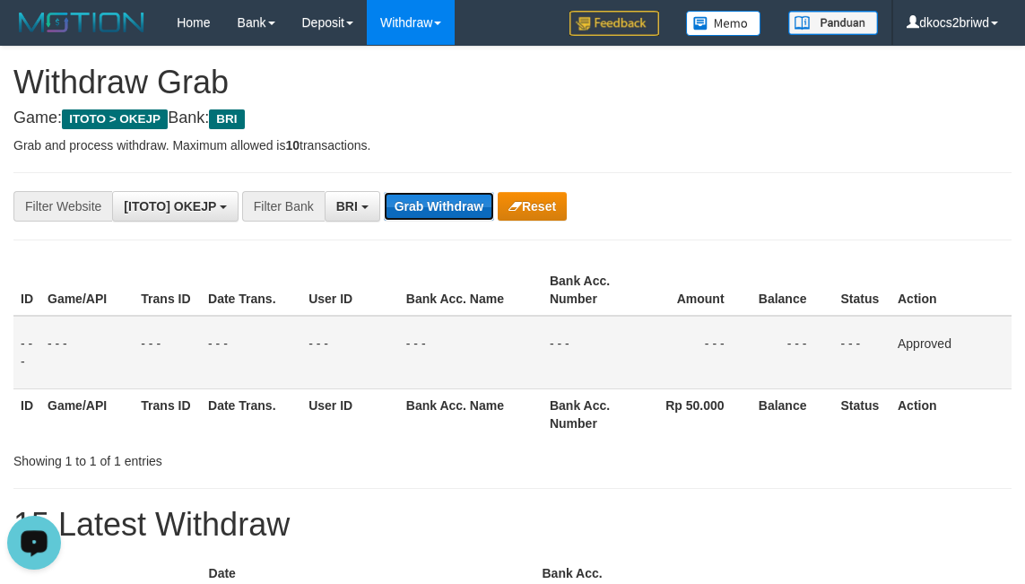
click at [431, 205] on button "Grab Withdraw" at bounding box center [439, 206] width 110 height 29
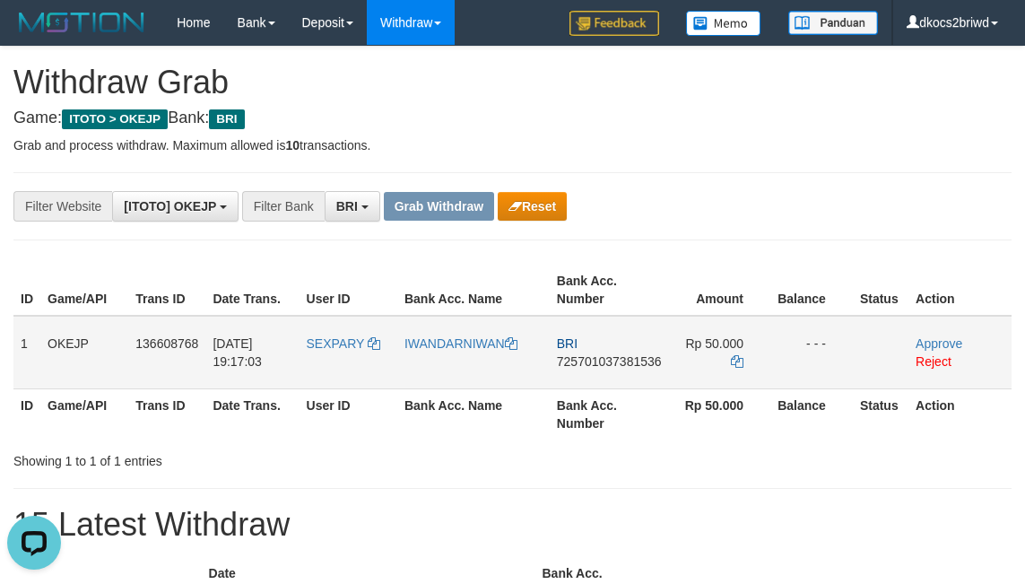
click at [343, 367] on td "SEXPARY" at bounding box center [349, 353] width 98 height 74
copy link "SEXPARY"
click at [441, 343] on link "IWANDARNIWAN" at bounding box center [461, 343] width 113 height 14
copy link "SEXPARY"
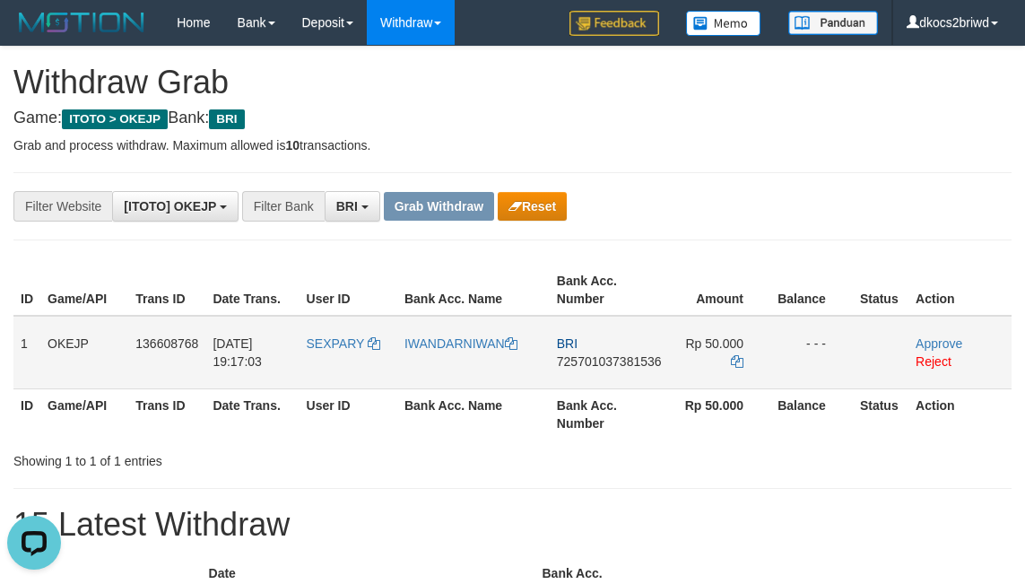
click at [727, 339] on span "Rp 50.000" at bounding box center [714, 343] width 58 height 14
copy td "50.000"
click at [955, 340] on link "Approve" at bounding box center [939, 343] width 47 height 14
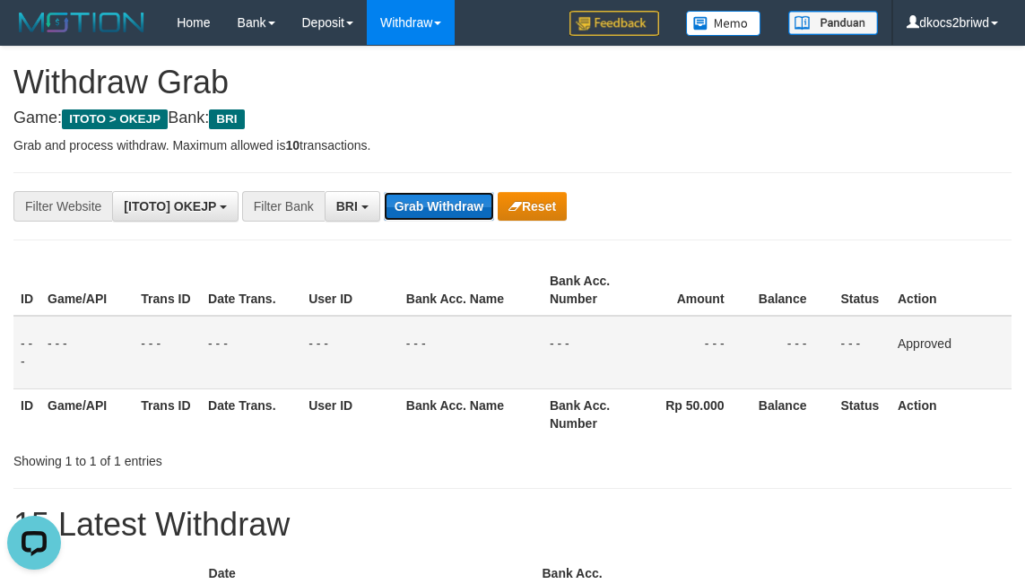
click at [437, 205] on button "Grab Withdraw" at bounding box center [439, 206] width 110 height 29
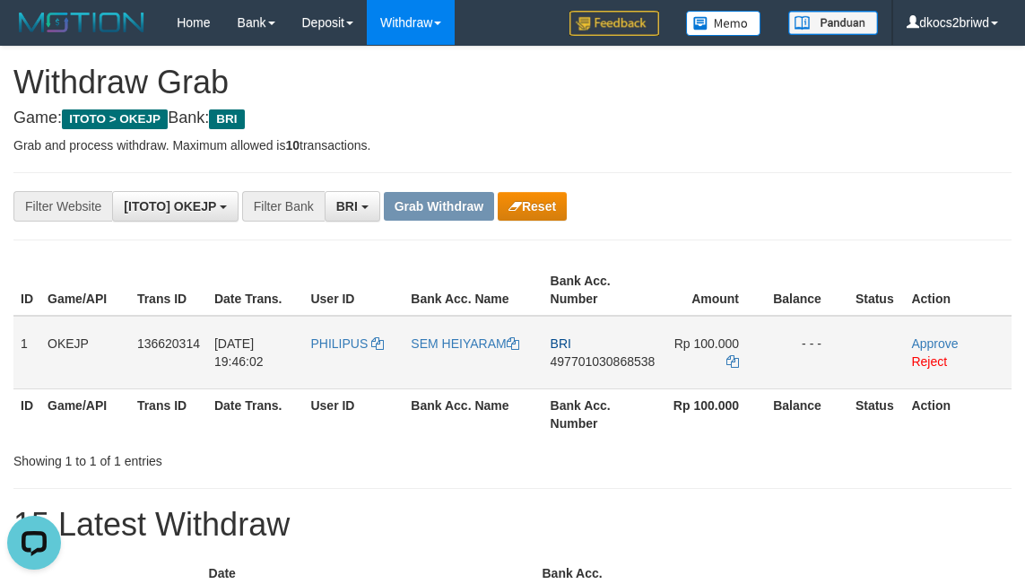
click at [355, 356] on td "PHILIPUS" at bounding box center [353, 353] width 100 height 74
copy span "PHILIPUS"
click at [474, 347] on link "SEM HEIYARAM" at bounding box center [465, 343] width 108 height 14
copy span "PHILIPUS"
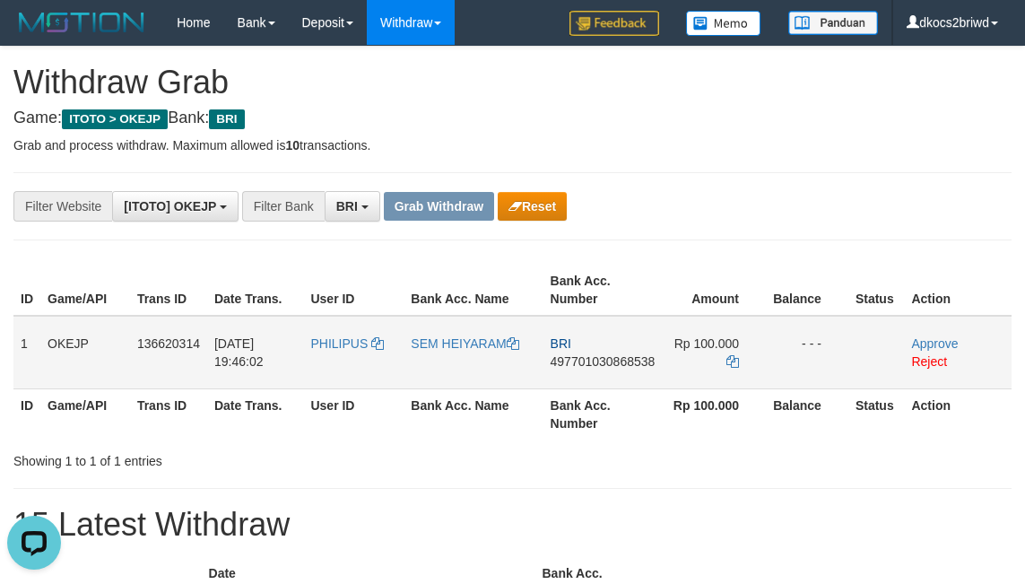
click at [595, 375] on td "BRI 497701030868538" at bounding box center [603, 353] width 119 height 74
copy span "497701030868538"
click at [616, 372] on td "BRI 497701030868538" at bounding box center [603, 353] width 119 height 74
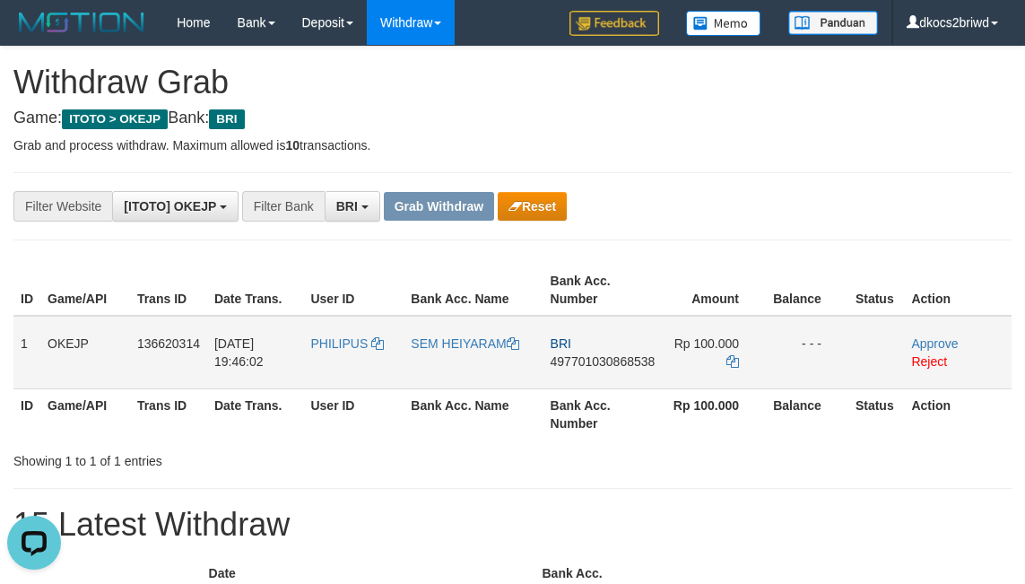
click at [709, 356] on td "Rp 100.000" at bounding box center [714, 353] width 104 height 74
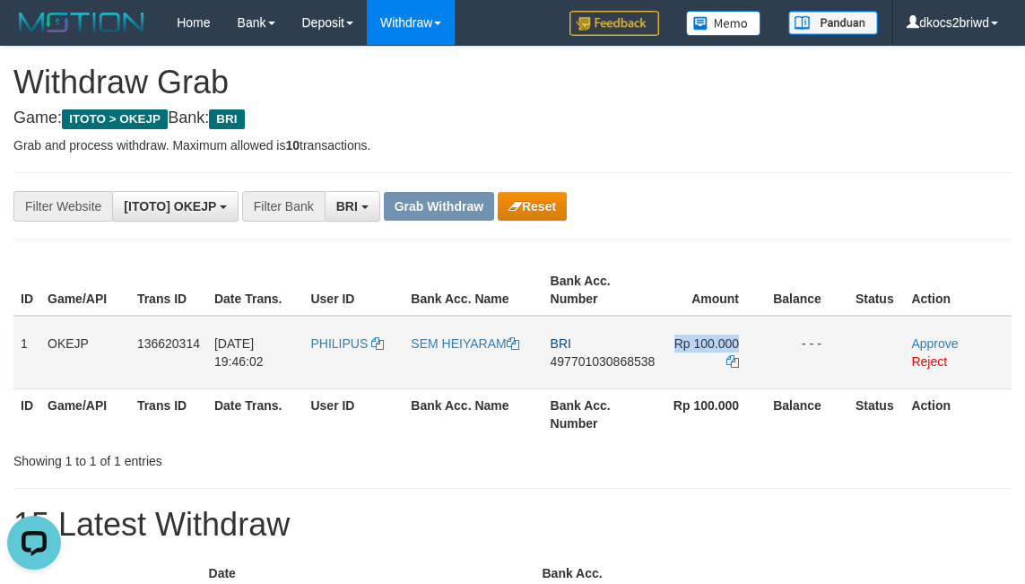
click at [709, 356] on td "Rp 100.000" at bounding box center [714, 353] width 104 height 74
click at [710, 361] on td "Rp 100.000" at bounding box center [714, 353] width 104 height 74
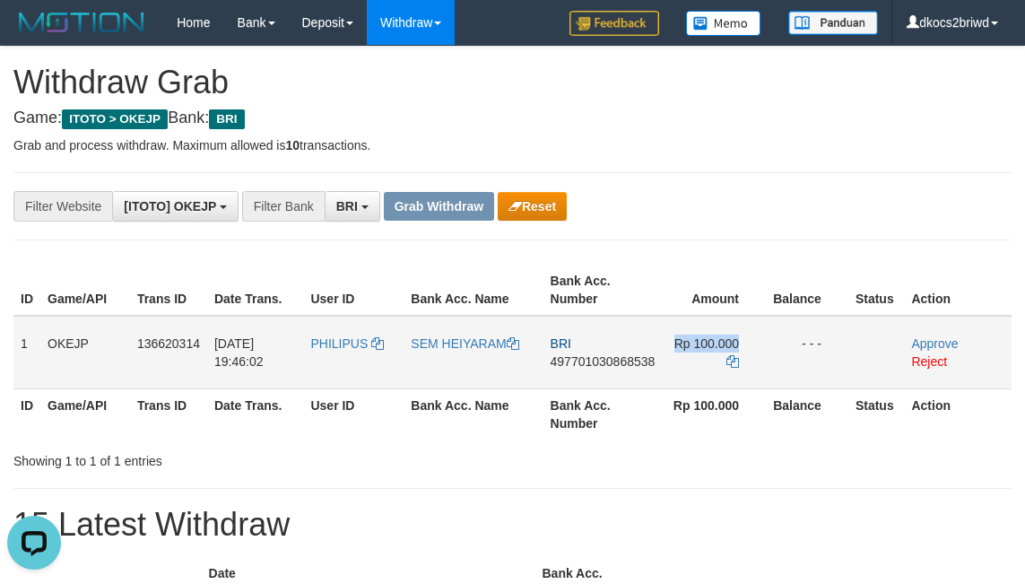
click at [710, 361] on td "Rp 100.000" at bounding box center [714, 353] width 104 height 74
click at [710, 363] on td "Rp 100.000" at bounding box center [714, 353] width 104 height 74
click at [711, 364] on td "Rp 100.000" at bounding box center [714, 353] width 104 height 74
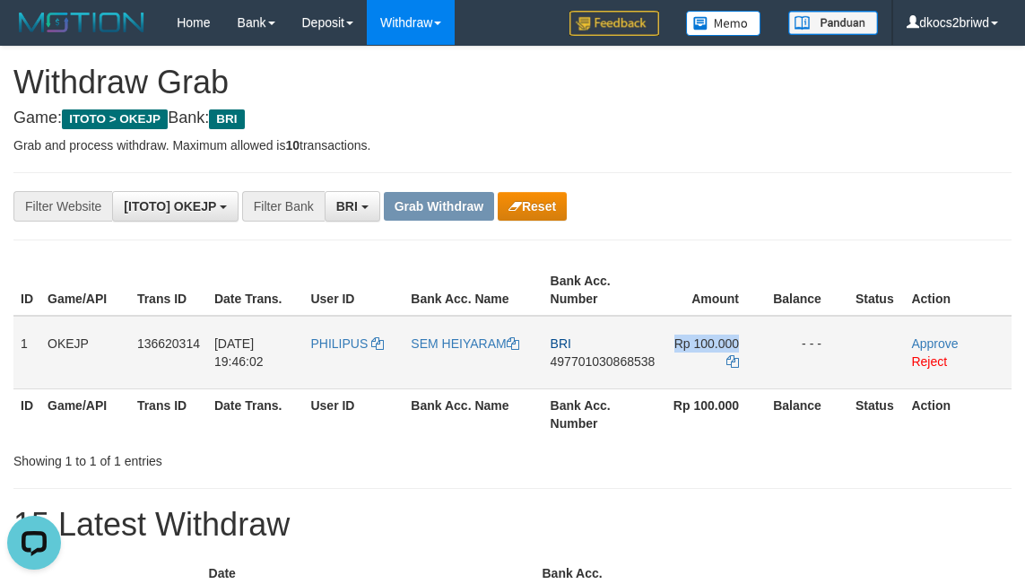
click at [714, 364] on td "Rp 100.000" at bounding box center [714, 353] width 104 height 74
click at [690, 371] on td "Rp 100.000" at bounding box center [714, 353] width 104 height 74
click at [710, 344] on span "Rp 100.000" at bounding box center [707, 343] width 65 height 14
copy td "100.000"
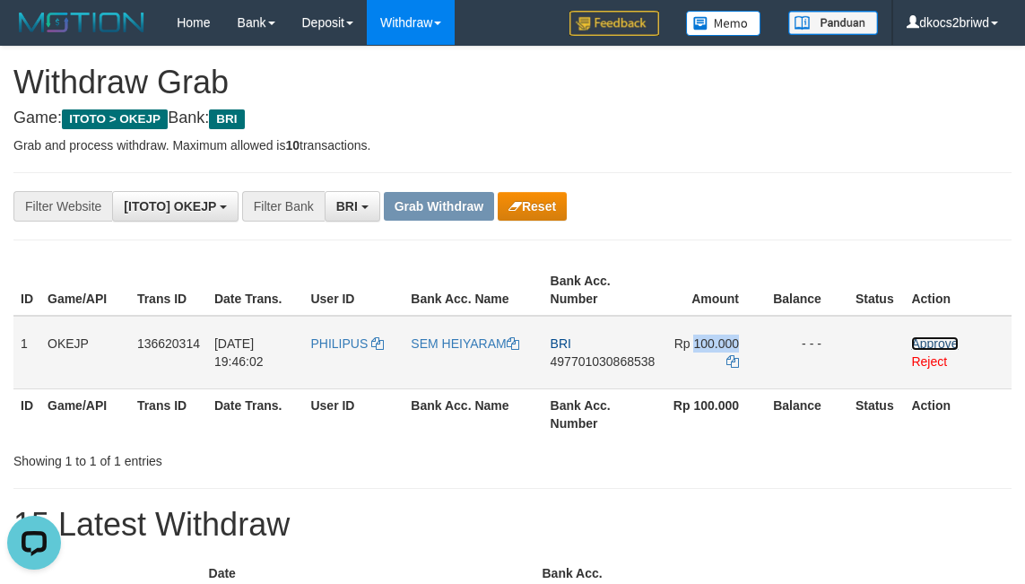
click at [956, 345] on link "Approve" at bounding box center [934, 343] width 47 height 14
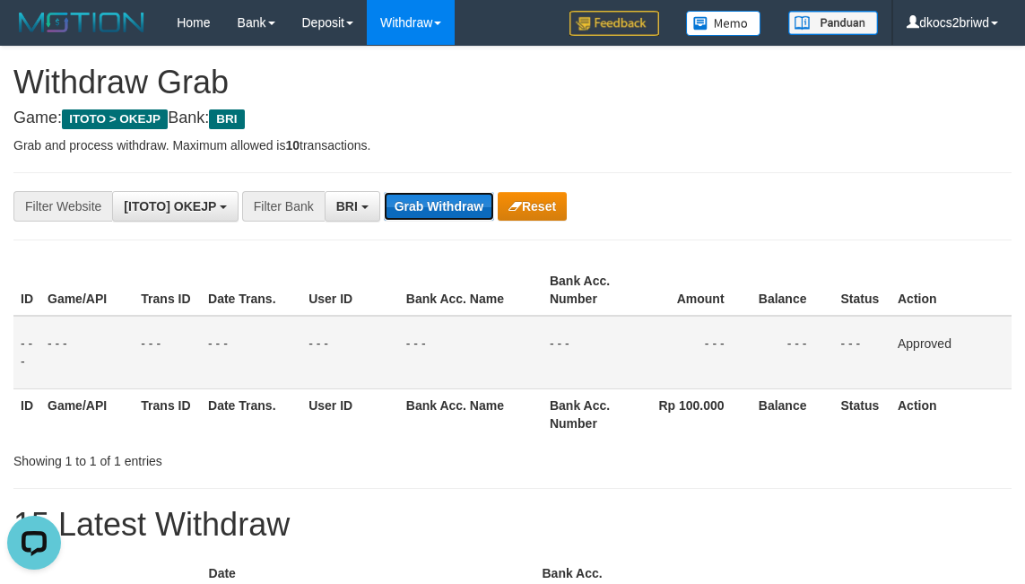
click at [463, 211] on button "Grab Withdraw" at bounding box center [439, 206] width 110 height 29
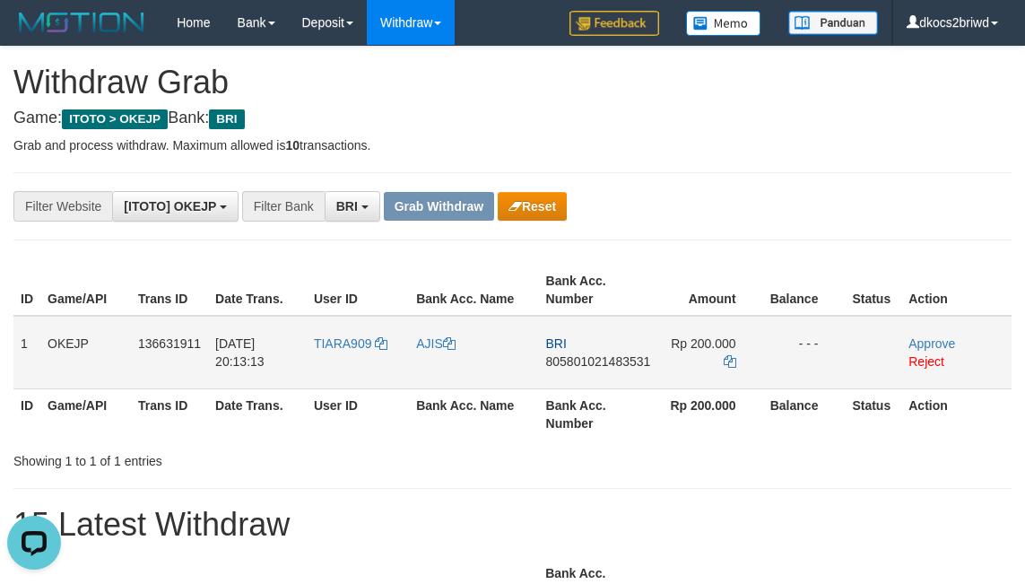
click at [351, 364] on td "TIARA909" at bounding box center [358, 353] width 102 height 74
copy link "TIARA909"
click at [429, 350] on link "AJIS" at bounding box center [435, 343] width 39 height 14
copy link "TIARA909"
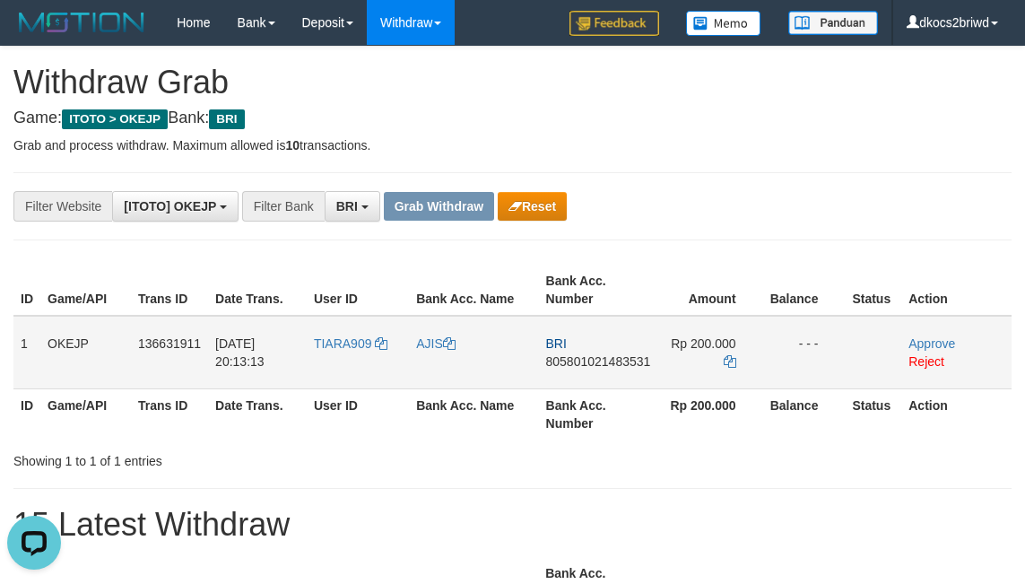
click at [611, 379] on td "BRI 805801021483531" at bounding box center [598, 353] width 119 height 74
copy span "805801021483531"
click at [706, 343] on span "Rp 200.000" at bounding box center [703, 343] width 65 height 14
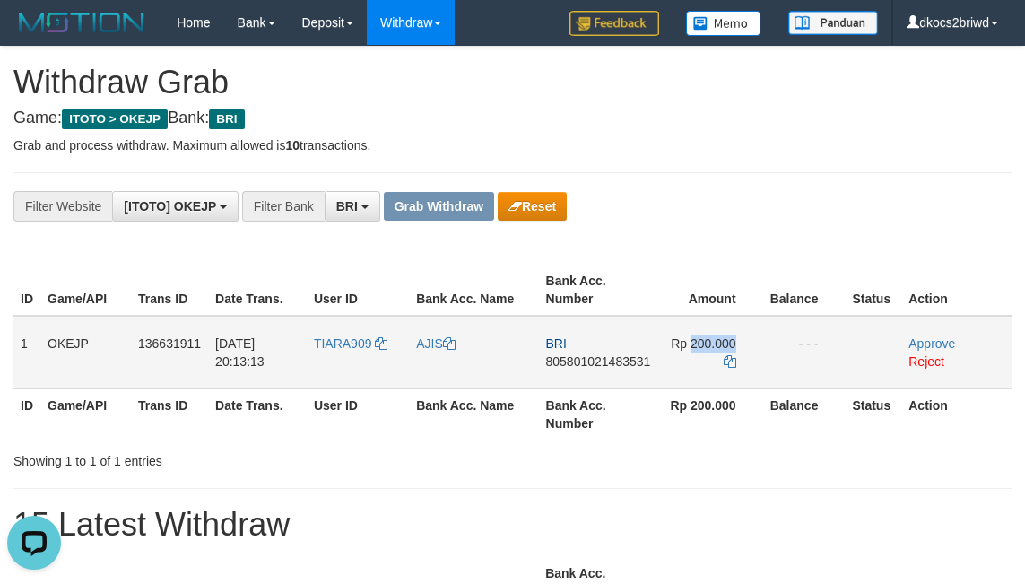
copy td "200.000"
click at [937, 343] on link "Approve" at bounding box center [932, 343] width 47 height 14
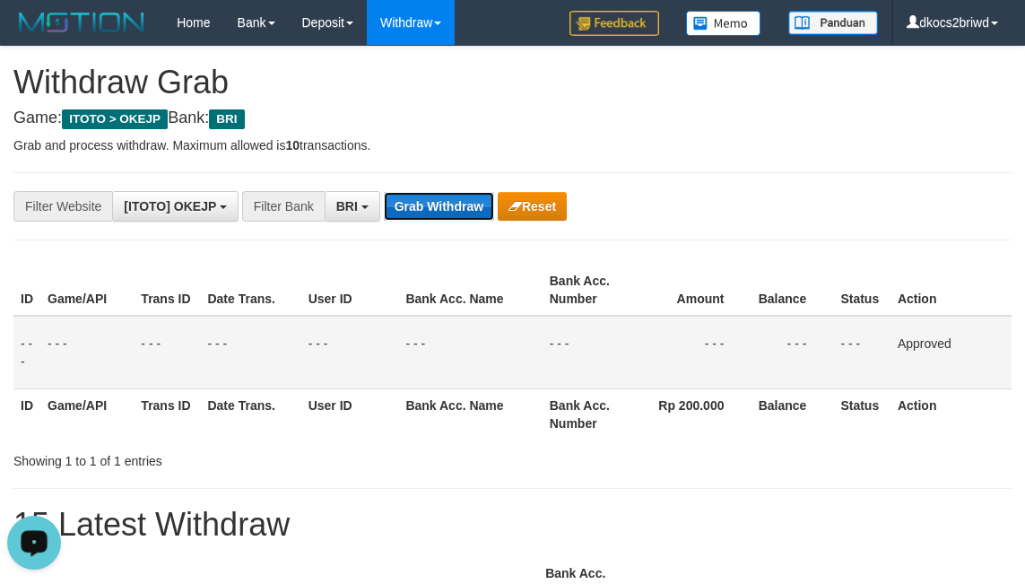
click at [460, 197] on button "Grab Withdraw" at bounding box center [439, 206] width 110 height 29
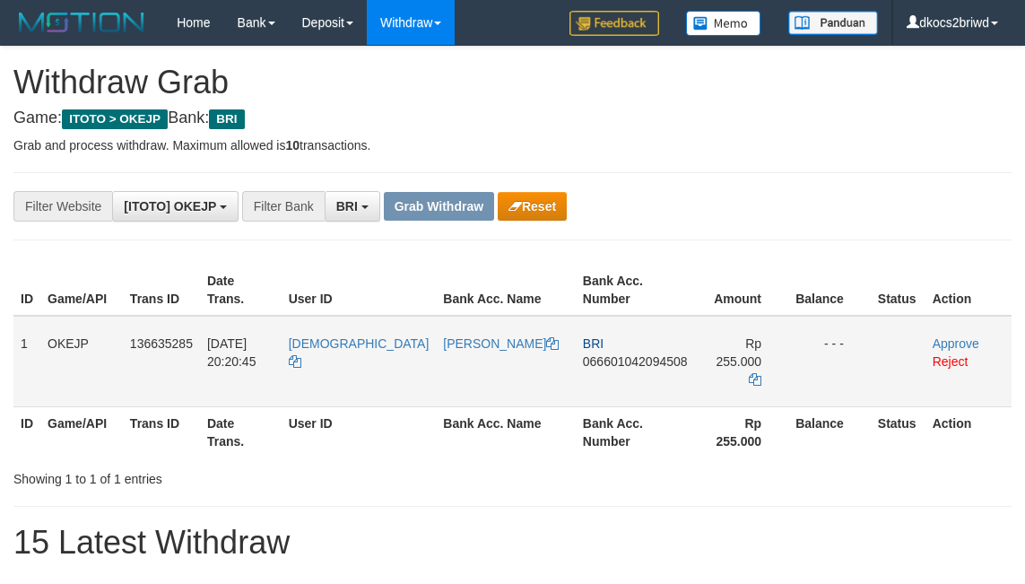
click at [353, 353] on td "[DEMOGRAPHIC_DATA]" at bounding box center [359, 361] width 155 height 91
copy link "[DEMOGRAPHIC_DATA]"
click at [356, 355] on td "[DEMOGRAPHIC_DATA]" at bounding box center [359, 361] width 155 height 91
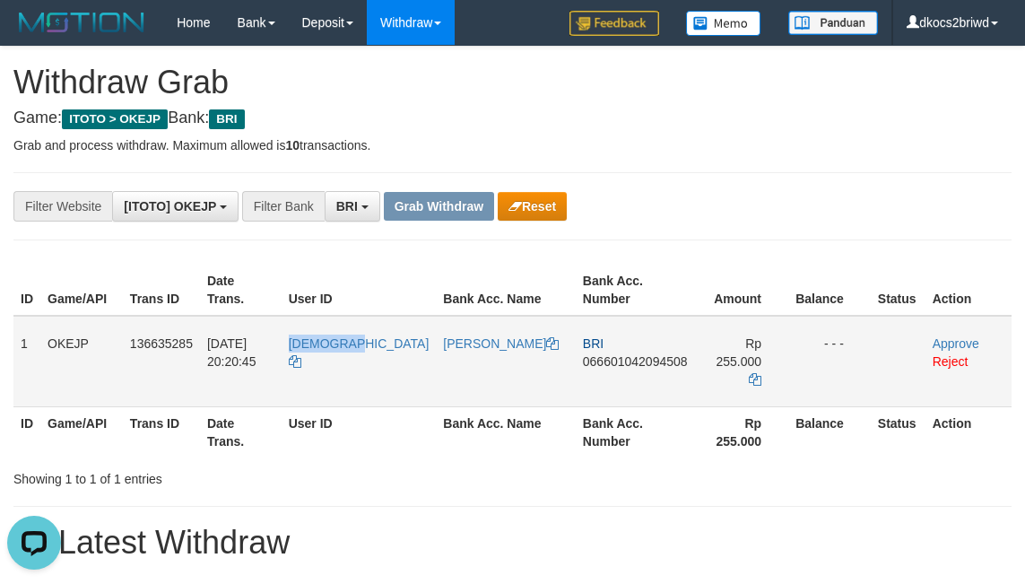
click at [356, 355] on td "[DEMOGRAPHIC_DATA]" at bounding box center [359, 361] width 155 height 91
copy span "[DEMOGRAPHIC_DATA]"
click at [443, 344] on link "[PERSON_NAME]" at bounding box center [501, 343] width 116 height 14
copy span "[DEMOGRAPHIC_DATA]"
click at [617, 379] on td "BRI 066601042094508" at bounding box center [635, 361] width 119 height 91
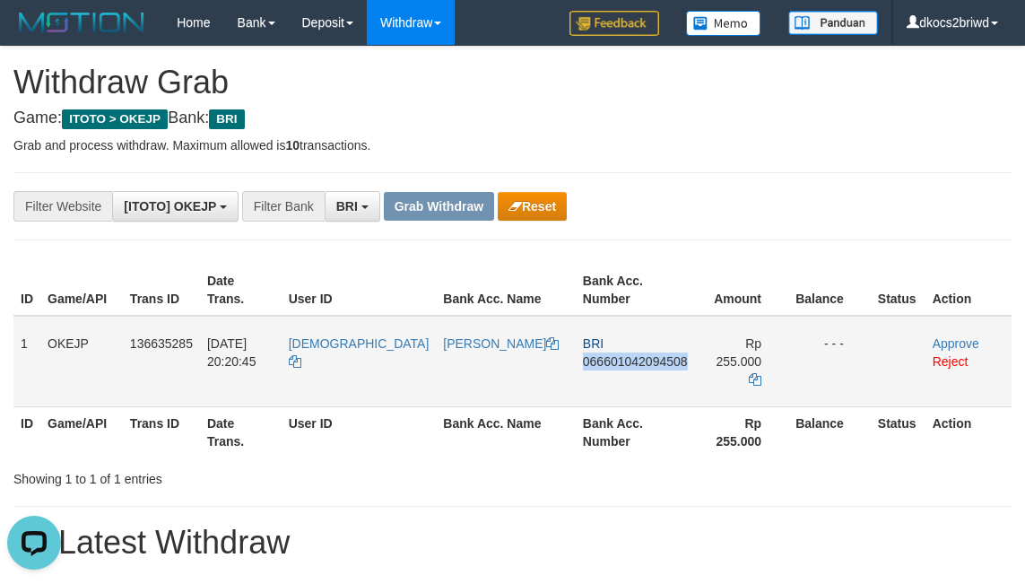
click at [617, 379] on td "BRI 066601042094508" at bounding box center [635, 361] width 119 height 91
copy span "066601042094508"
click at [716, 345] on span "Rp 255.000" at bounding box center [739, 352] width 46 height 32
copy td "255.000"
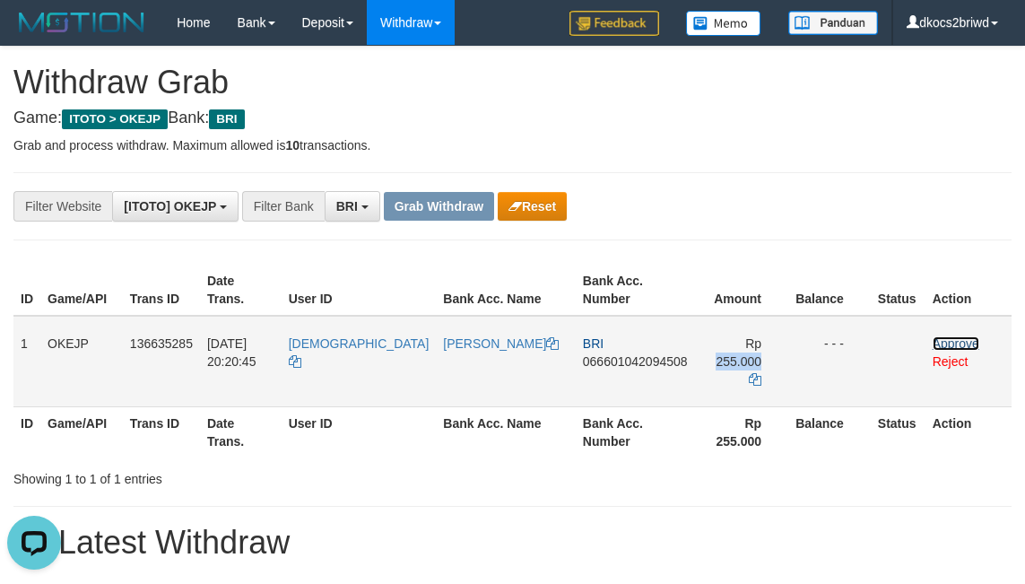
click at [951, 347] on link "Approve" at bounding box center [956, 343] width 47 height 14
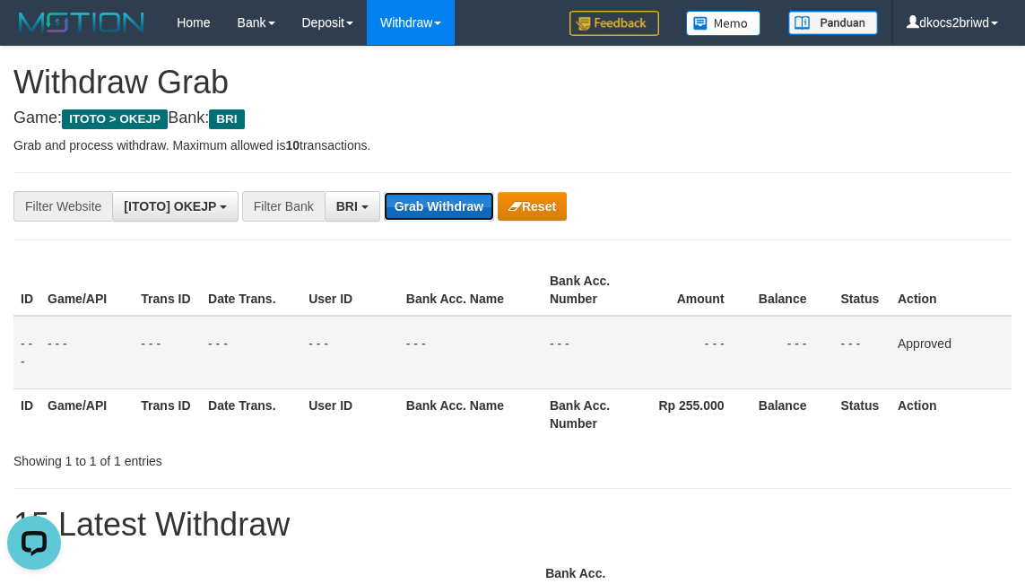
click at [429, 197] on button "Grab Withdraw" at bounding box center [439, 206] width 110 height 29
click at [431, 197] on button "Grab Withdraw" at bounding box center [439, 206] width 110 height 29
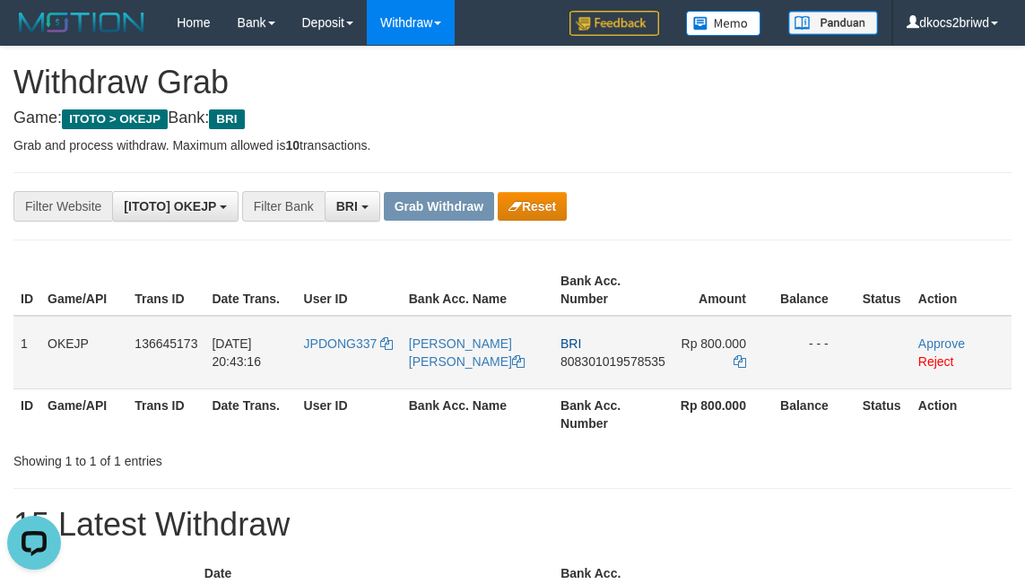
click at [345, 361] on td "JPDONG337" at bounding box center [349, 353] width 105 height 74
copy link "JPDONG337"
click at [452, 340] on link "[PERSON_NAME] [PERSON_NAME]" at bounding box center [467, 352] width 116 height 32
copy link "JPDONG337"
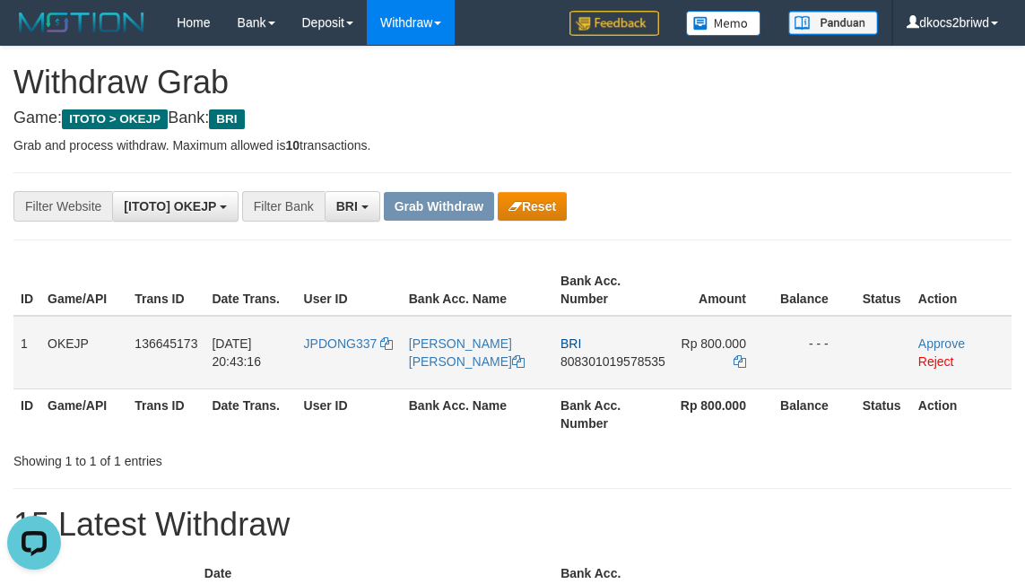
click at [625, 375] on td "BRI 808301019578535" at bounding box center [612, 353] width 119 height 74
copy span "808301019578535"
click at [717, 340] on span "Rp 800.000" at bounding box center [714, 343] width 65 height 14
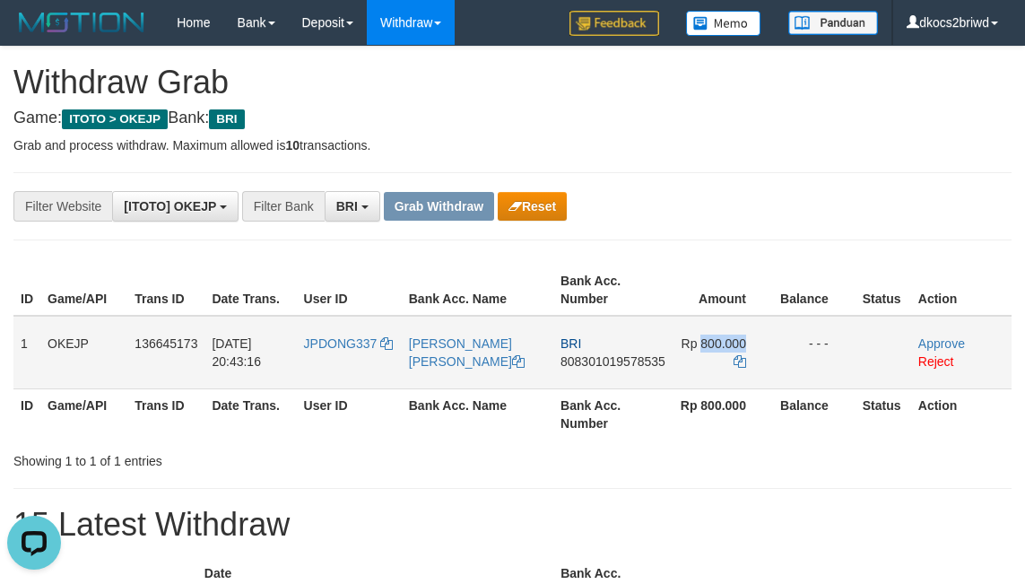
copy td "800.000"
click at [955, 339] on link "Approve" at bounding box center [941, 343] width 47 height 14
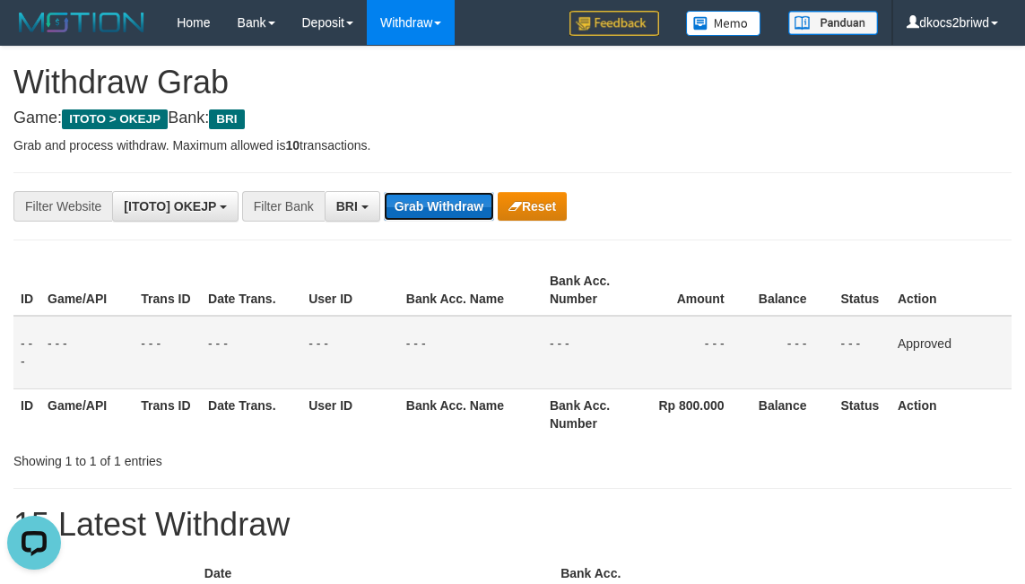
click at [458, 208] on button "Grab Withdraw" at bounding box center [439, 206] width 110 height 29
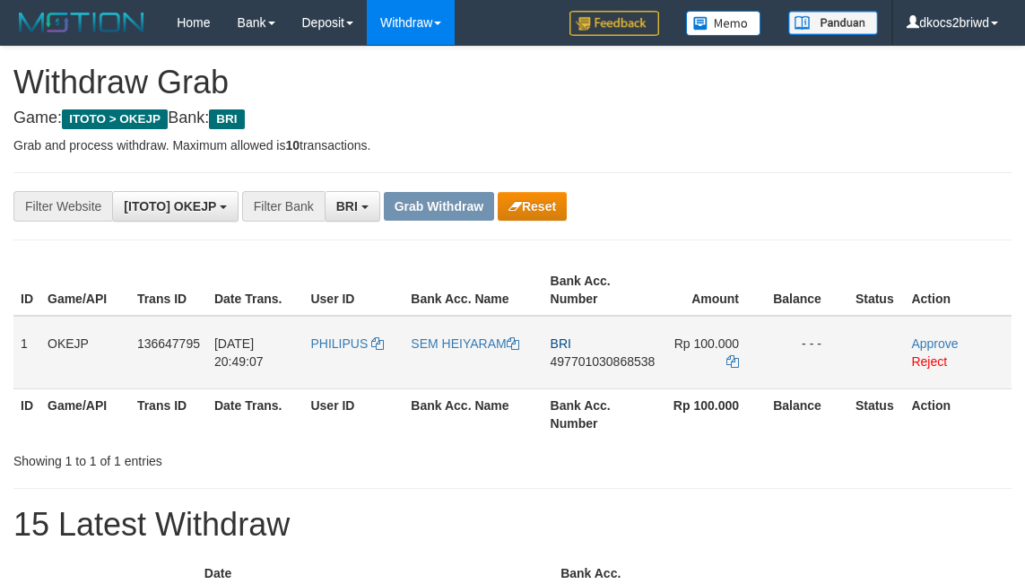
click at [351, 361] on td "PHILIPUS" at bounding box center [353, 353] width 100 height 74
copy link "PHILIPUS"
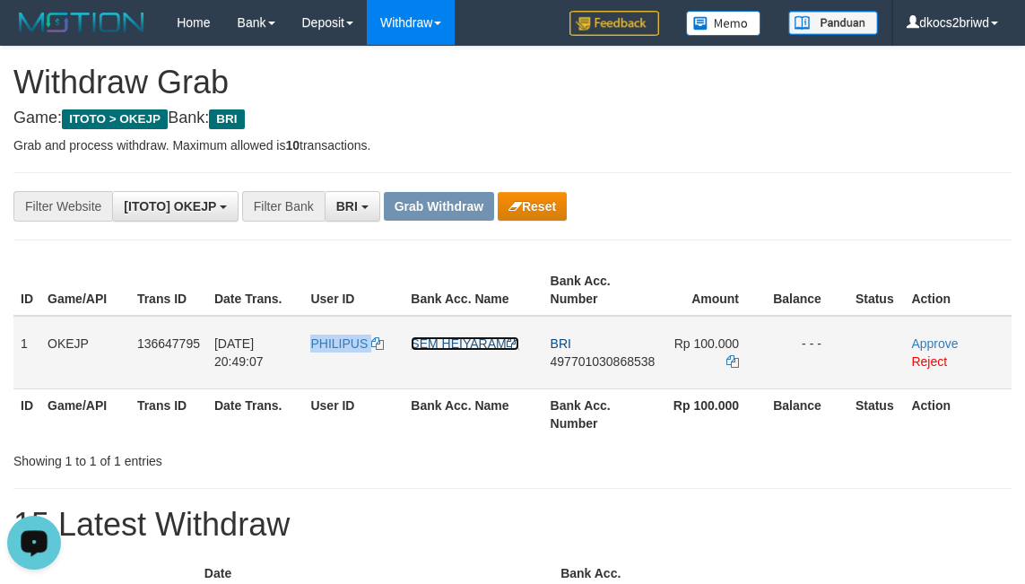
drag, startPoint x: 474, startPoint y: 347, endPoint x: 463, endPoint y: 345, distance: 11.8
click at [474, 345] on link "SEM HEIYARAM" at bounding box center [465, 343] width 108 height 14
copy link "PHILIPUS"
click at [622, 379] on td "BRI 497701030868538" at bounding box center [603, 353] width 119 height 74
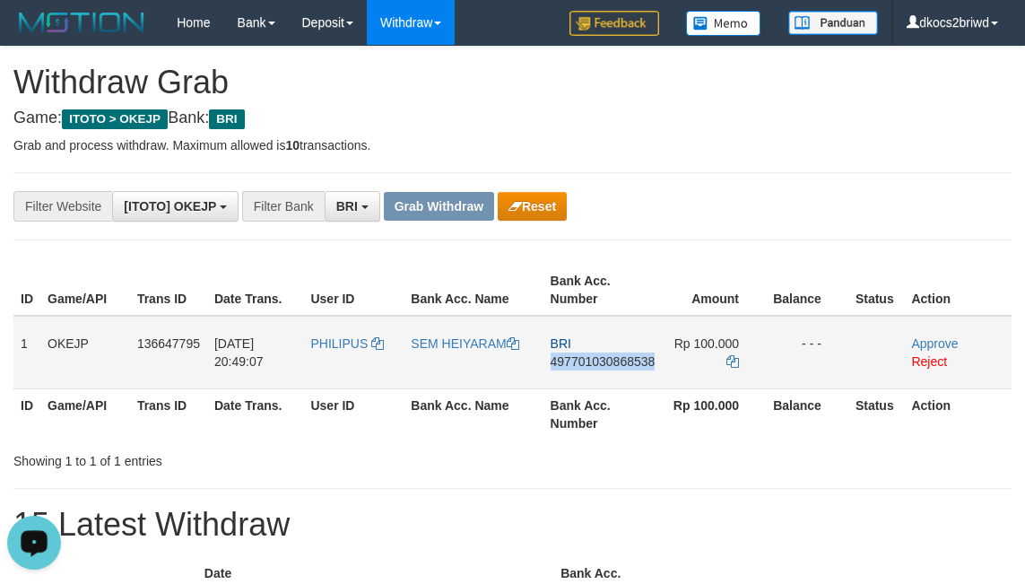
copy span "497701030868538"
click at [719, 344] on span "Rp 100.000" at bounding box center [707, 343] width 65 height 14
copy td "100.000"
click at [945, 336] on link "Approve" at bounding box center [934, 343] width 47 height 14
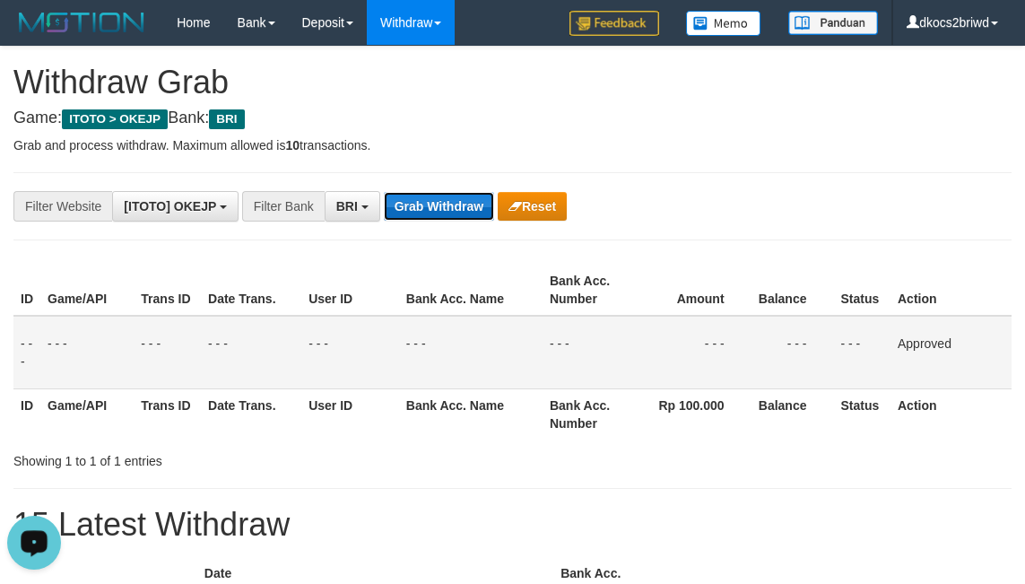
click at [433, 210] on button "Grab Withdraw" at bounding box center [439, 206] width 110 height 29
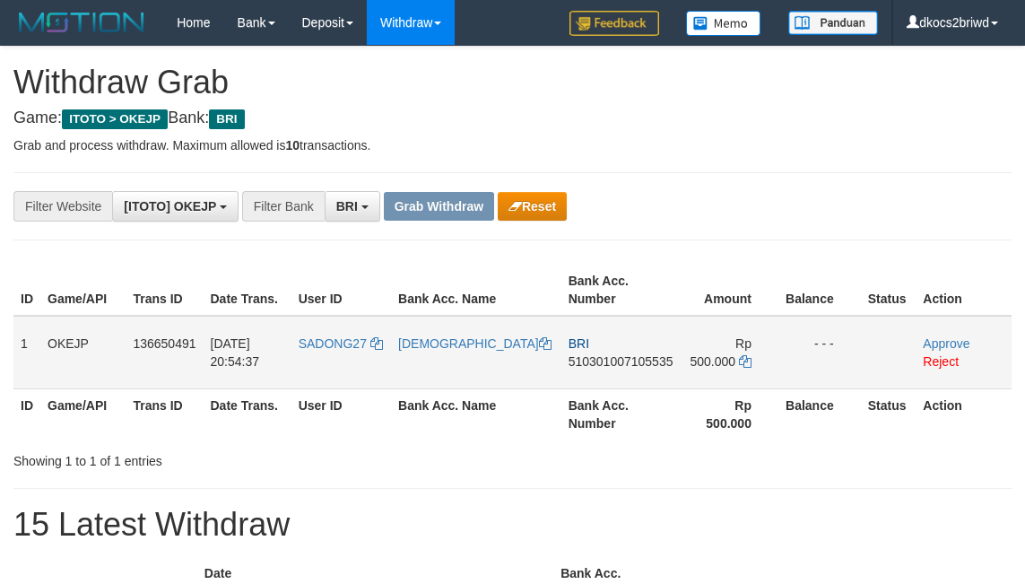
click at [358, 364] on td "SADONG27" at bounding box center [342, 353] width 100 height 74
copy link "SADONG27"
click at [340, 356] on td "SADONG27" at bounding box center [342, 353] width 100 height 74
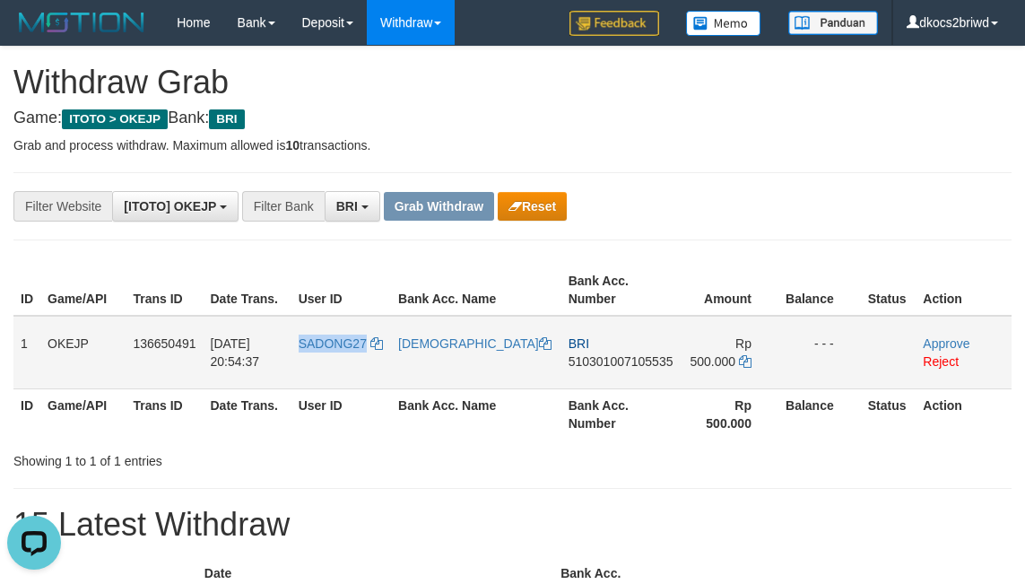
copy span "SADONG27"
click at [444, 347] on link "[DEMOGRAPHIC_DATA]" at bounding box center [474, 343] width 153 height 14
copy span "SADONG27"
click at [361, 366] on td "SADONG27" at bounding box center [342, 353] width 100 height 74
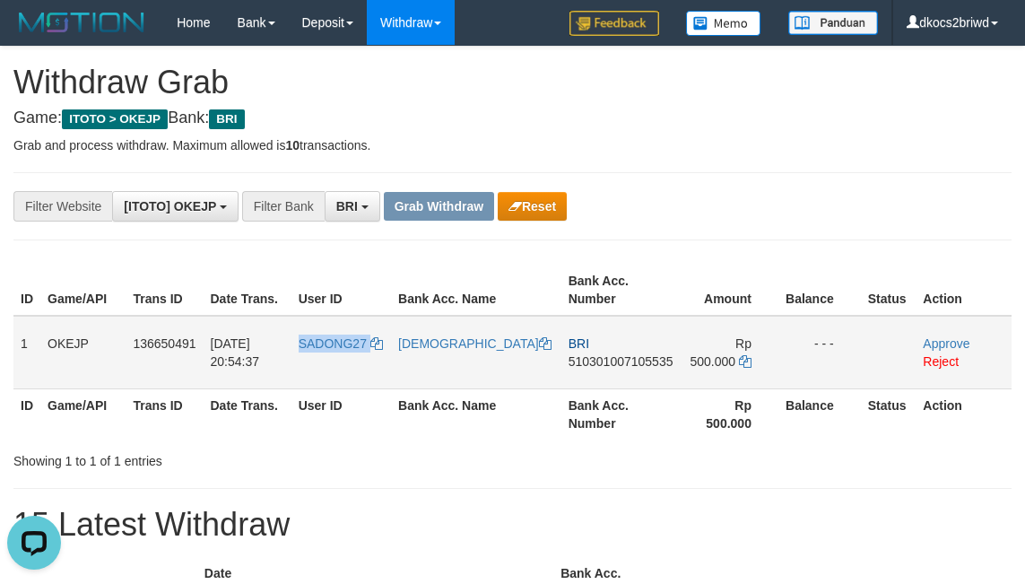
copy link "SADONG27"
click at [622, 374] on td "BRI 510301007105535" at bounding box center [621, 353] width 119 height 74
copy span "510301007105535"
click at [718, 347] on span "Rp 500.000" at bounding box center [721, 352] width 62 height 32
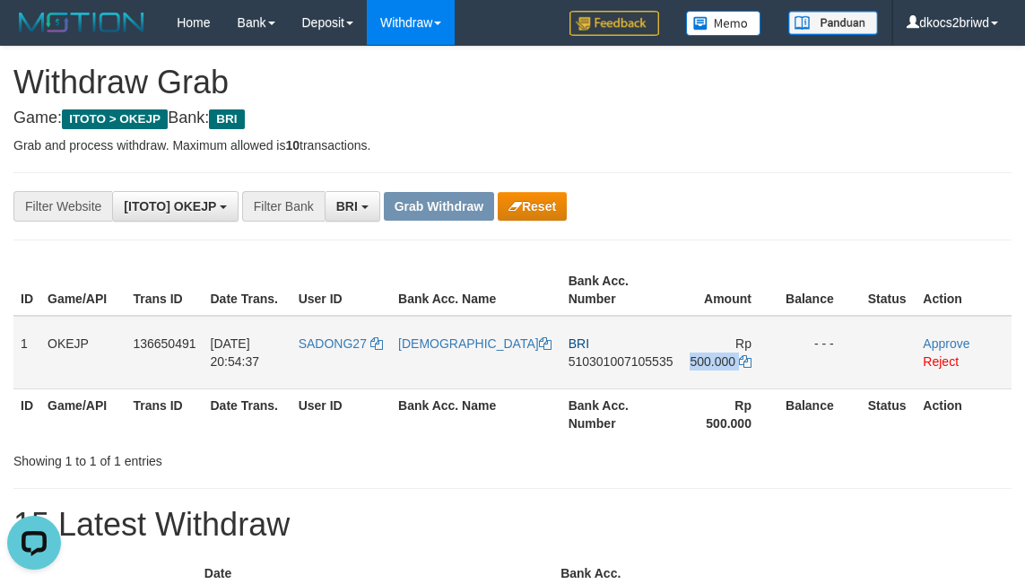
click at [718, 347] on span "Rp 500.000" at bounding box center [721, 352] width 62 height 32
copy td "500.000"
click at [934, 337] on link "Approve" at bounding box center [946, 343] width 47 height 14
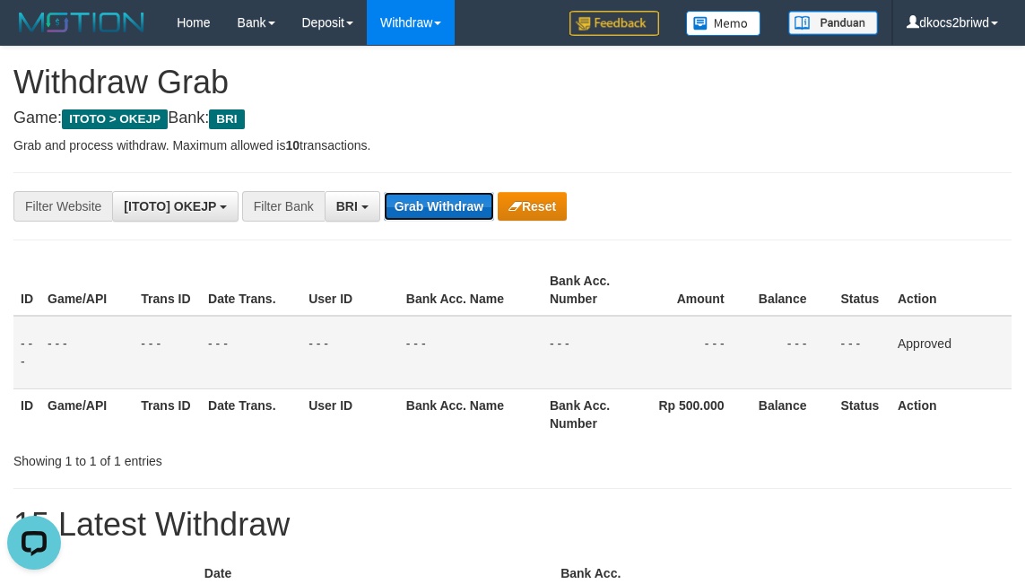
click at [429, 207] on button "Grab Withdraw" at bounding box center [439, 206] width 110 height 29
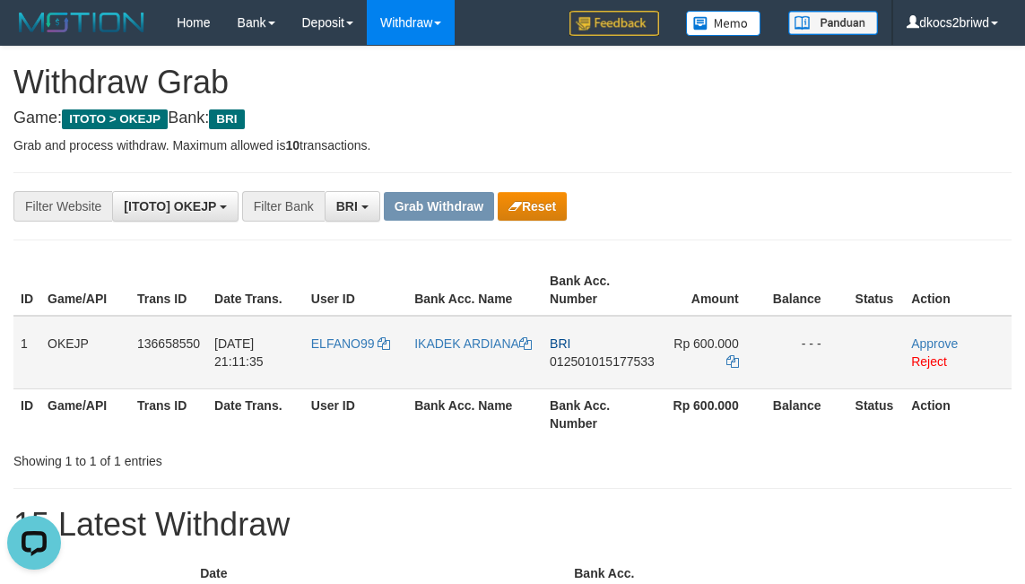
click at [361, 359] on td "ELFANO99" at bounding box center [355, 353] width 103 height 74
copy link "ELFANO99"
click at [476, 344] on link "IKADEK ARDIANA" at bounding box center [473, 343] width 118 height 14
copy link "ELFANO99"
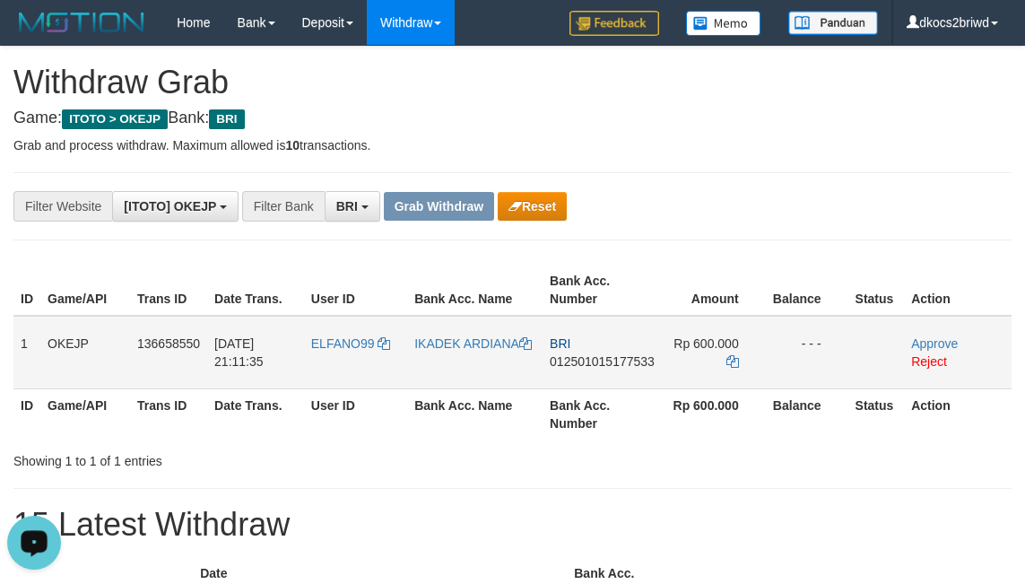
click at [612, 369] on td "BRI 012501015177533" at bounding box center [602, 353] width 119 height 74
copy span "012501015177533"
click at [705, 345] on span "Rp 600.000" at bounding box center [706, 343] width 65 height 14
click at [706, 345] on span "Rp 600.000" at bounding box center [706, 343] width 65 height 14
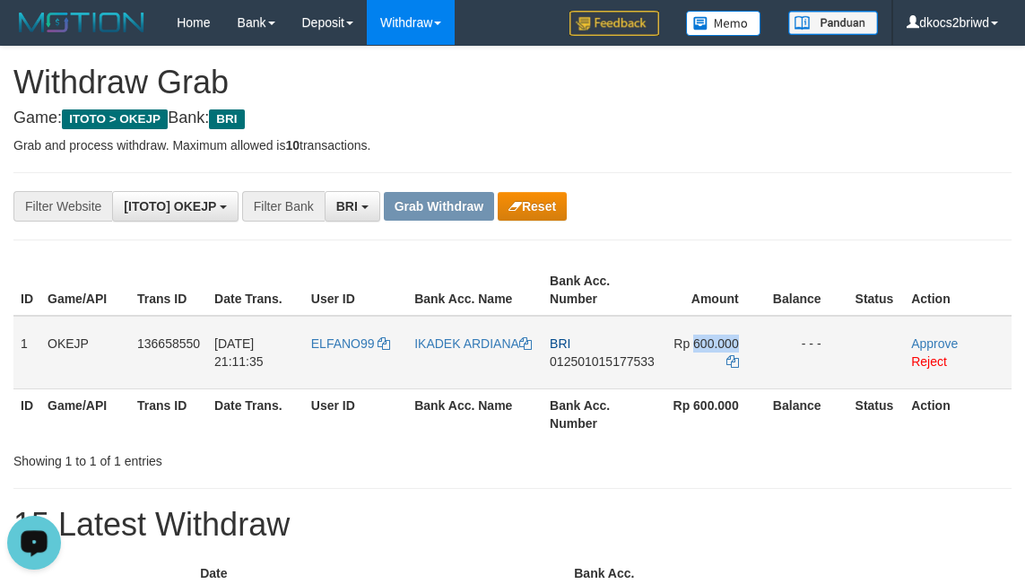
copy td "600.000"
click at [940, 343] on link "Approve" at bounding box center [934, 343] width 47 height 14
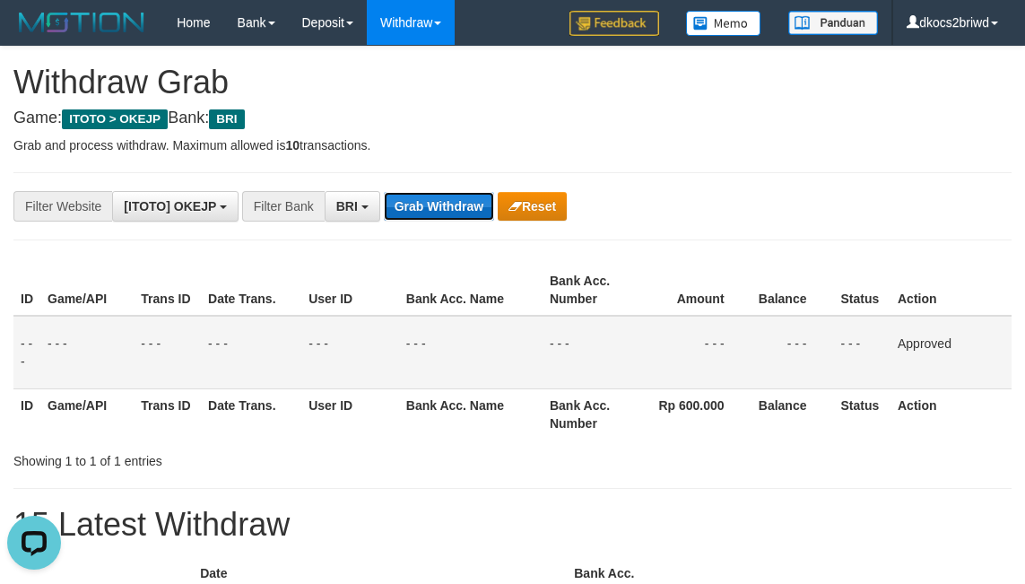
click at [414, 202] on button "Grab Withdraw" at bounding box center [439, 206] width 110 height 29
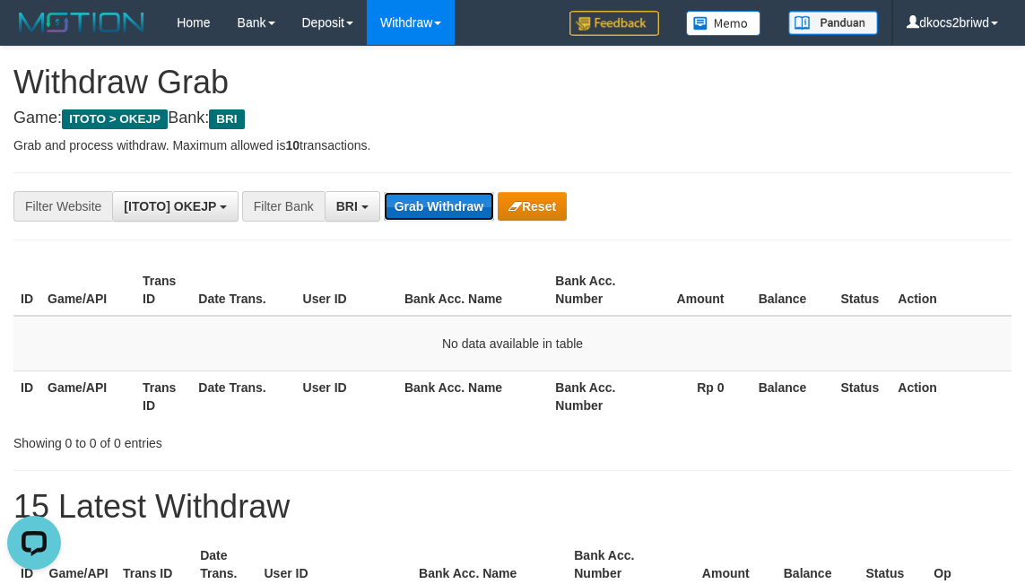
click at [436, 207] on button "Grab Withdraw" at bounding box center [439, 206] width 110 height 29
click at [441, 195] on button "Grab Withdraw" at bounding box center [439, 206] width 110 height 29
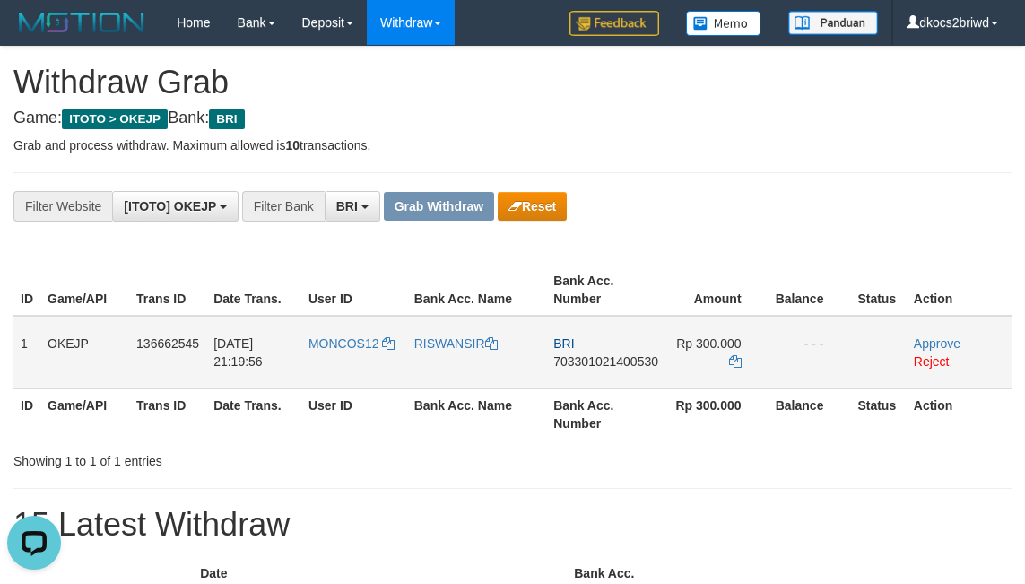
click at [350, 361] on td "MONCOS12" at bounding box center [354, 353] width 106 height 74
copy span "MONCOS12"
click at [433, 347] on link "RISWANSIR" at bounding box center [455, 343] width 83 height 14
copy span "MONCOS12"
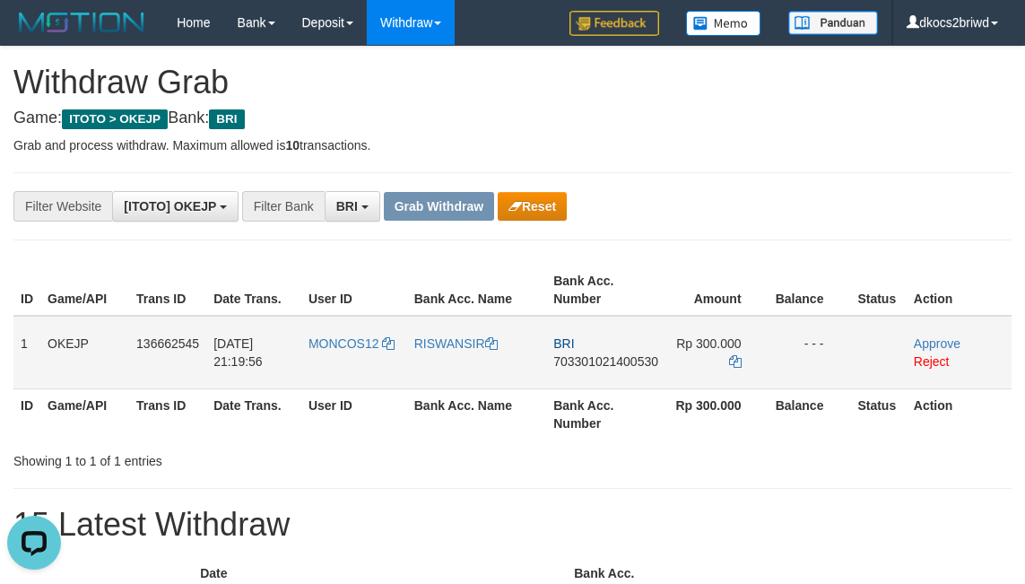
click at [631, 374] on td "BRI 703301021400530" at bounding box center [605, 353] width 119 height 74
copy span "703301021400530"
click at [713, 344] on span "Rp 300.000" at bounding box center [708, 343] width 65 height 14
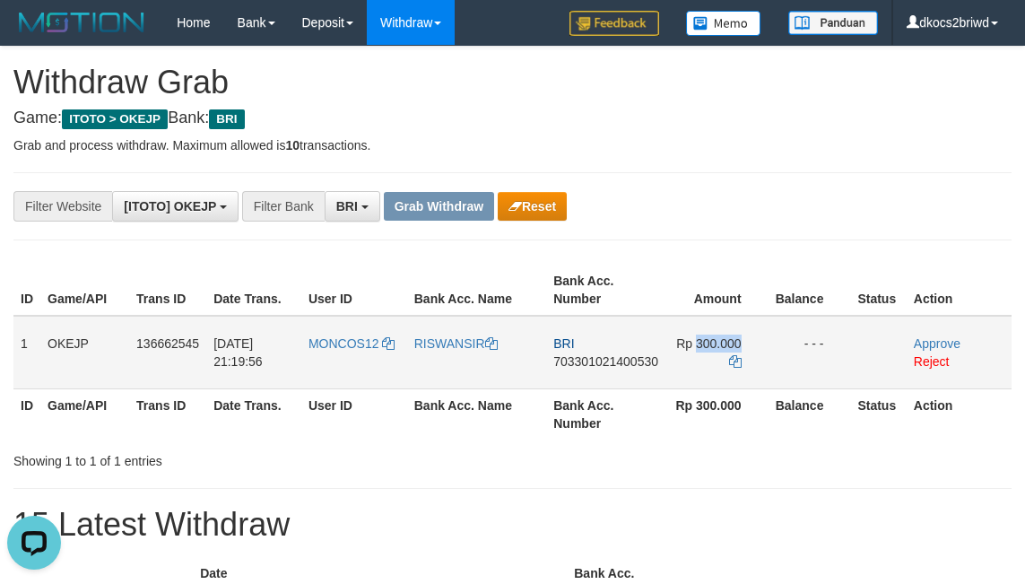
copy td "300.000"
click at [951, 340] on link "Approve" at bounding box center [937, 343] width 47 height 14
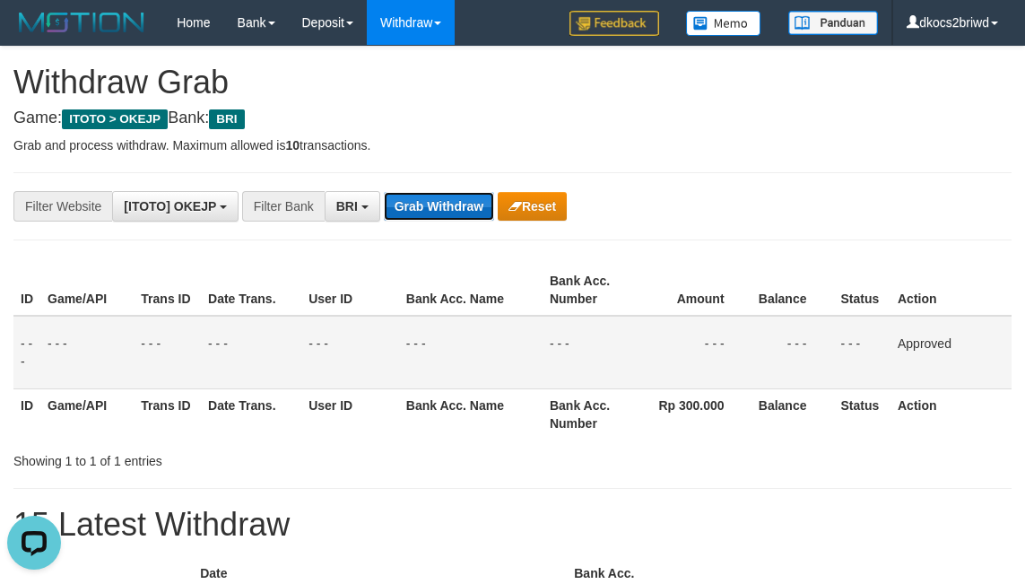
click at [433, 213] on button "Grab Withdraw" at bounding box center [439, 206] width 110 height 29
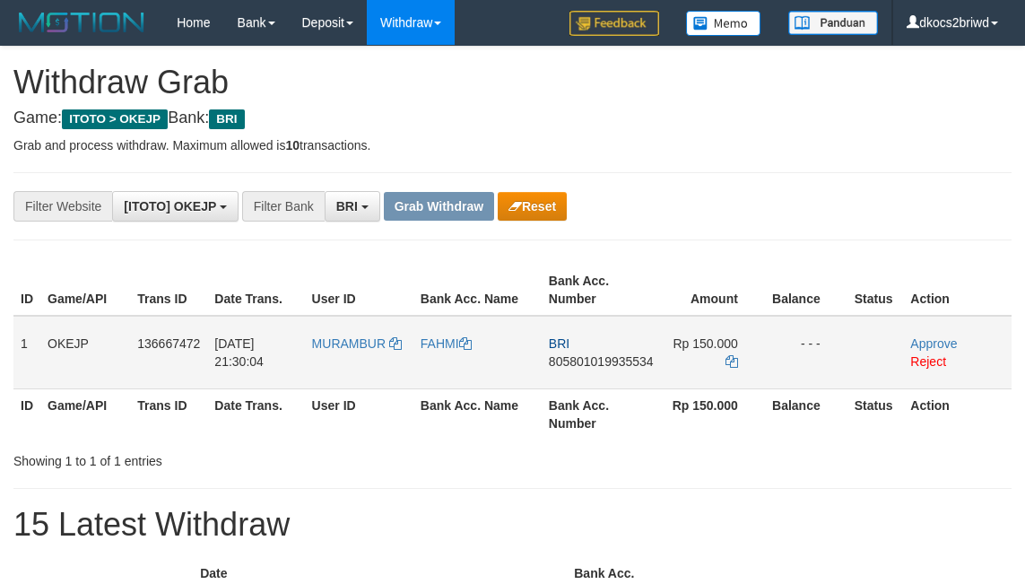
click at [361, 364] on td "MURAMBUR" at bounding box center [359, 353] width 109 height 74
copy link "MURAMBUR"
click at [452, 359] on td "FAHMI" at bounding box center [478, 353] width 128 height 74
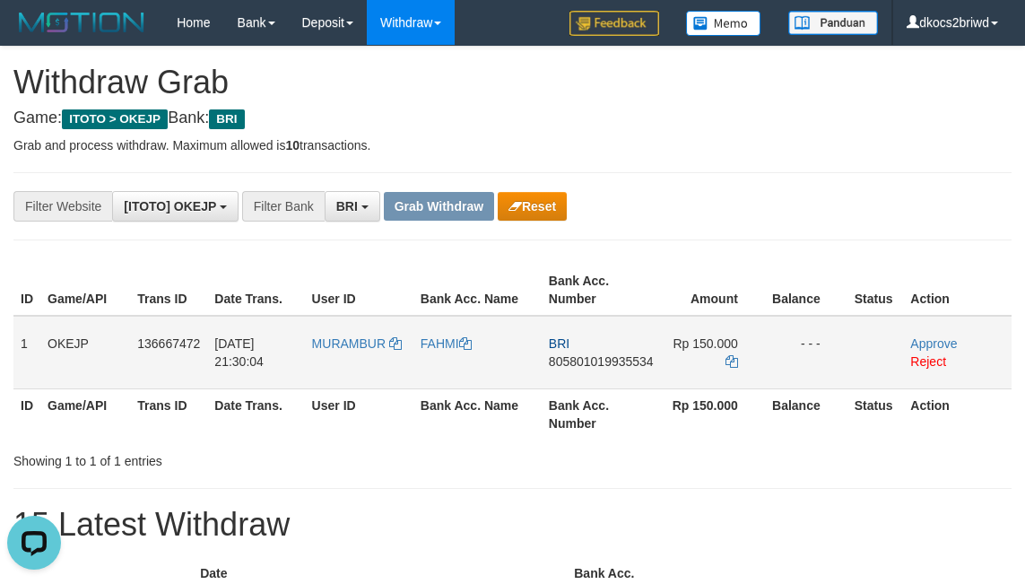
copy link "FAHMI"
click at [620, 378] on td "BRI 805801019935534" at bounding box center [601, 353] width 119 height 74
copy span "805801019935534"
click at [716, 343] on span "Rp 150.000" at bounding box center [705, 343] width 65 height 14
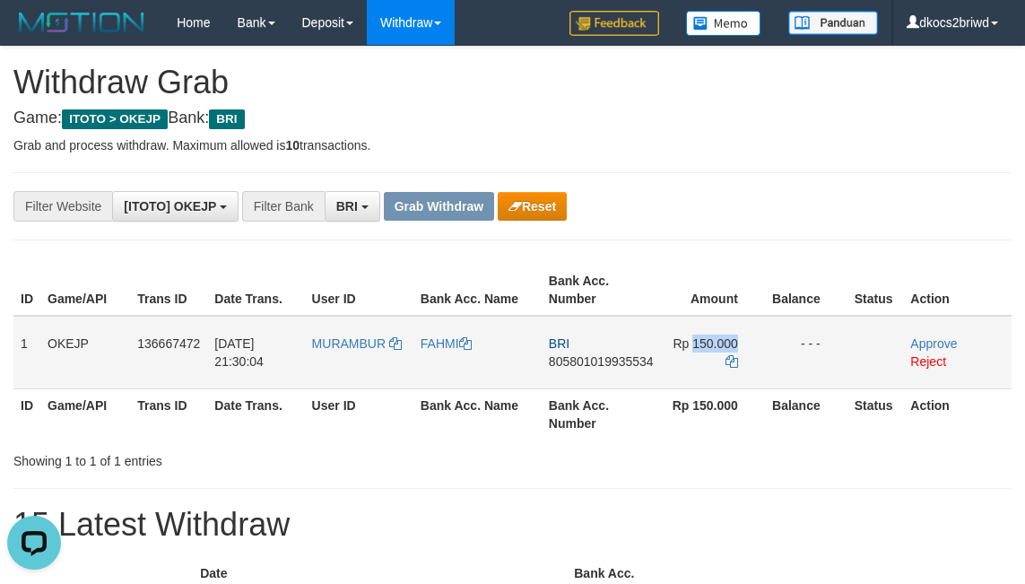
click at [716, 343] on span "Rp 150.000" at bounding box center [705, 343] width 65 height 14
copy td "150.000"
click at [932, 342] on link "Approve" at bounding box center [933, 343] width 47 height 14
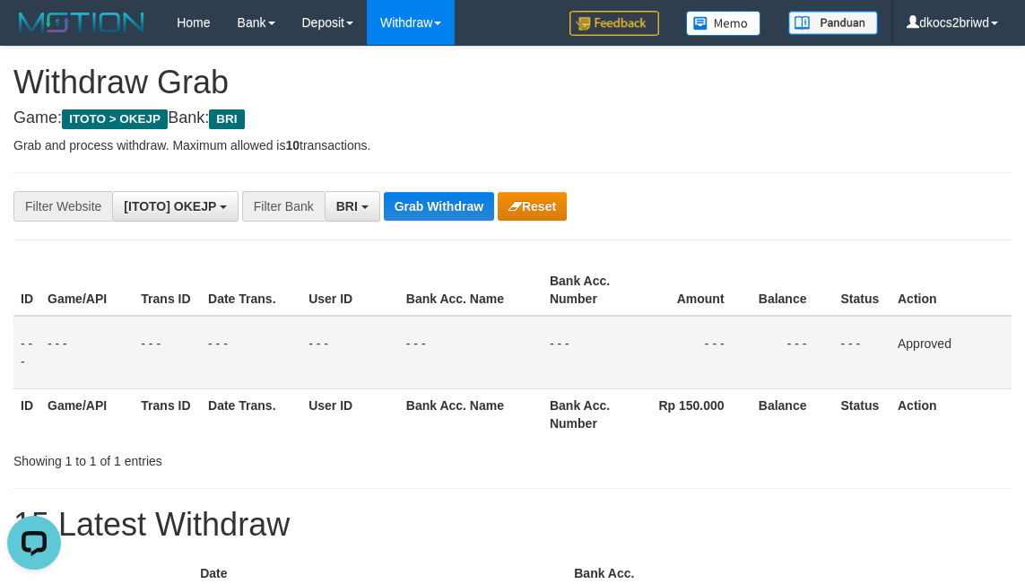
click at [437, 189] on div "**********" at bounding box center [512, 206] width 998 height 68
click at [440, 199] on button "Grab Withdraw" at bounding box center [439, 206] width 110 height 29
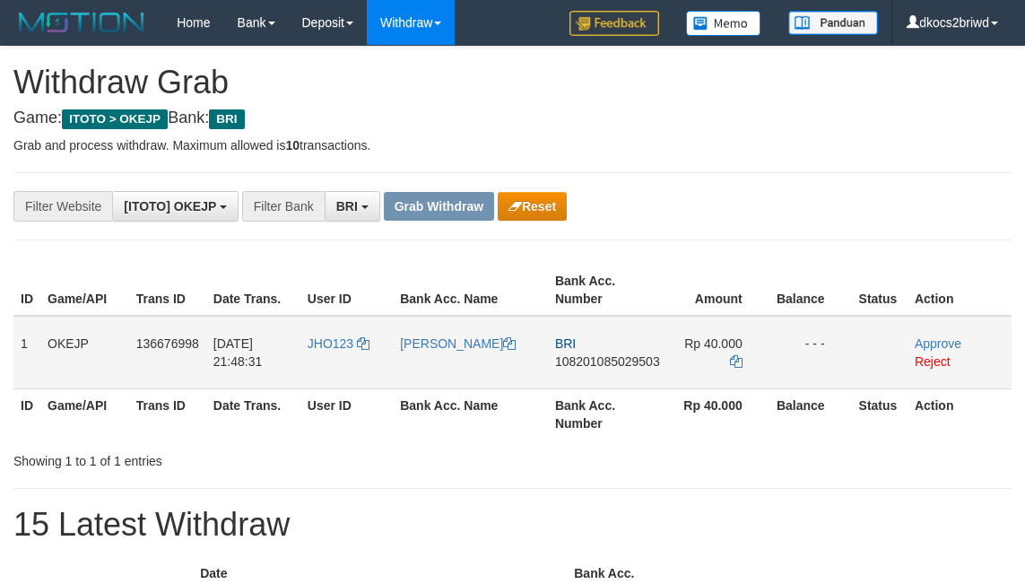
click at [353, 369] on td "JHO123" at bounding box center [346, 353] width 92 height 74
copy link "JHO123"
click at [442, 343] on link "[PERSON_NAME]" at bounding box center [458, 343] width 116 height 14
copy link "JHO123"
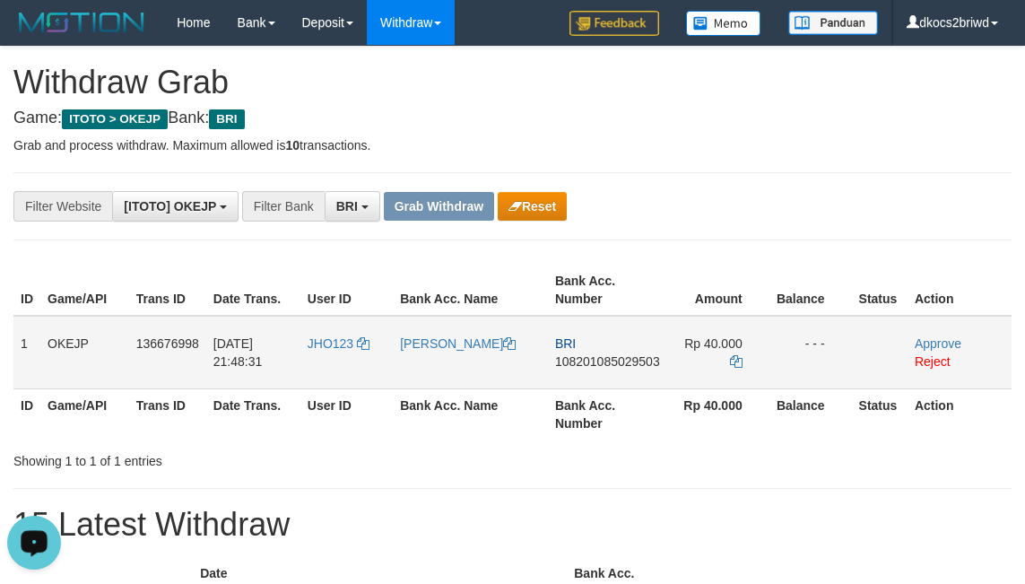
click at [638, 382] on td "BRI 108201085029503" at bounding box center [607, 353] width 119 height 74
copy span "108201085029503"
click at [722, 342] on span "Rp 40.000" at bounding box center [713, 343] width 58 height 14
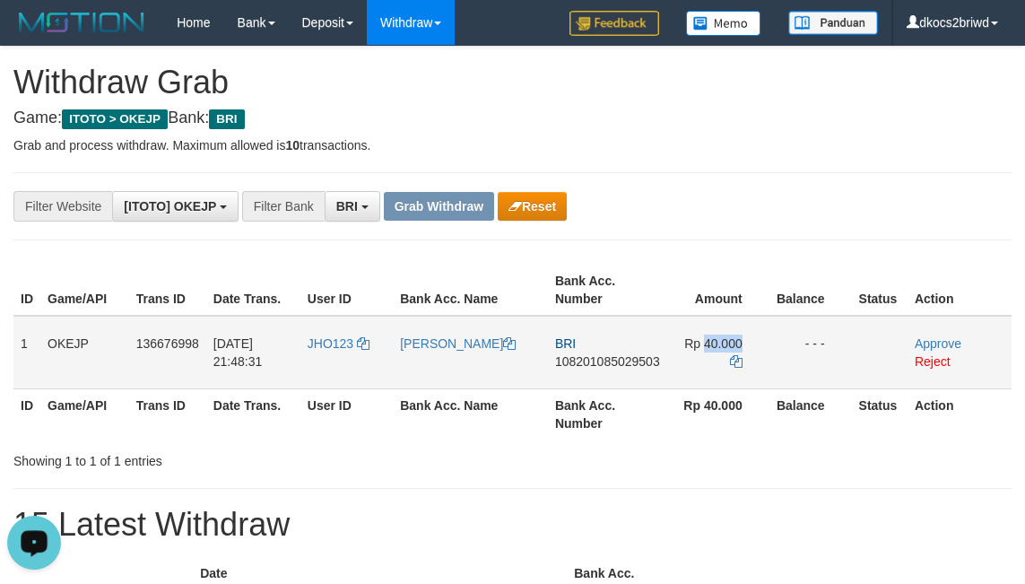
copy td "40.000"
click at [927, 340] on link "Approve" at bounding box center [938, 343] width 47 height 14
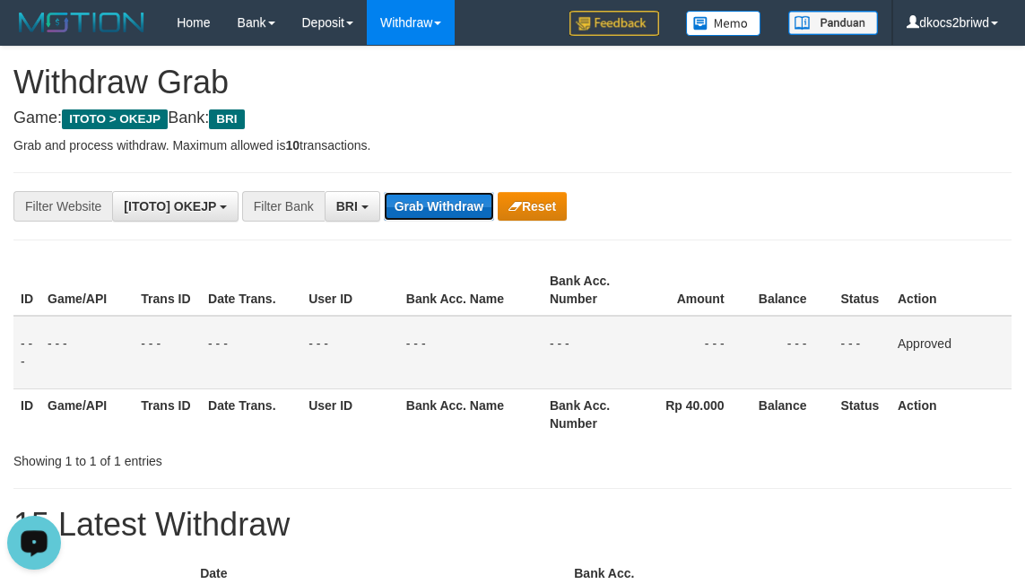
click at [445, 211] on button "Grab Withdraw" at bounding box center [439, 206] width 110 height 29
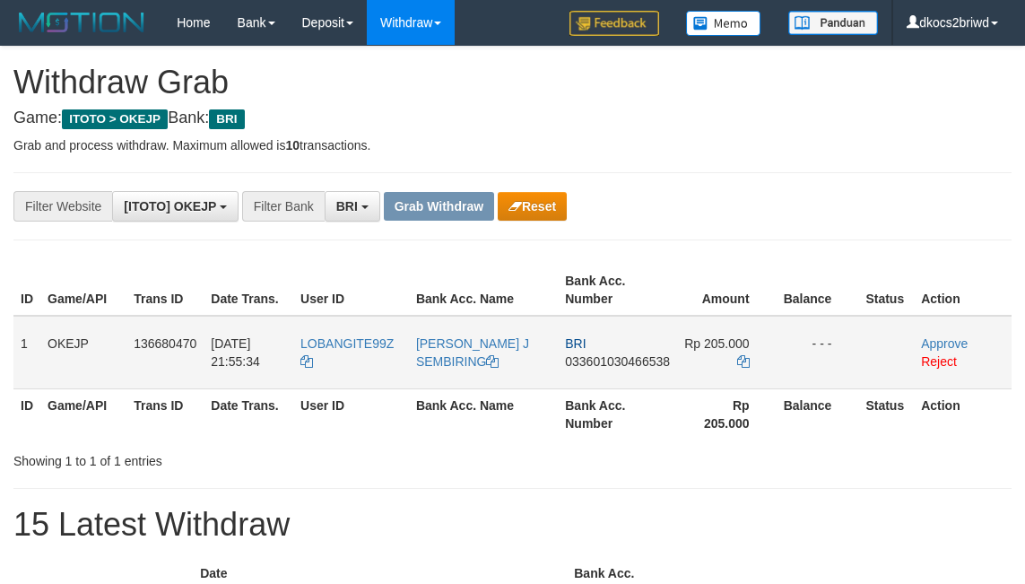
click at [350, 358] on td "LOBANGITE99Z" at bounding box center [351, 353] width 116 height 74
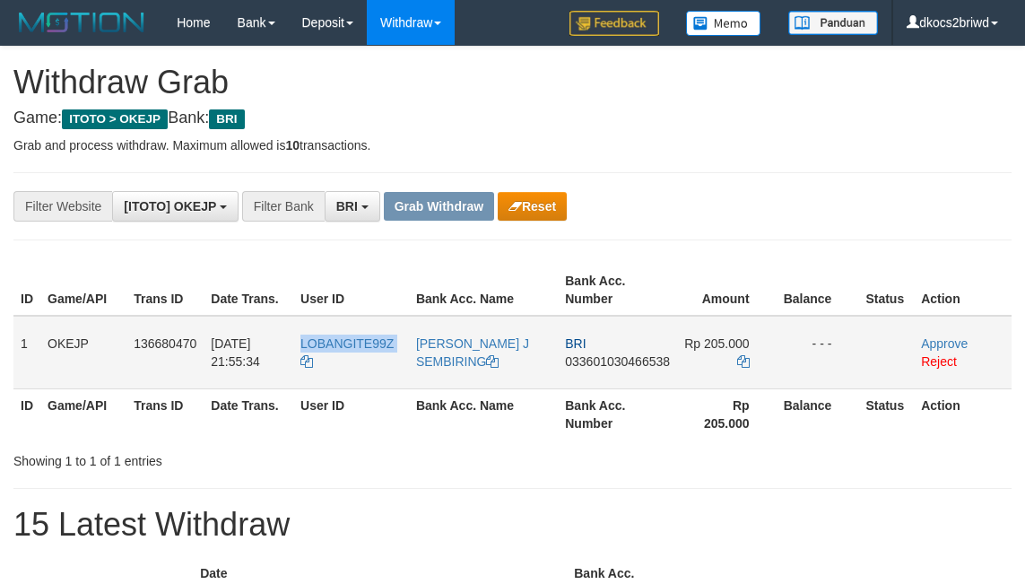
copy tr "LOBANGITE99Z"
click at [476, 342] on link "[PERSON_NAME] J SEMBIRING" at bounding box center [472, 352] width 113 height 32
copy tr "LOBANGITE99Z"
click at [606, 375] on td "BRI 033601030466538" at bounding box center [617, 353] width 119 height 74
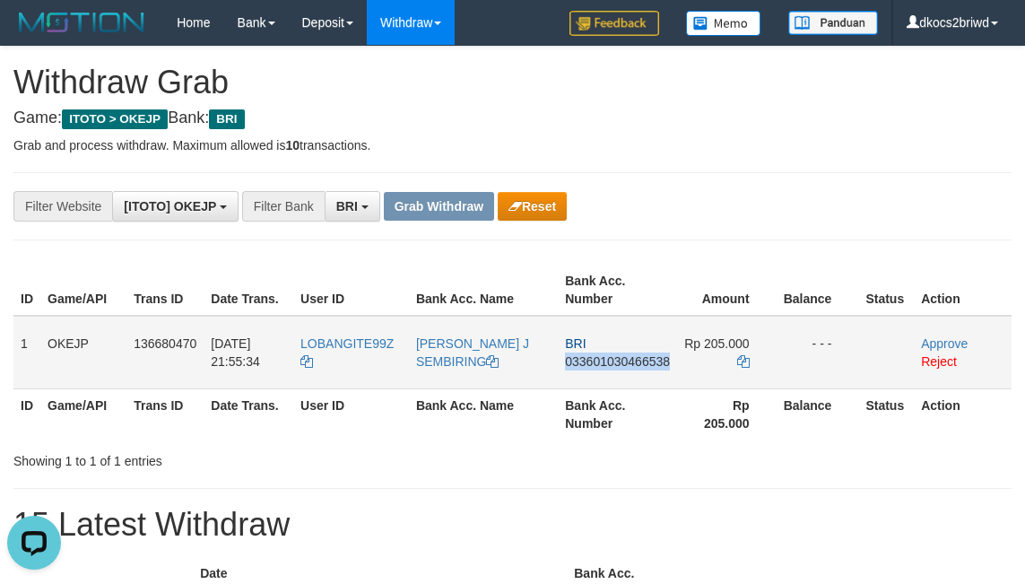
click at [606, 375] on td "BRI 033601030466538" at bounding box center [617, 353] width 119 height 74
copy span "033601030466538"
click at [724, 340] on span "Rp 205.000" at bounding box center [716, 343] width 65 height 14
copy td "205.000"
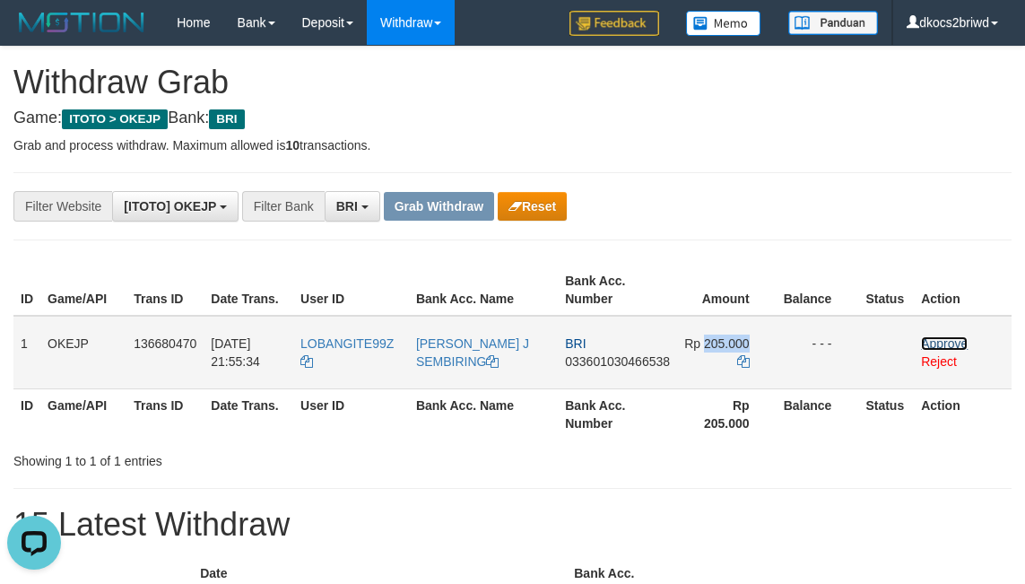
click at [942, 340] on link "Approve" at bounding box center [944, 343] width 47 height 14
